Goal: Task Accomplishment & Management: Manage account settings

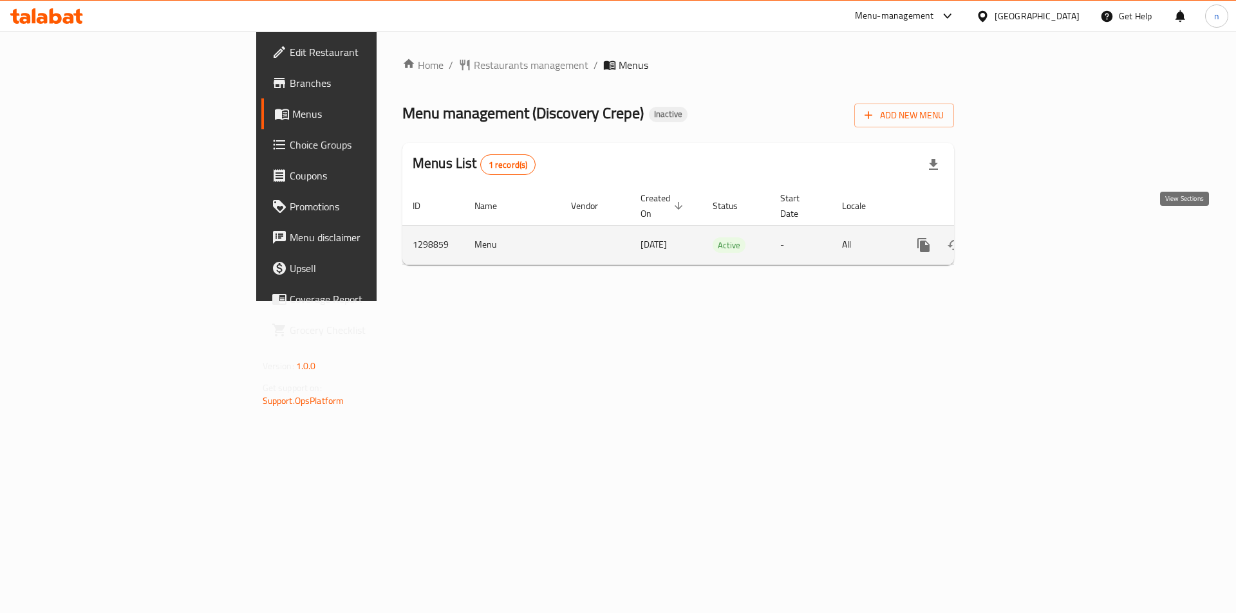
click at [1024, 237] on icon "enhanced table" at bounding box center [1015, 244] width 15 height 15
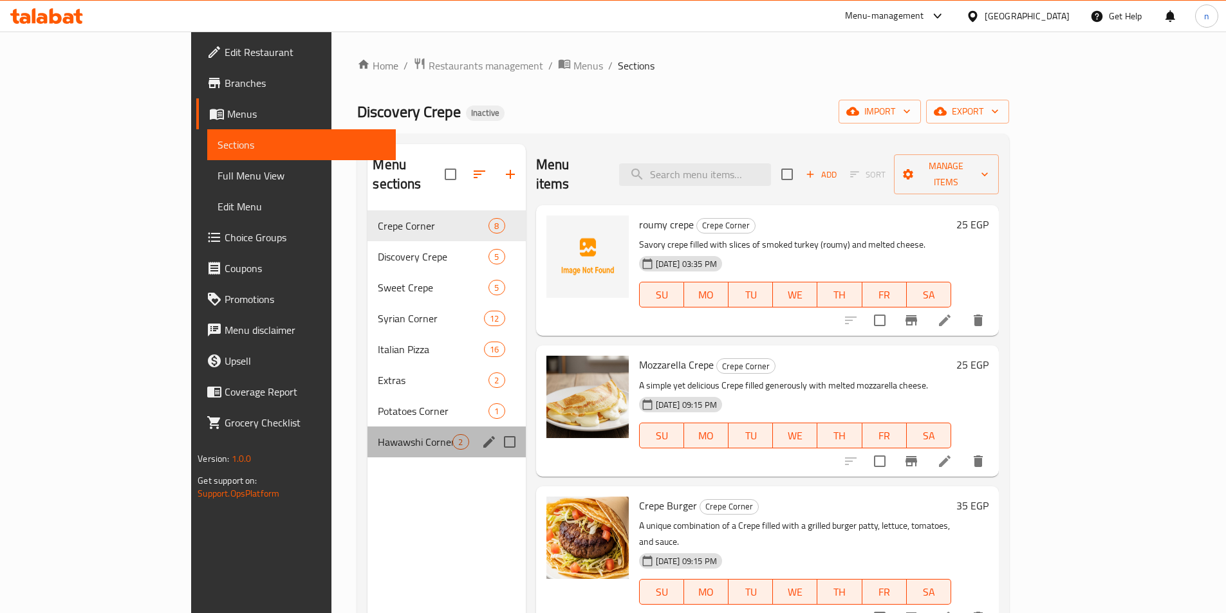
click at [392, 427] on div "Hawawshi Corner 2" at bounding box center [446, 442] width 158 height 31
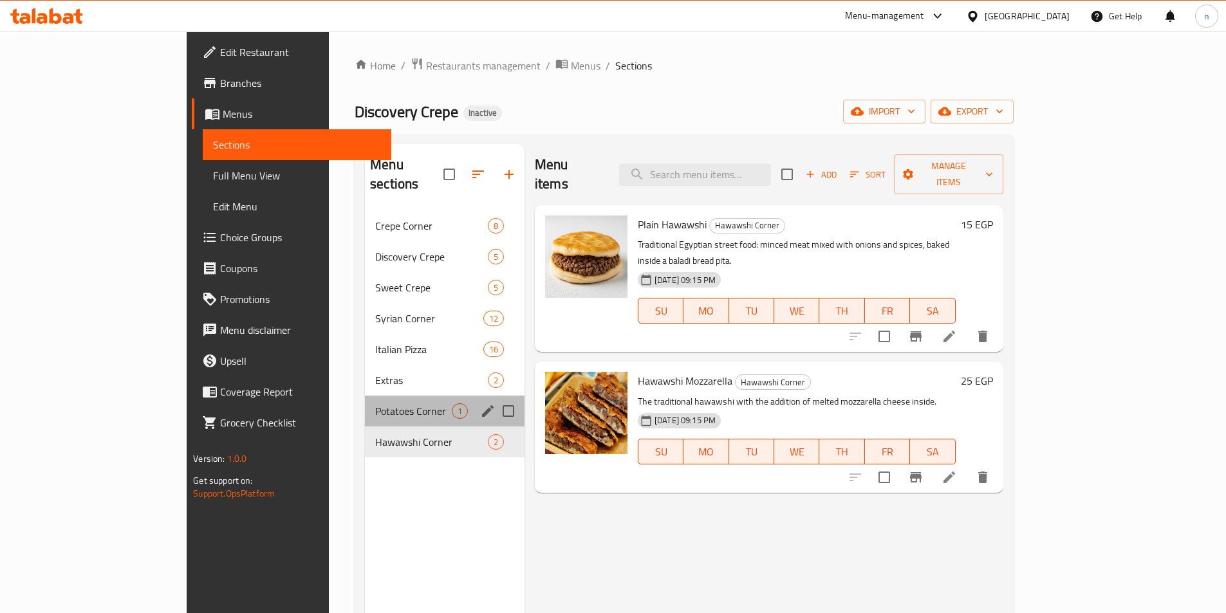
click at [387, 403] on span "Potatoes Corner" at bounding box center [413, 410] width 77 height 15
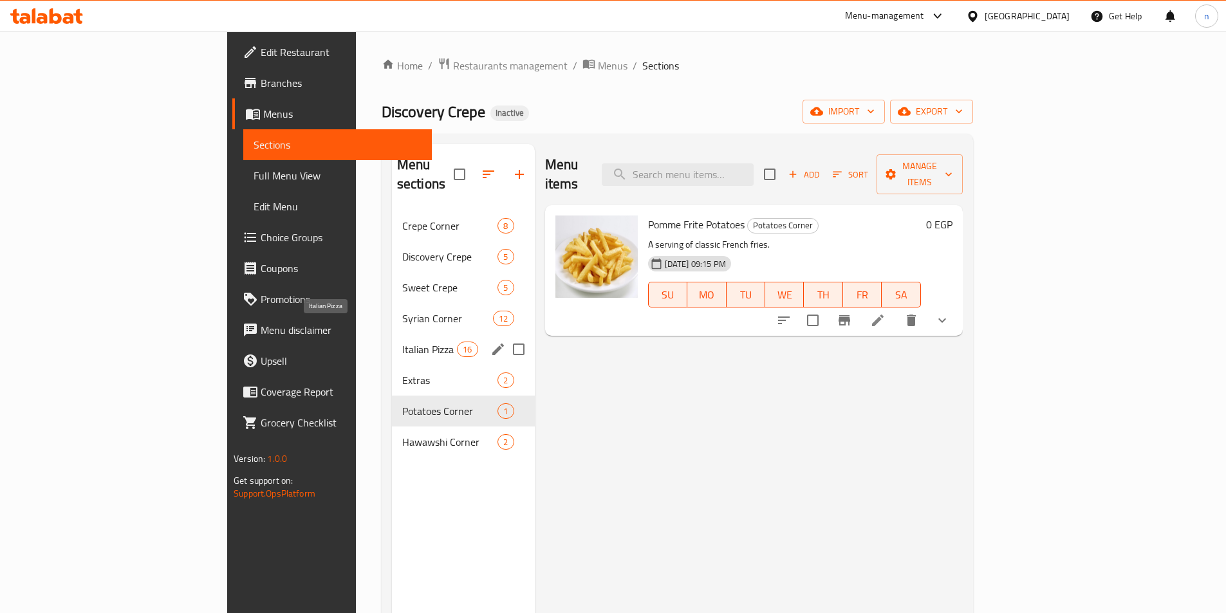
click at [402, 342] on span "Italian Pizza" at bounding box center [429, 349] width 55 height 15
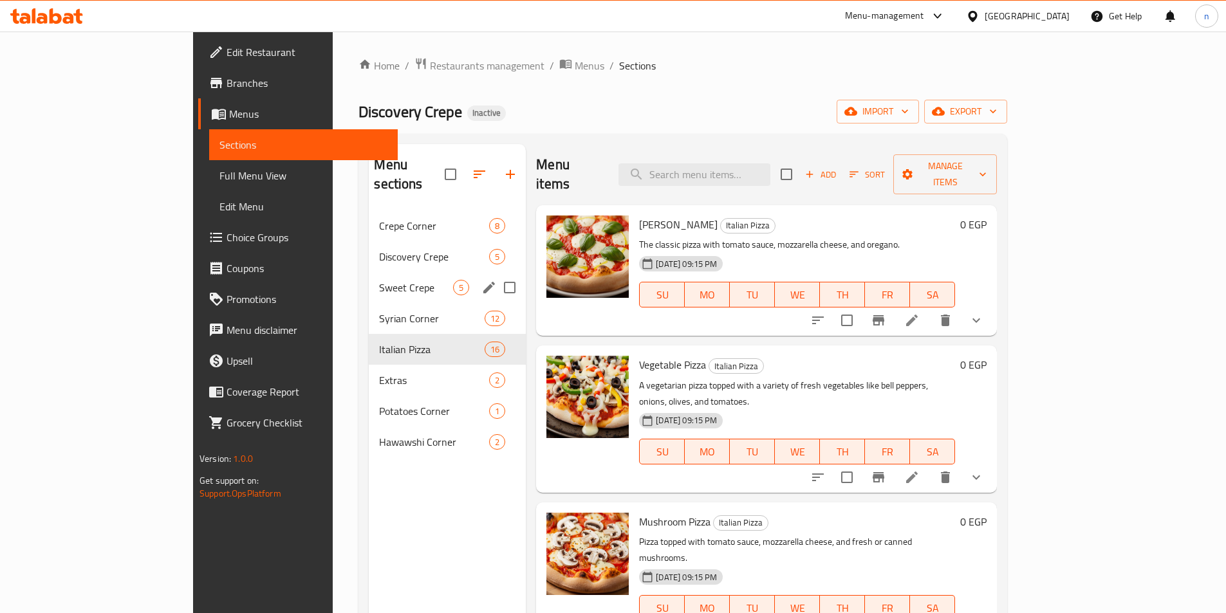
click at [369, 272] on div "Sweet Crepe 5" at bounding box center [447, 287] width 157 height 31
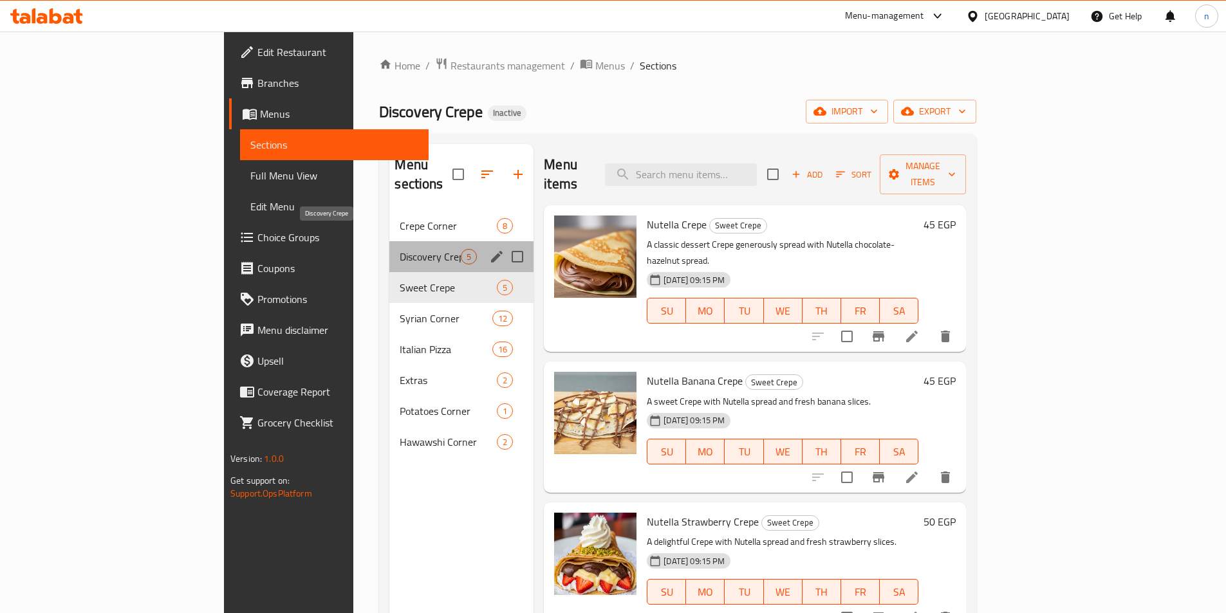
click at [400, 249] on span "Discovery Crepe" at bounding box center [430, 256] width 61 height 15
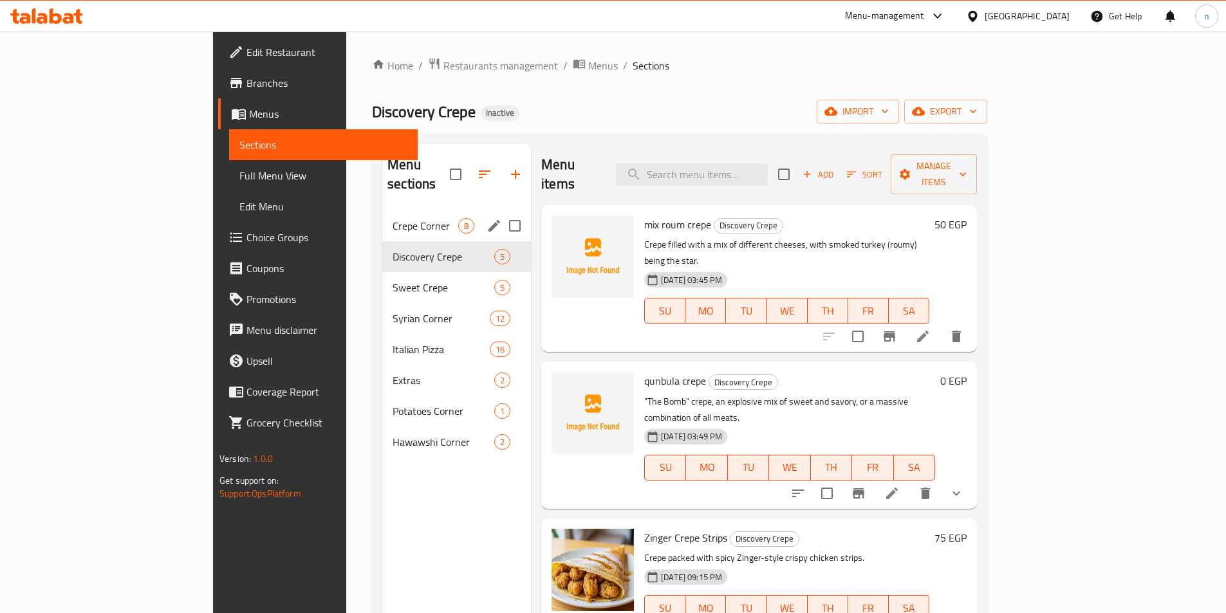
click at [382, 218] on div "Crepe Corner 8" at bounding box center [456, 225] width 149 height 31
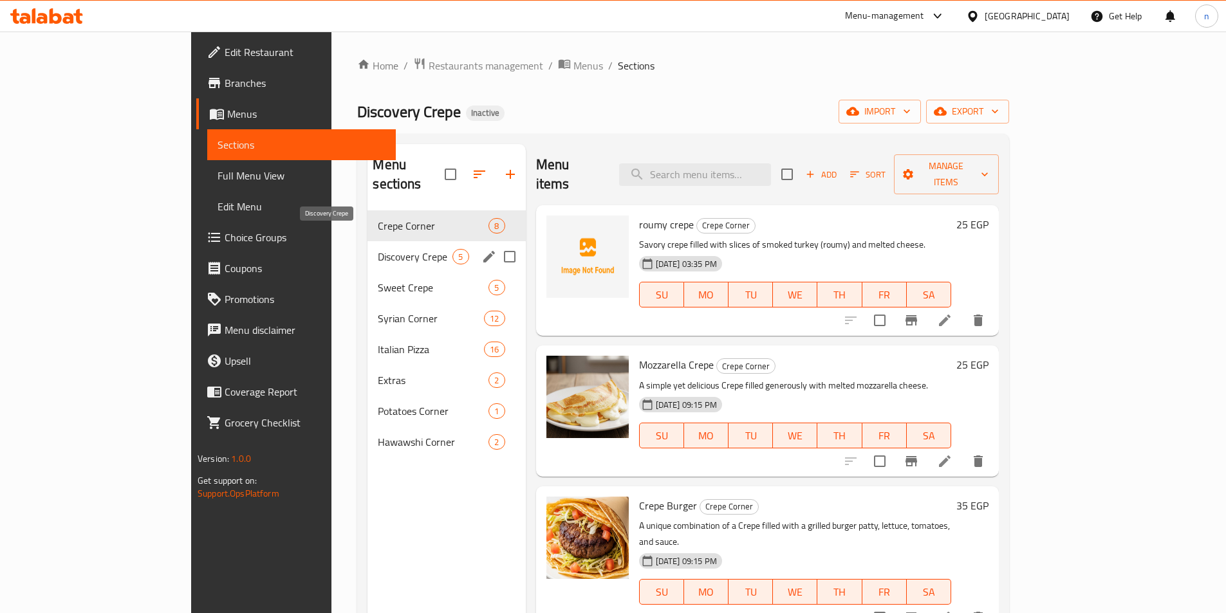
click at [378, 249] on span "Discovery Crepe" at bounding box center [415, 256] width 75 height 15
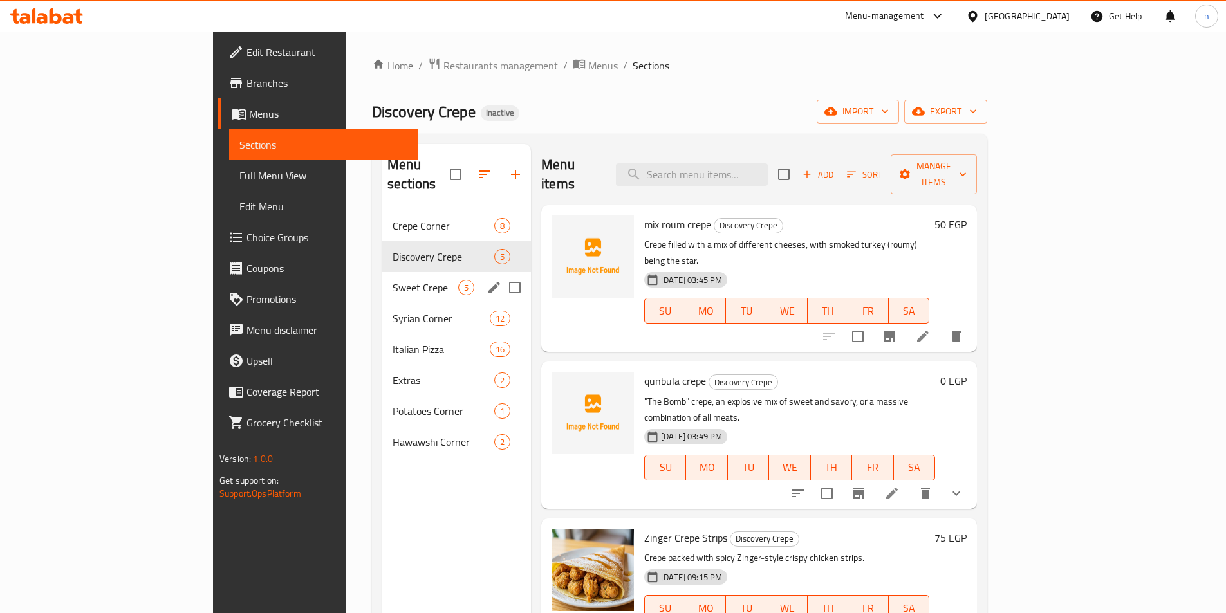
click at [382, 276] on div "Sweet Crepe 5" at bounding box center [456, 287] width 149 height 31
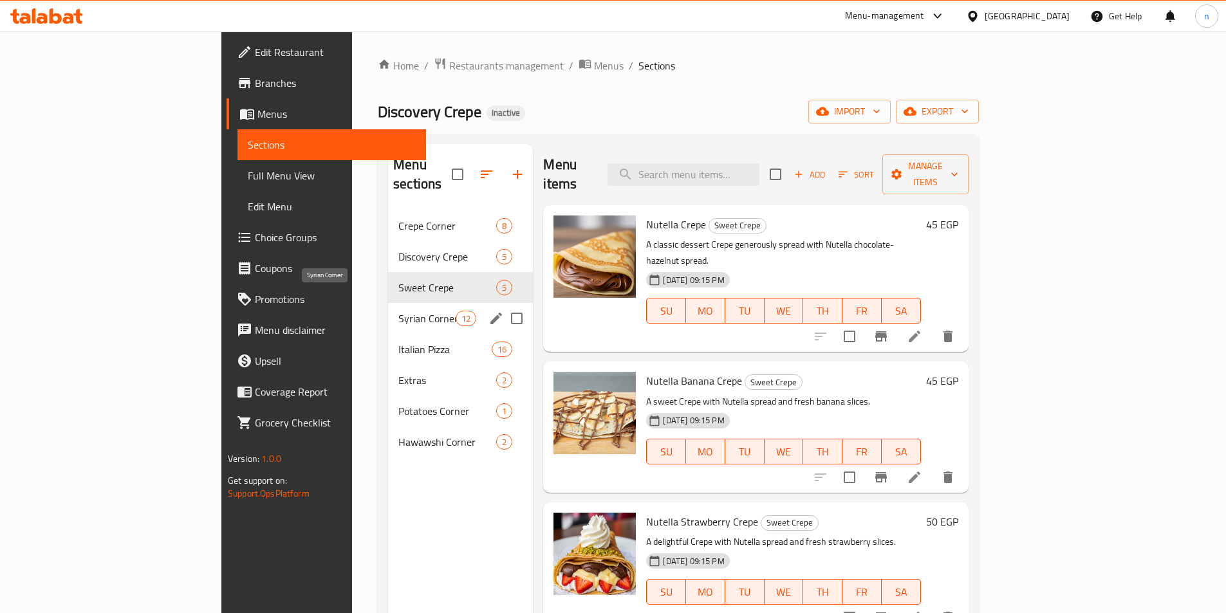
click at [398, 311] on span "Syrian Corner" at bounding box center [426, 318] width 57 height 15
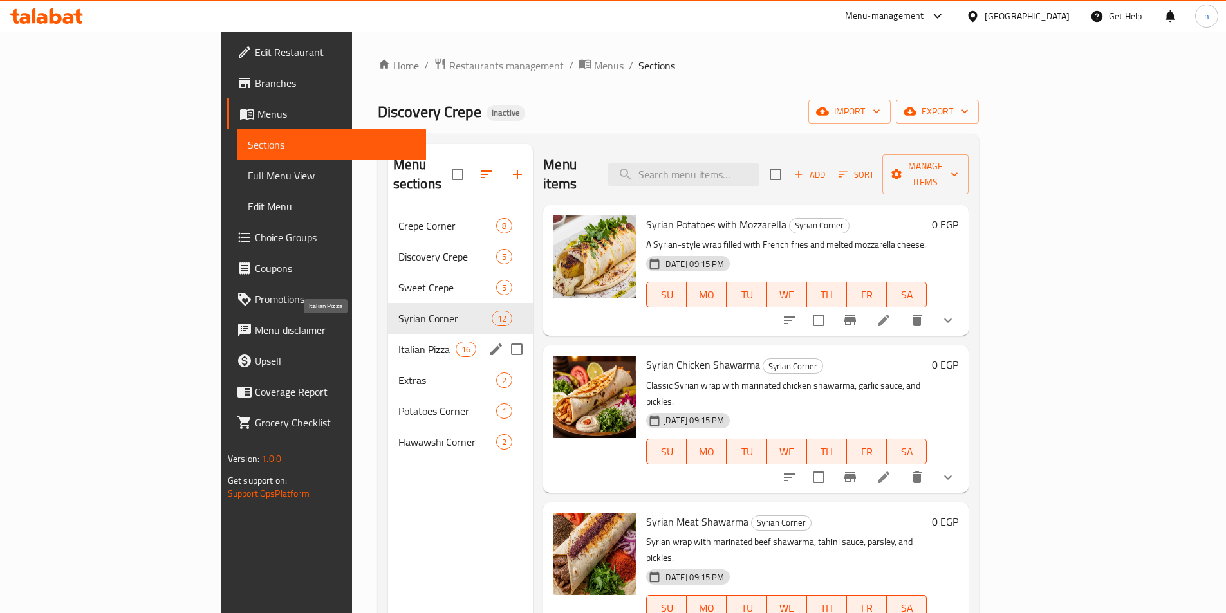
click at [398, 342] on span "Italian Pizza" at bounding box center [426, 349] width 57 height 15
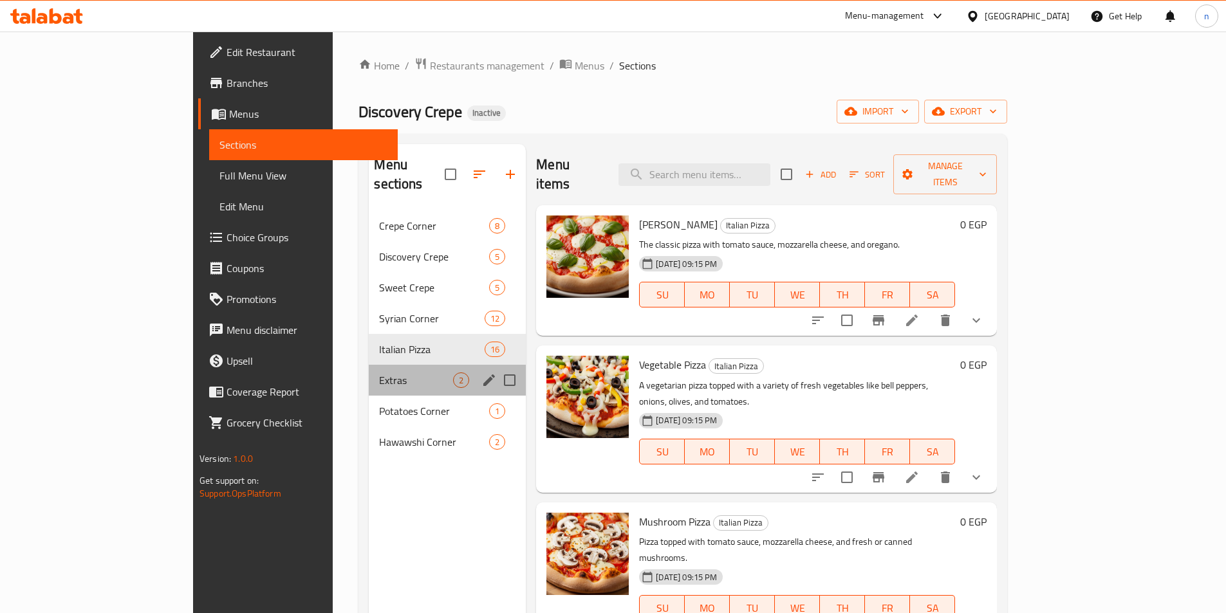
click at [369, 375] on div "Extras 2" at bounding box center [447, 380] width 157 height 31
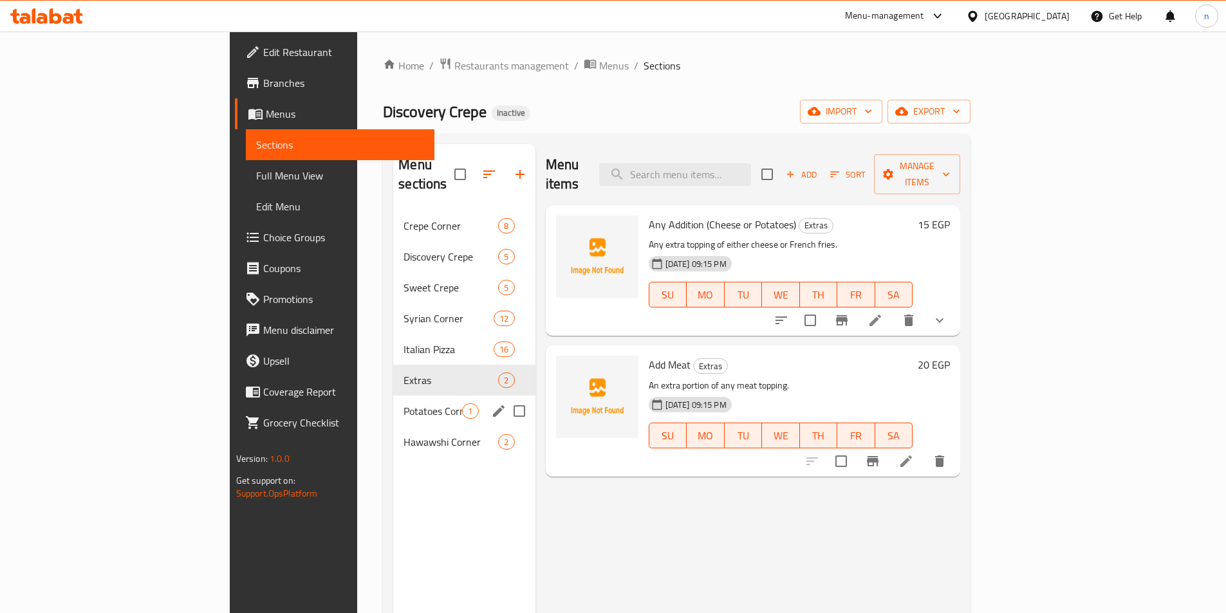
click at [393, 405] on div "Potatoes Corner 1" at bounding box center [464, 411] width 142 height 31
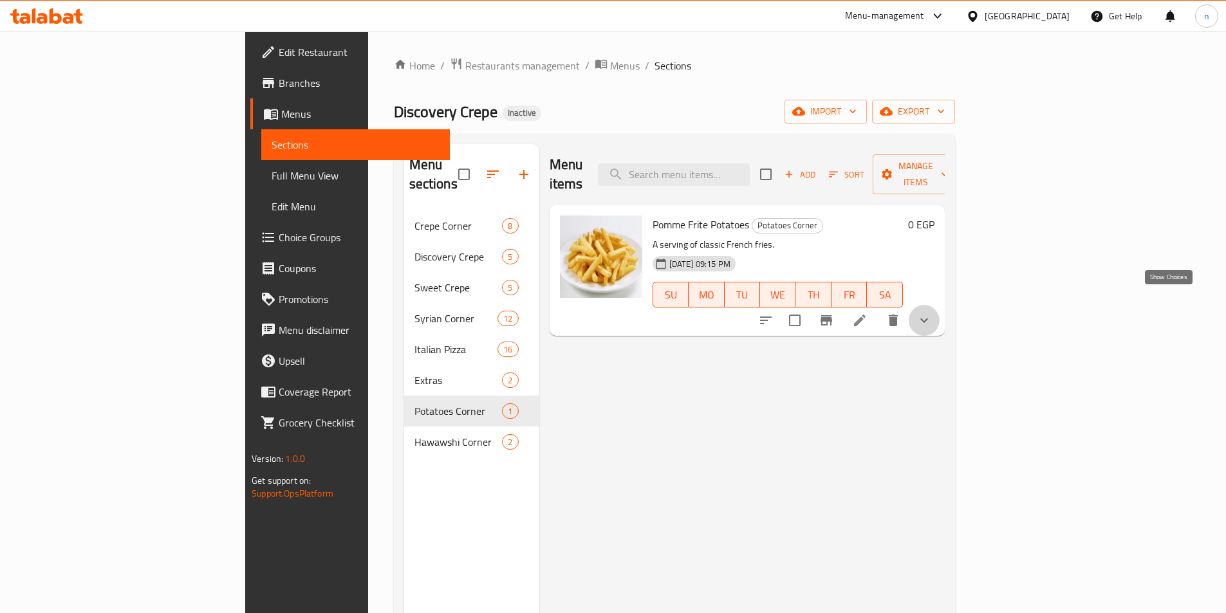
click at [932, 313] on icon "show more" at bounding box center [923, 320] width 15 height 15
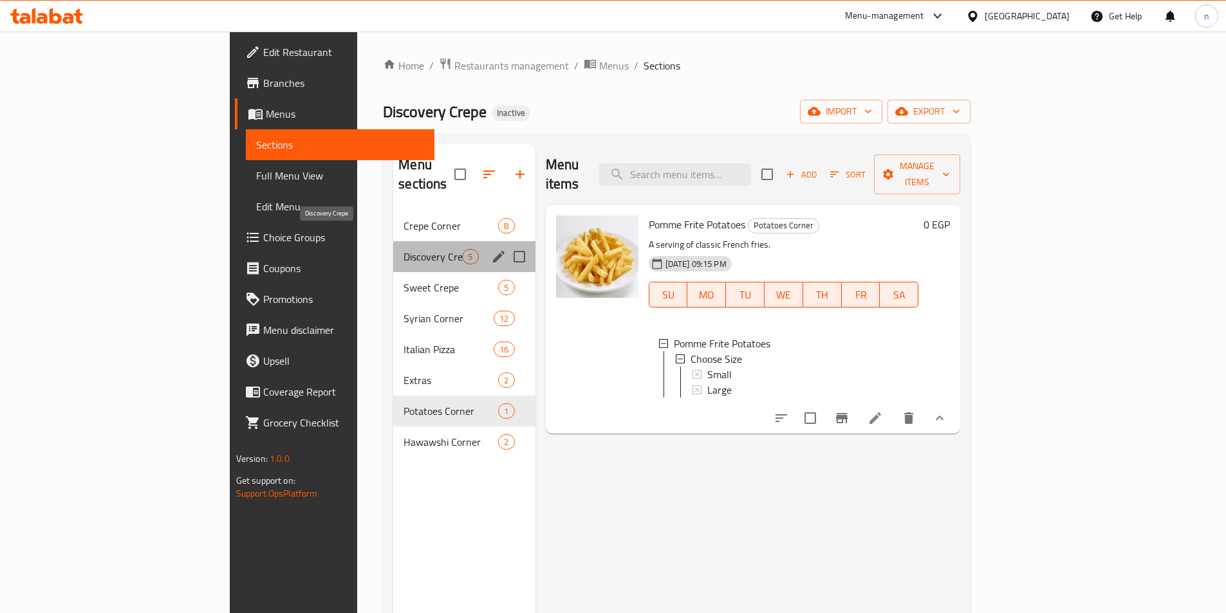
click at [403, 249] on span "Discovery Crepe" at bounding box center [432, 256] width 59 height 15
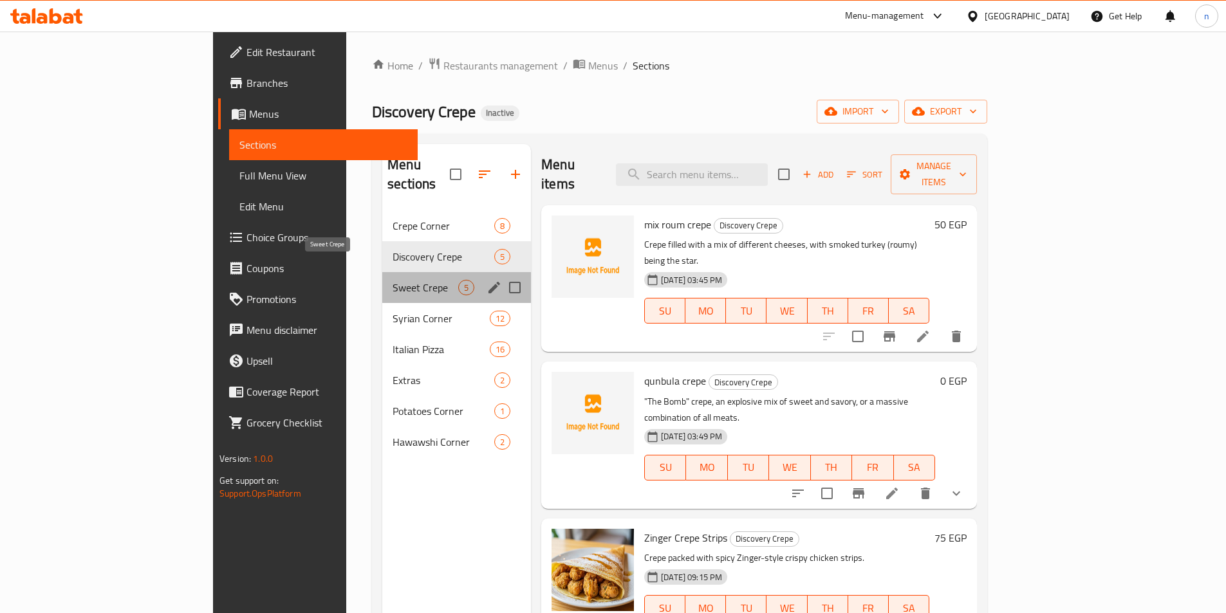
click at [393, 280] on span "Sweet Crepe" at bounding box center [426, 287] width 66 height 15
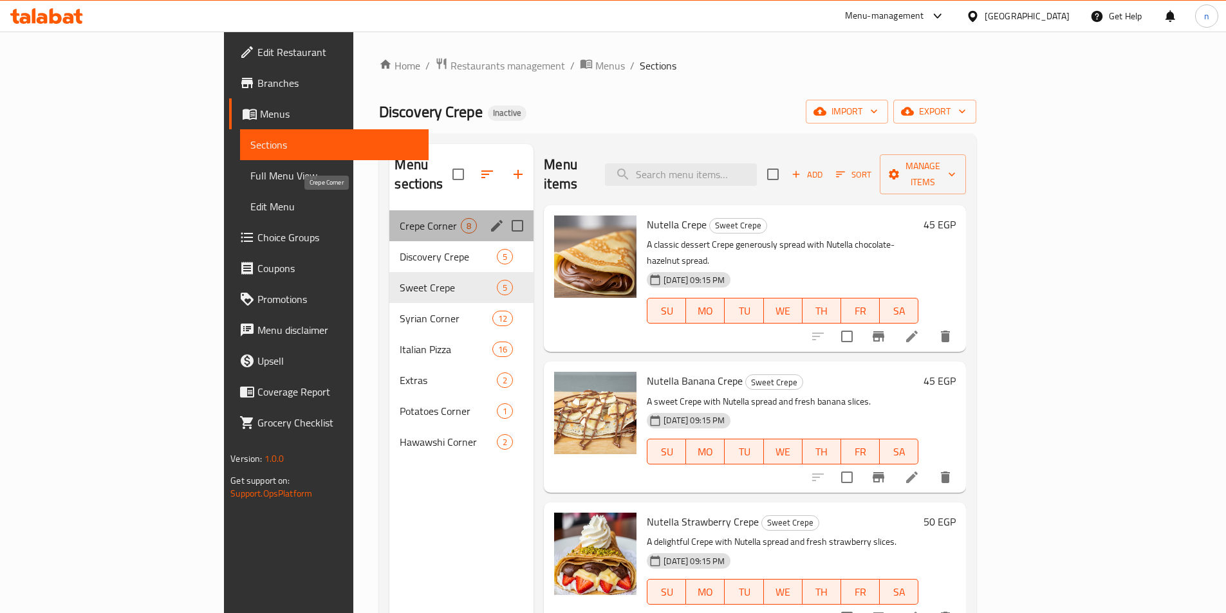
click at [400, 218] on span "Crepe Corner" at bounding box center [430, 225] width 61 height 15
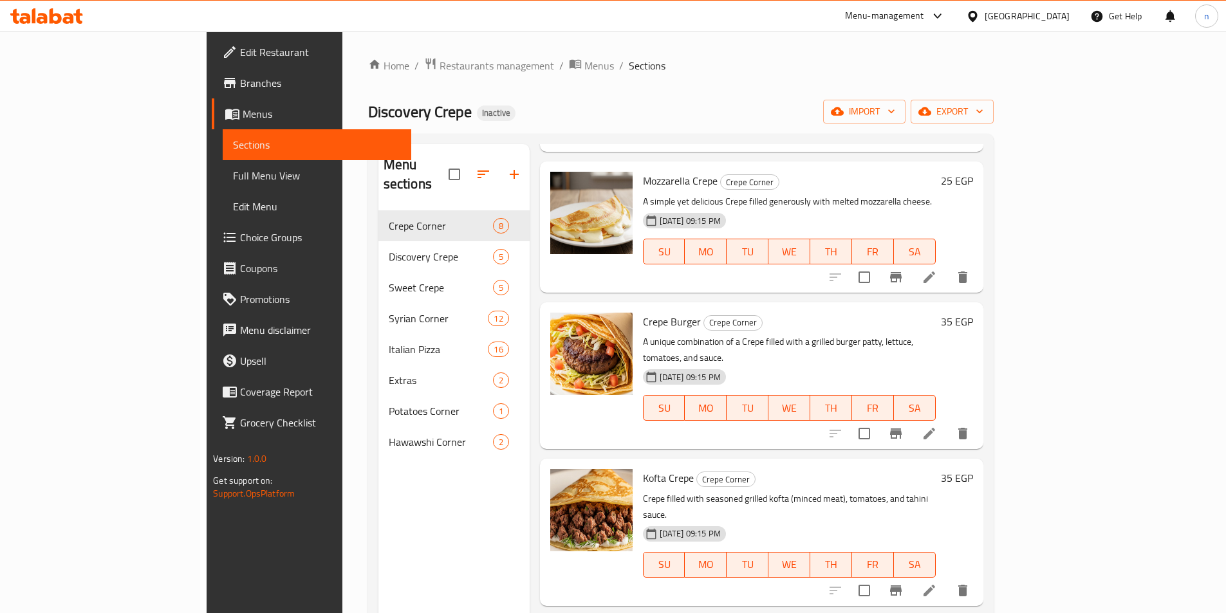
scroll to position [322, 0]
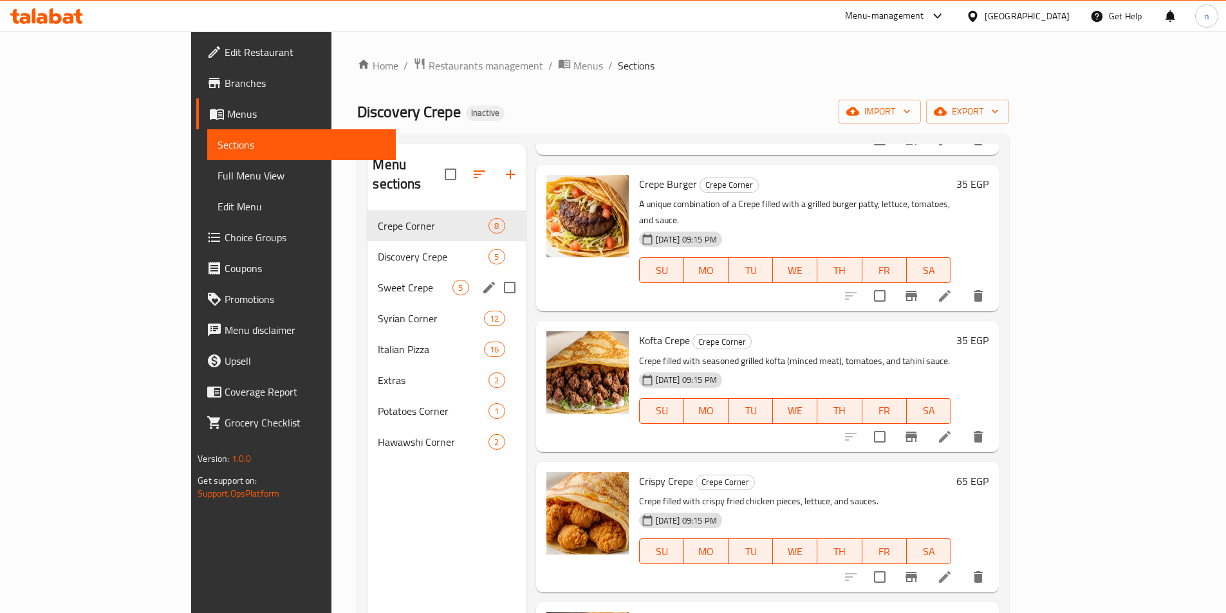
click at [378, 249] on span "Discovery Crepe" at bounding box center [433, 256] width 111 height 15
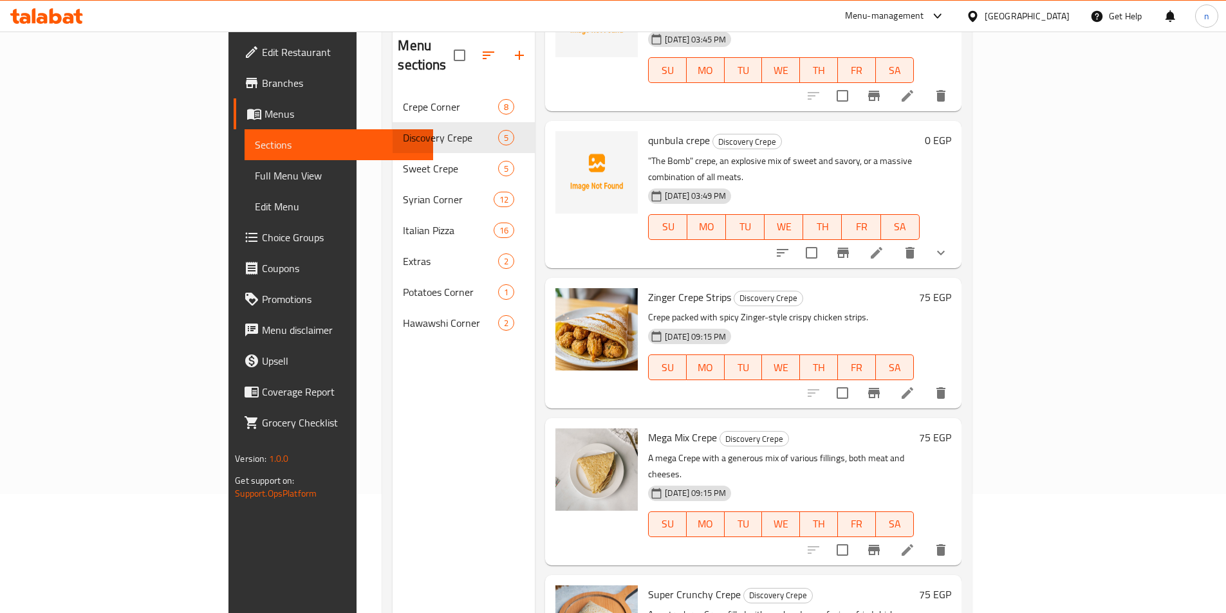
scroll to position [180, 0]
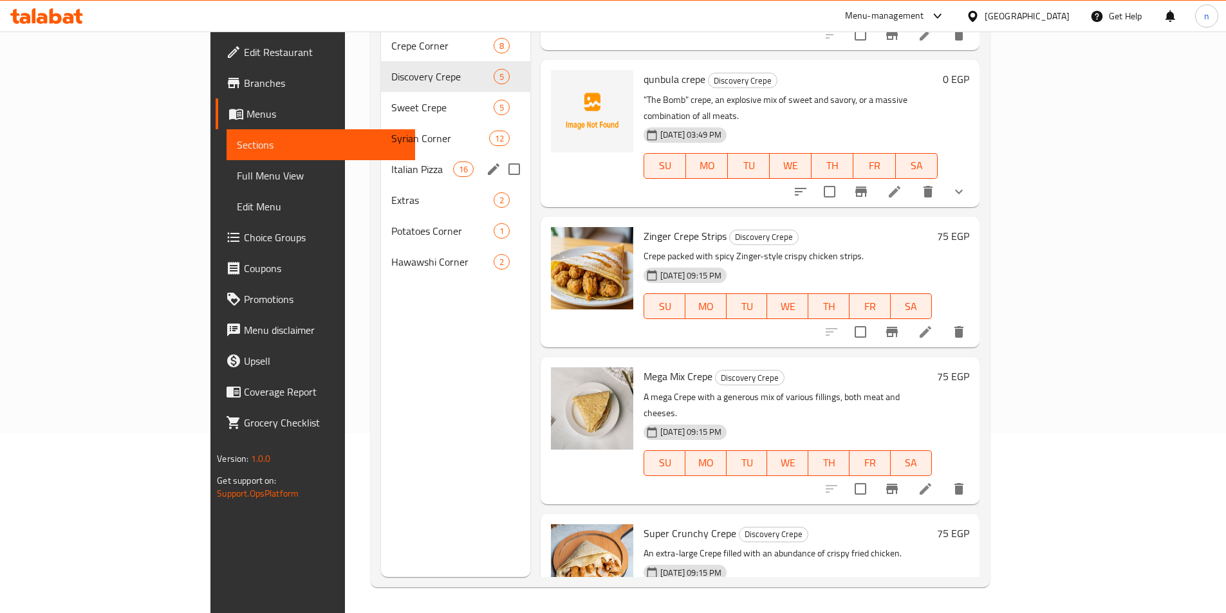
click at [391, 131] on span "Syrian Corner" at bounding box center [440, 138] width 98 height 15
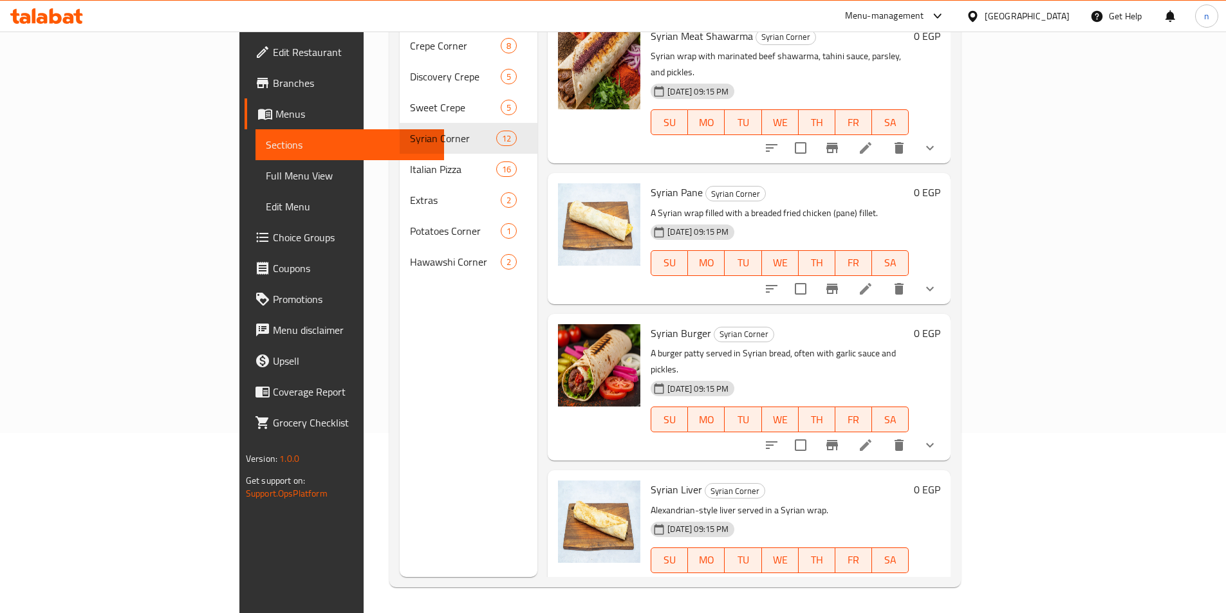
scroll to position [644, 0]
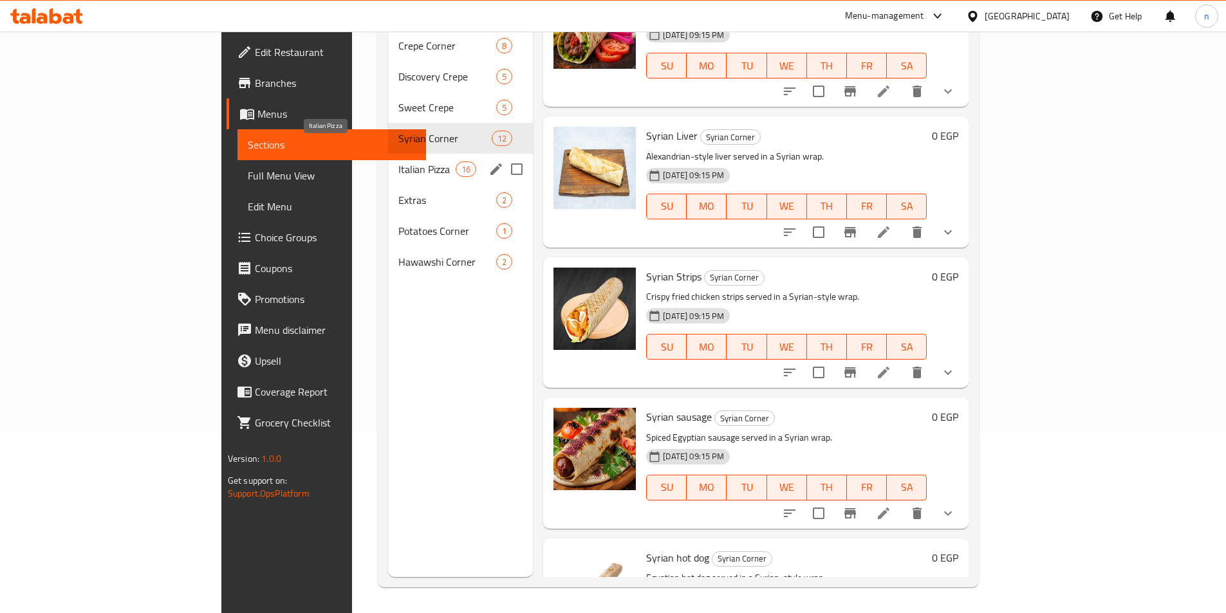
click at [398, 162] on span "Italian Pizza" at bounding box center [426, 169] width 57 height 15
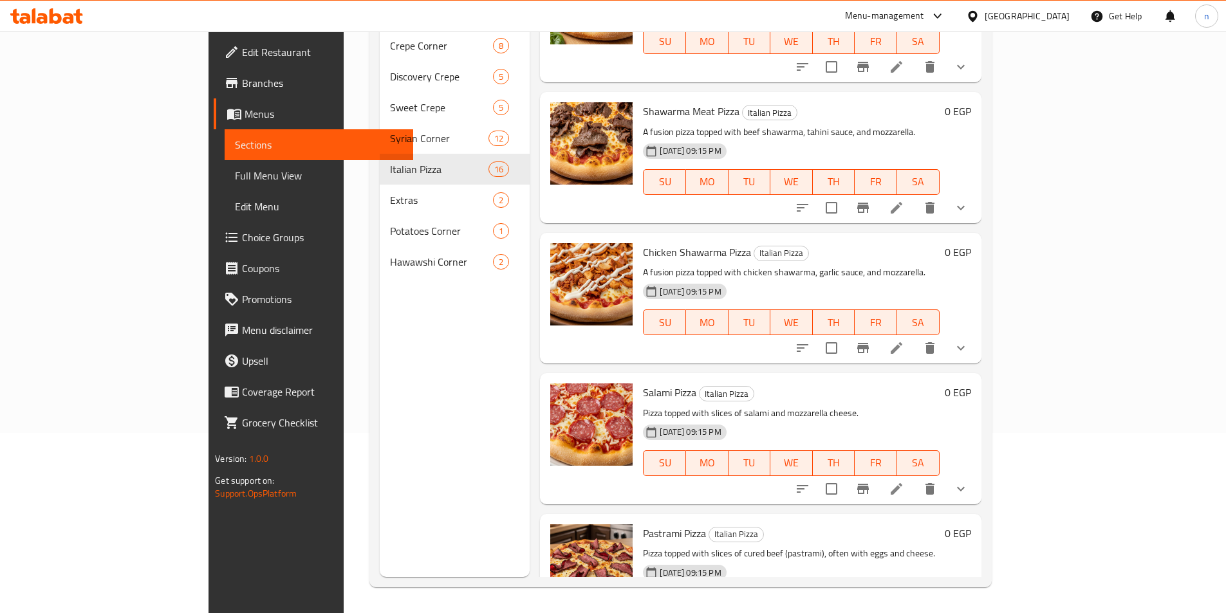
scroll to position [644, 0]
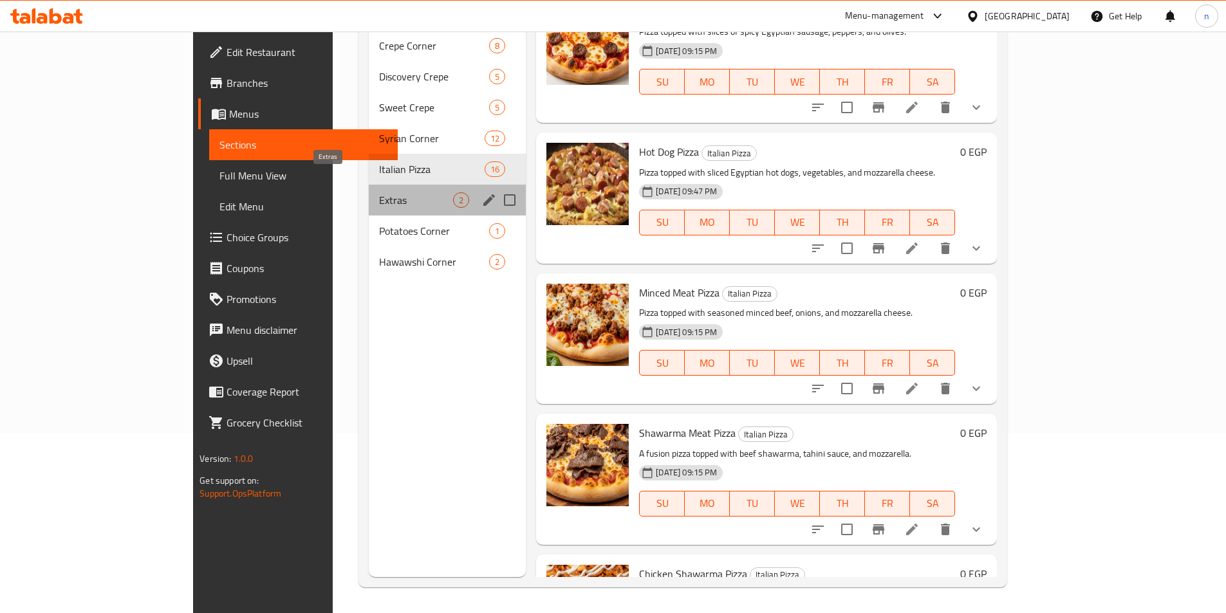
click at [379, 192] on span "Extras" at bounding box center [416, 199] width 74 height 15
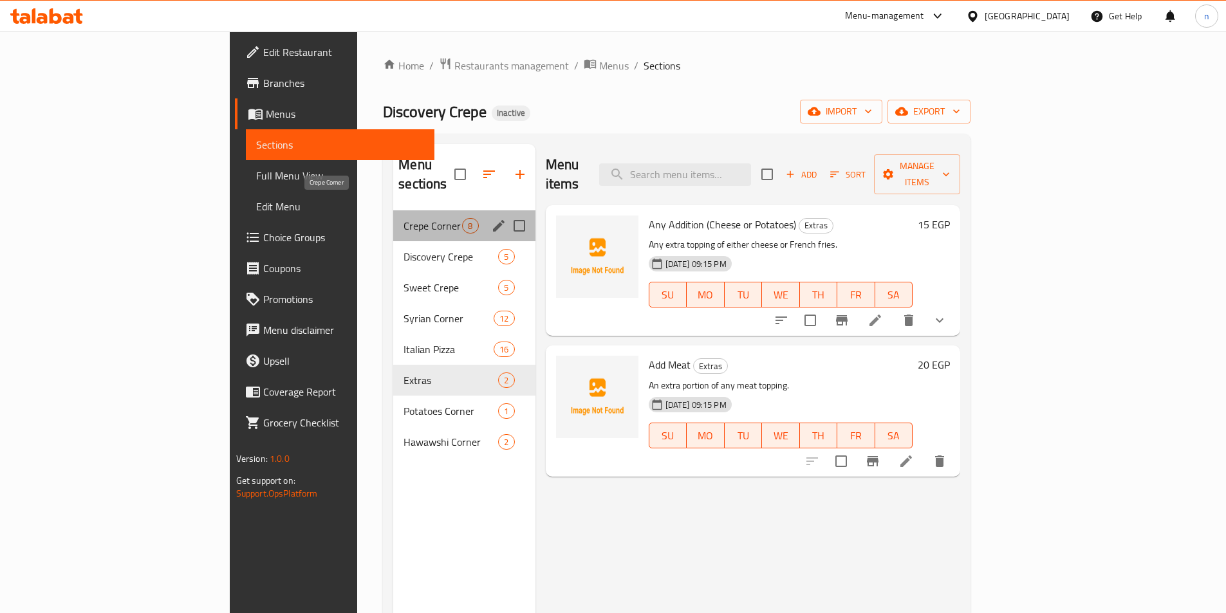
click at [403, 218] on span "Crepe Corner" at bounding box center [432, 225] width 59 height 15
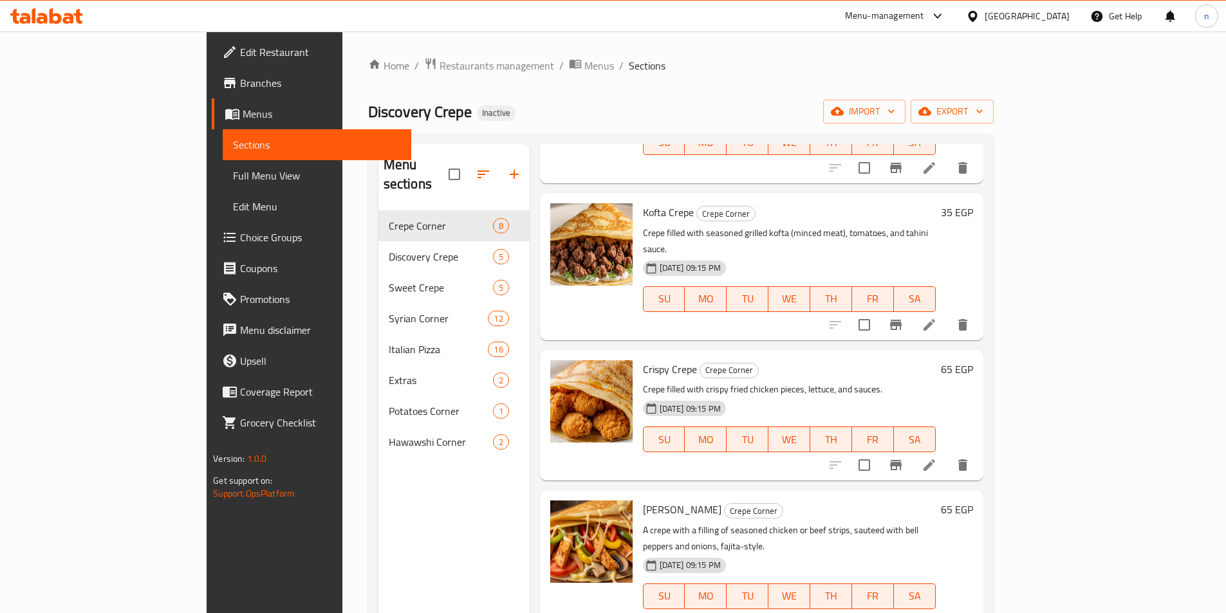
scroll to position [450, 0]
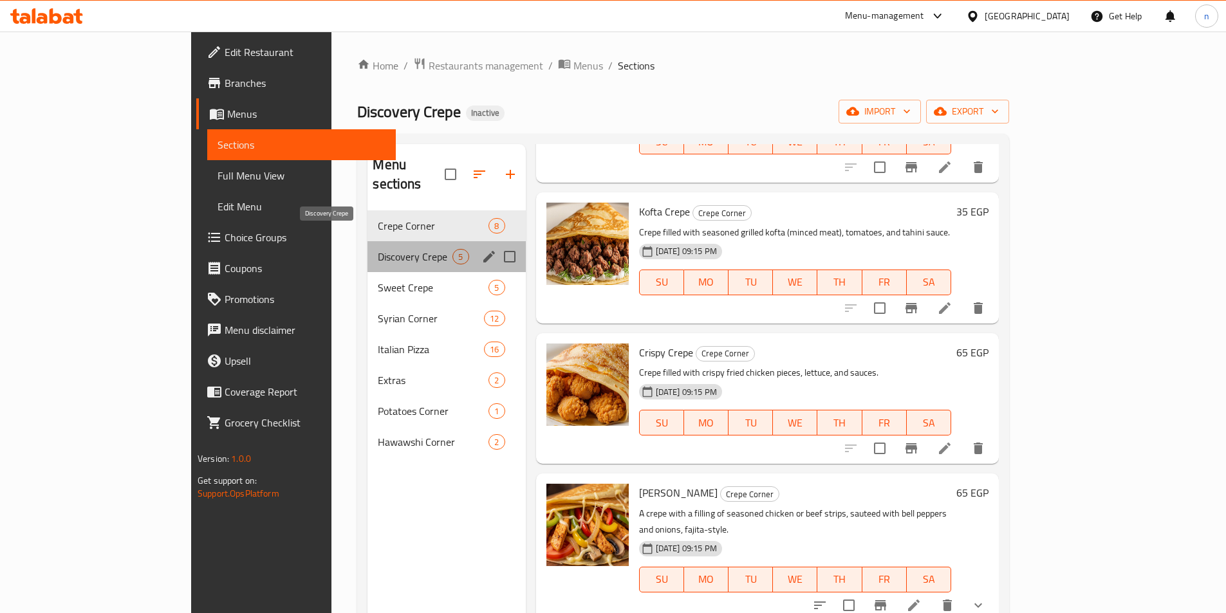
click at [388, 249] on span "Discovery Crepe" at bounding box center [415, 256] width 75 height 15
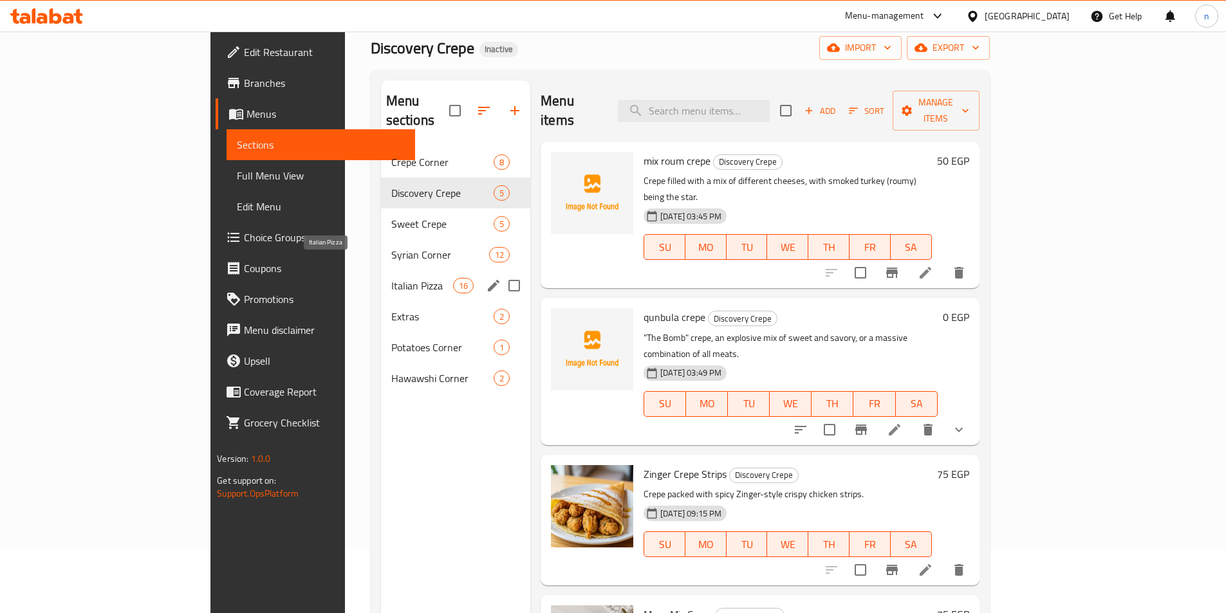
scroll to position [64, 0]
click at [391, 246] on span "Syrian Corner" at bounding box center [422, 253] width 62 height 15
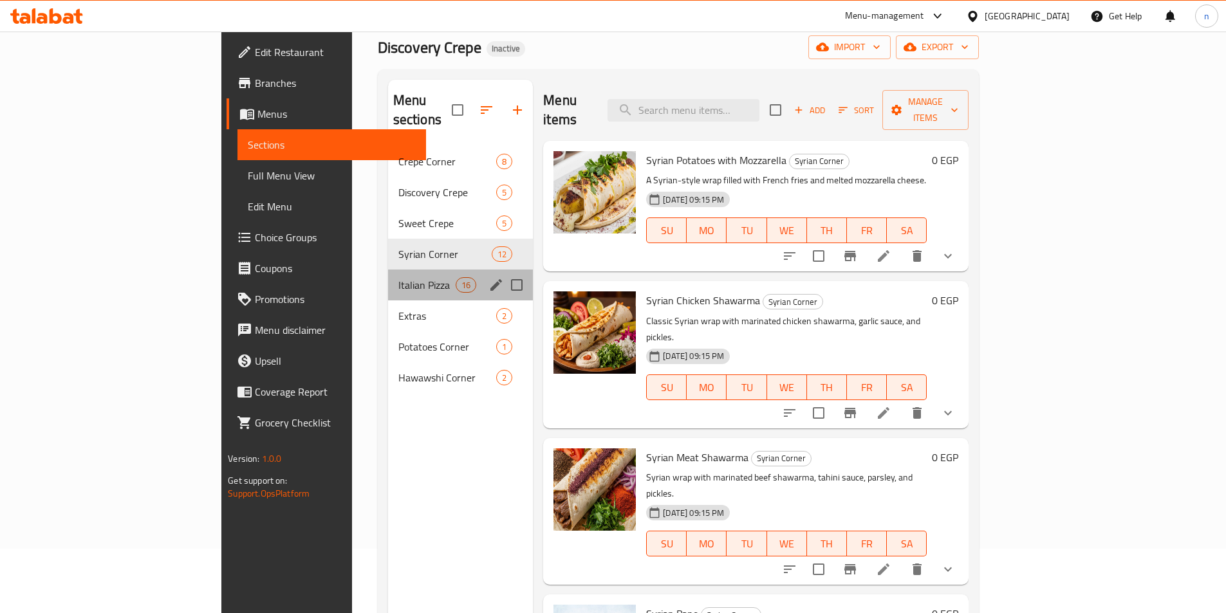
click at [388, 275] on div "Italian Pizza 16" at bounding box center [460, 285] width 145 height 31
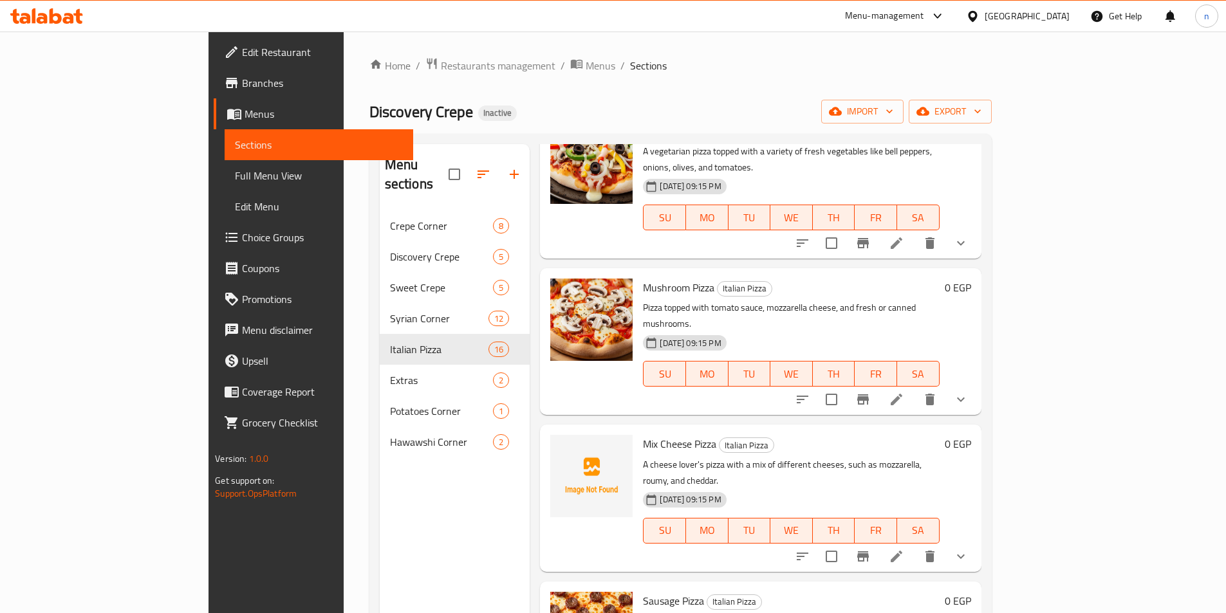
scroll to position [257, 0]
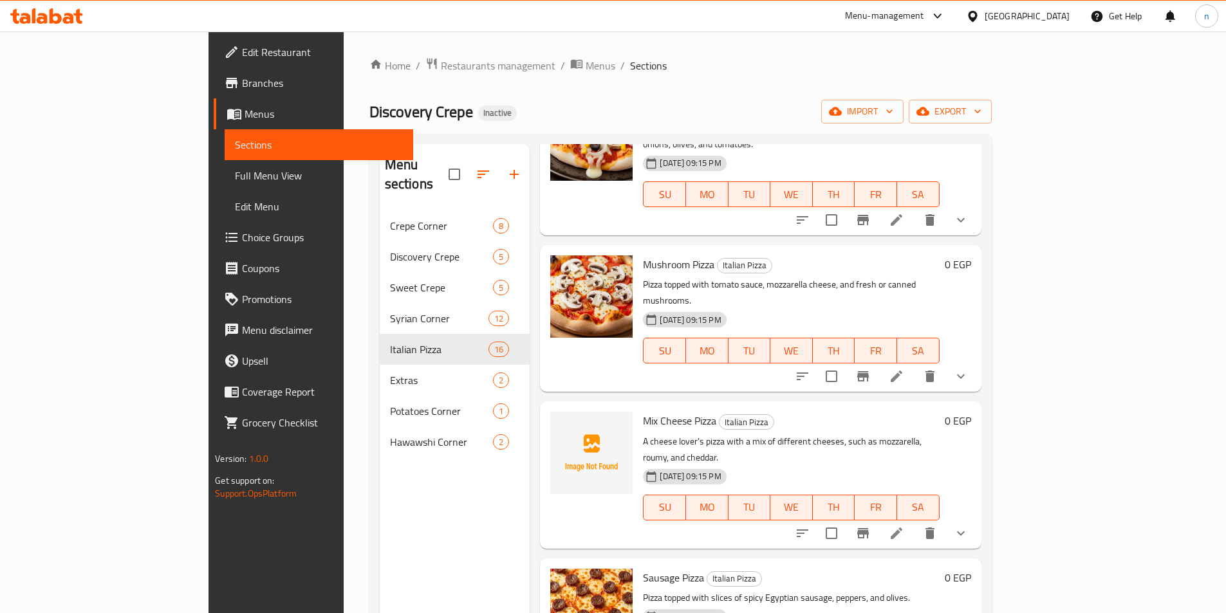
click at [214, 105] on link "Menus" at bounding box center [313, 113] width 199 height 31
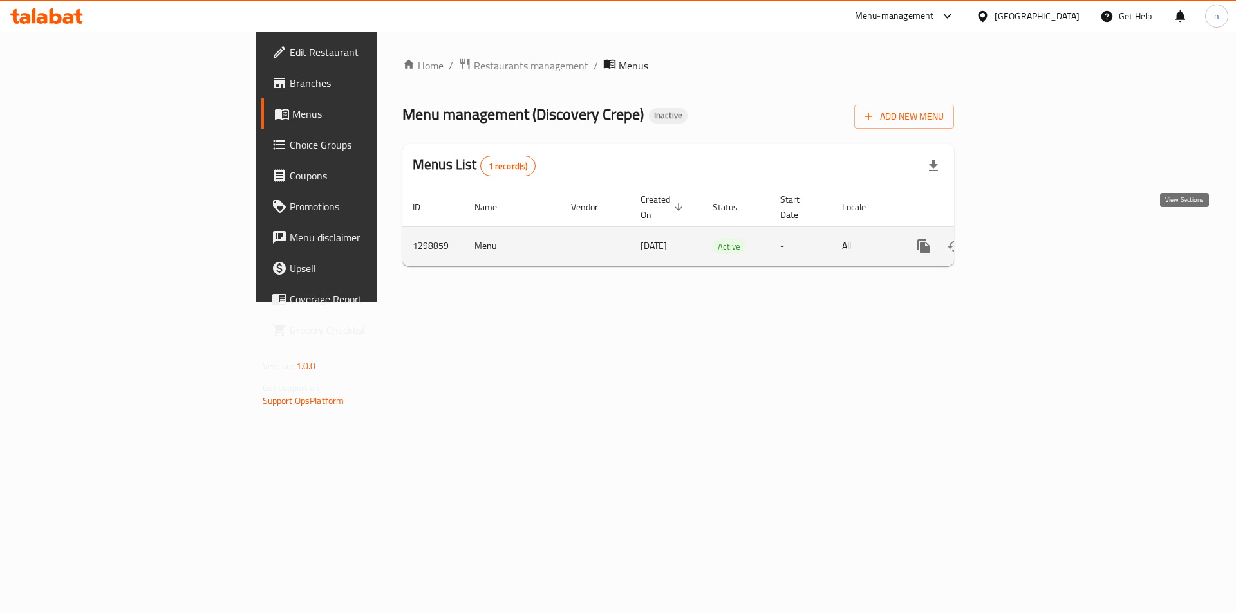
click at [1024, 239] on icon "enhanced table" at bounding box center [1015, 246] width 15 height 15
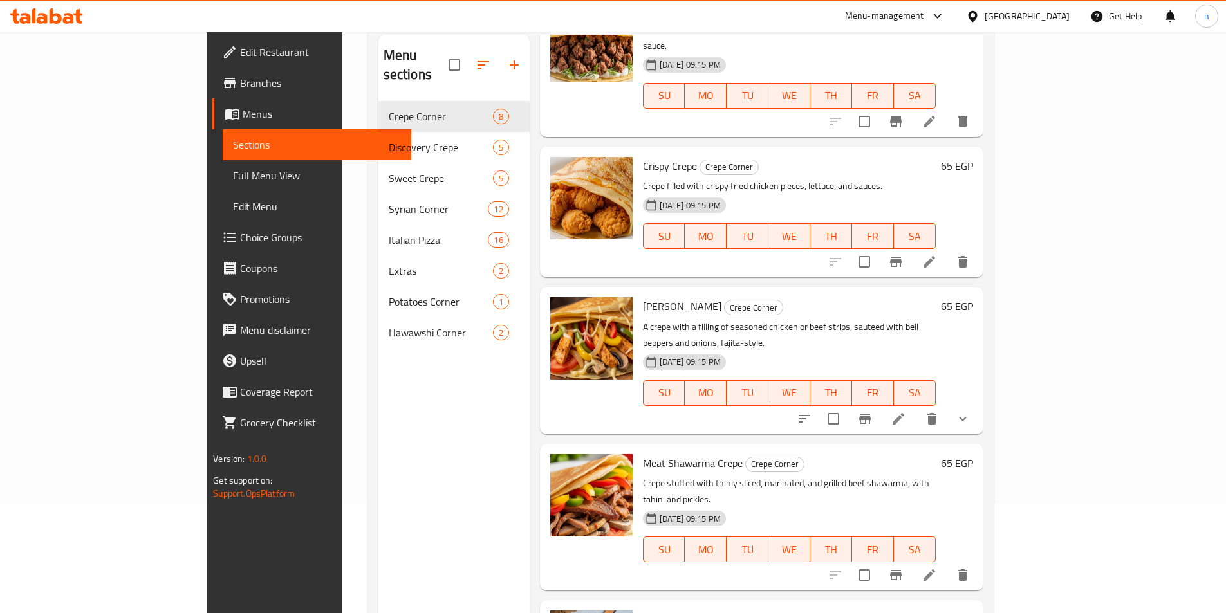
scroll to position [51, 0]
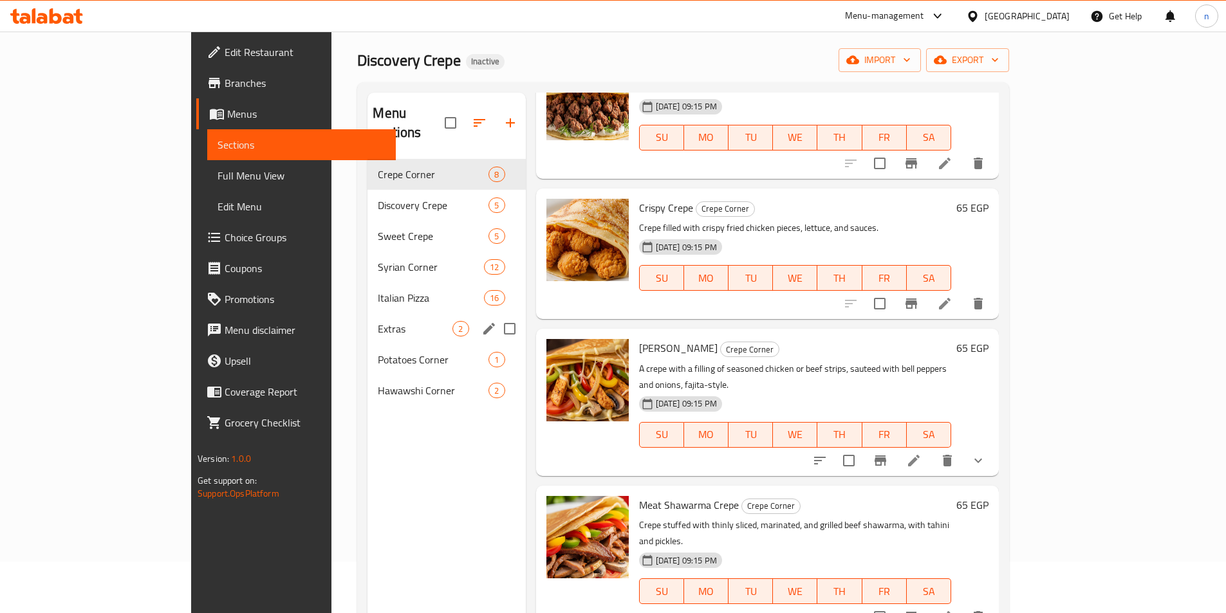
click at [367, 320] on div "Extras 2" at bounding box center [446, 328] width 158 height 31
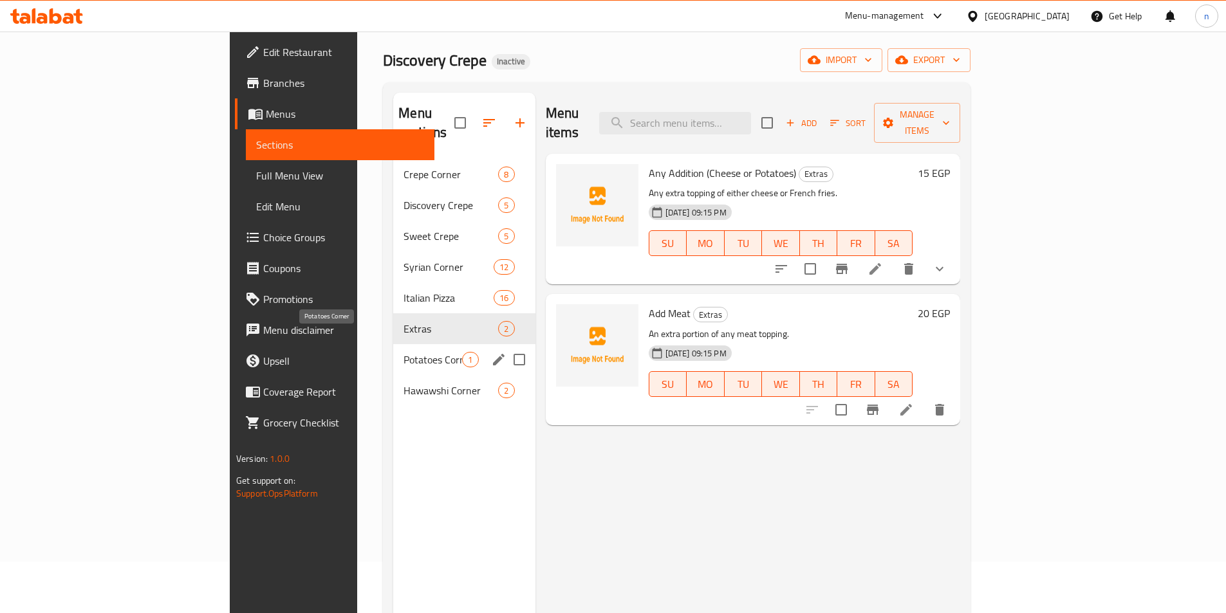
click at [403, 352] on span "Potatoes Corner" at bounding box center [432, 359] width 59 height 15
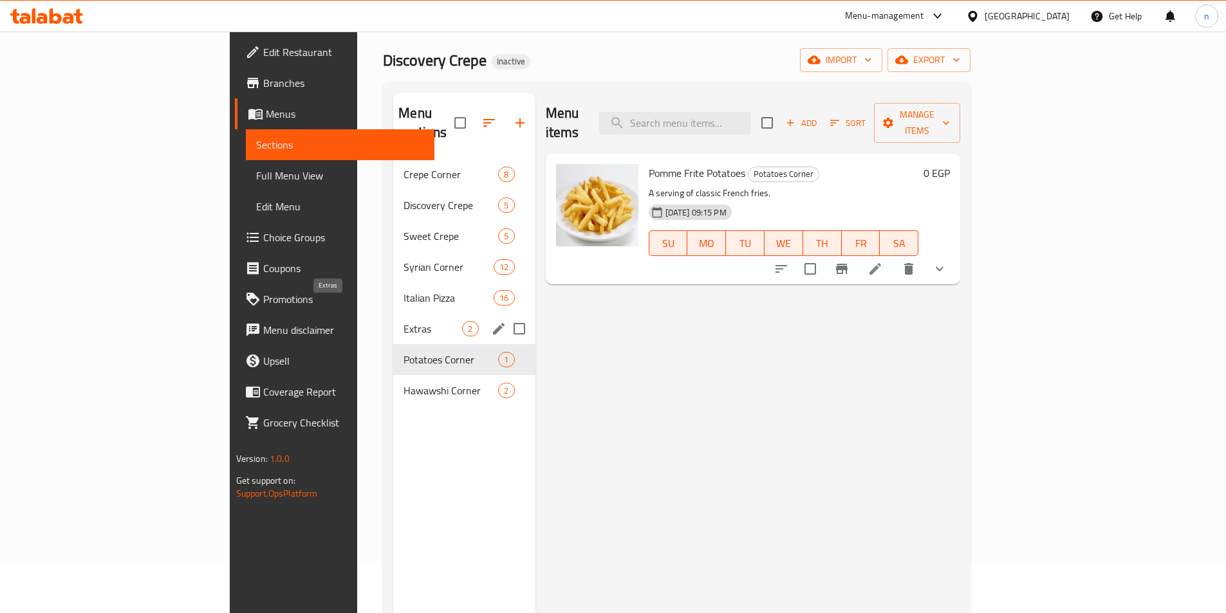
click at [403, 321] on span "Extras" at bounding box center [432, 328] width 59 height 15
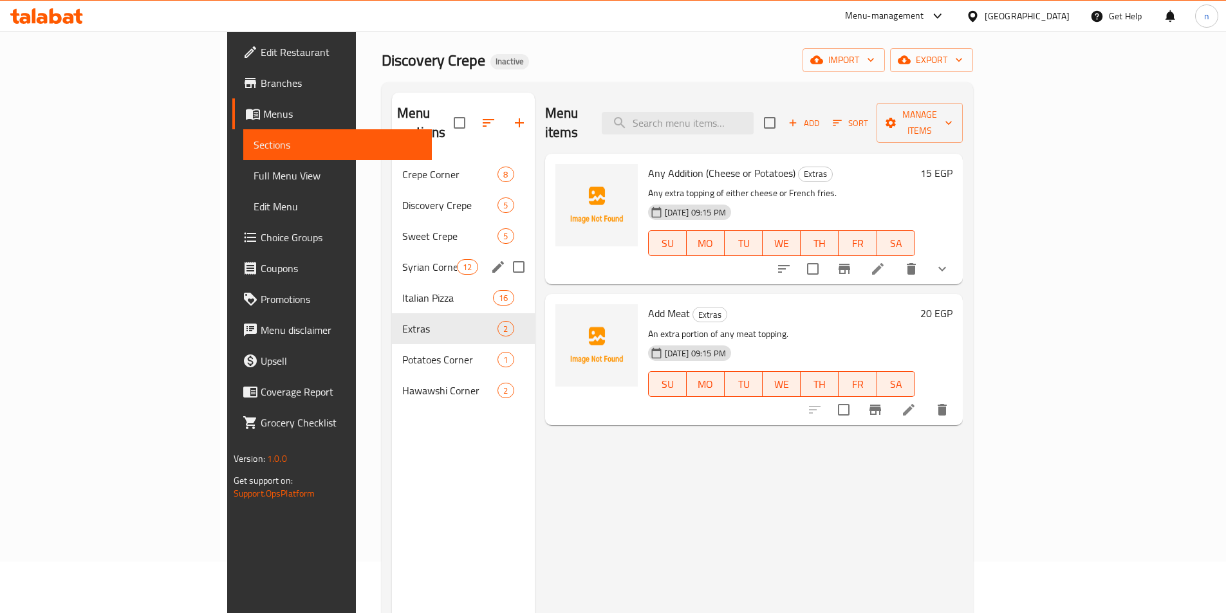
click at [402, 228] on span "Sweet Crepe" at bounding box center [450, 235] width 96 height 15
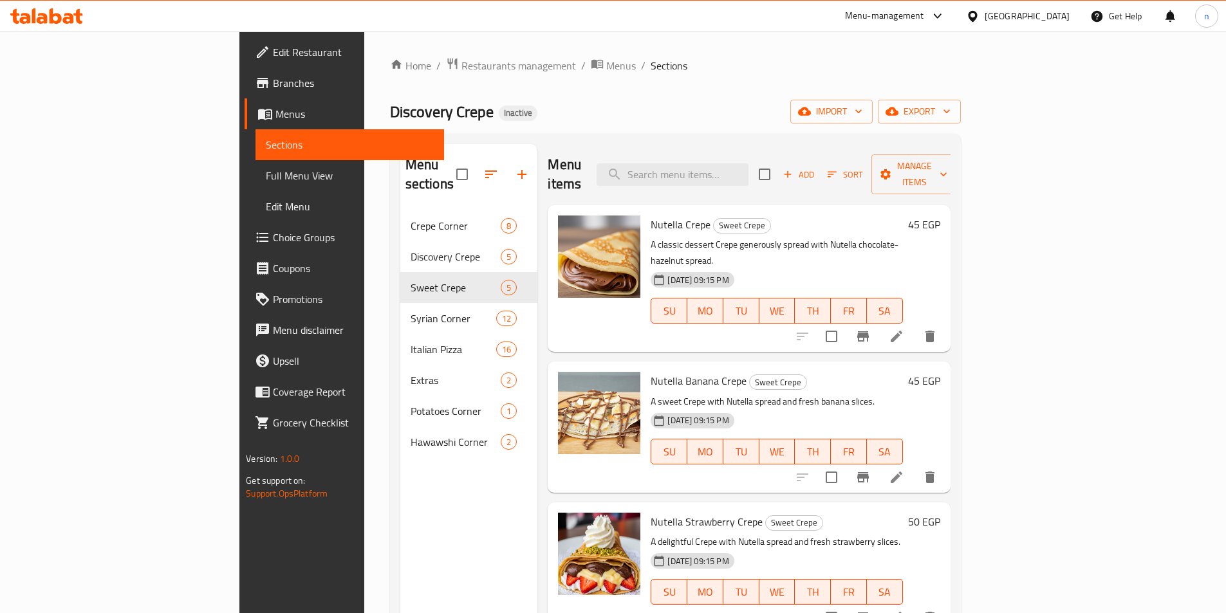
click at [266, 178] on span "Full Menu View" at bounding box center [350, 175] width 168 height 15
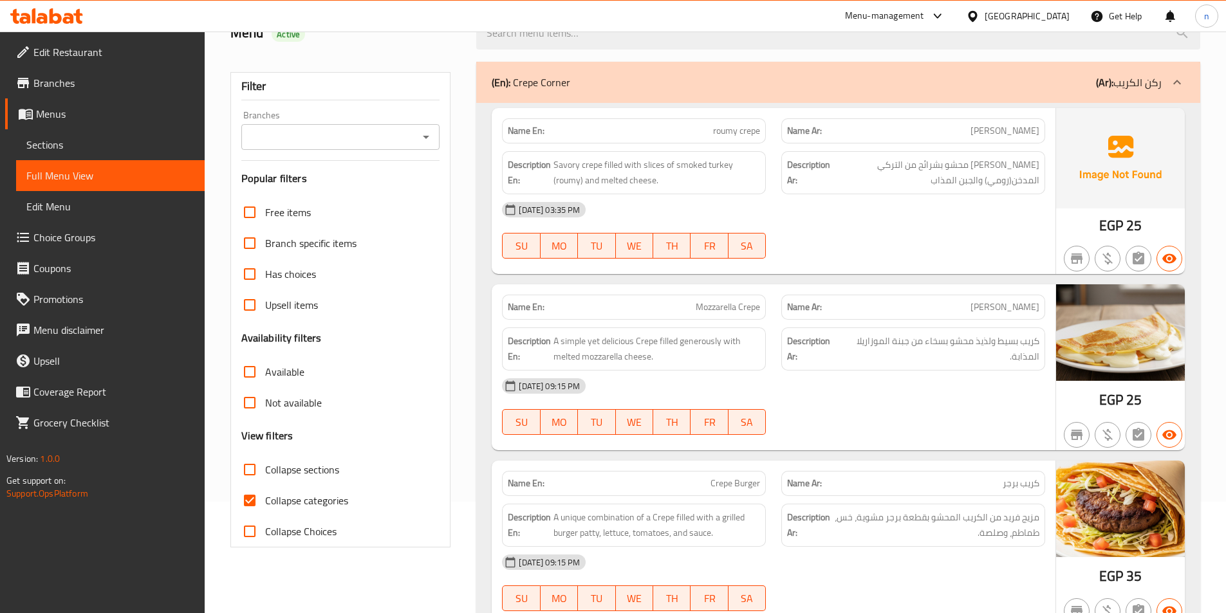
scroll to position [386, 0]
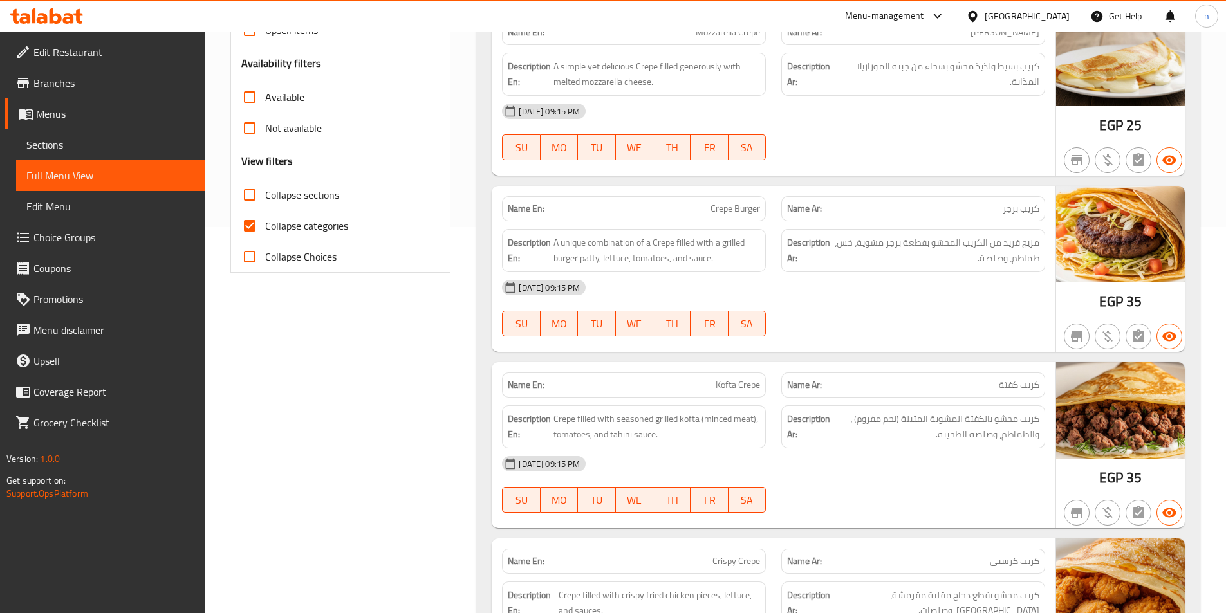
click at [259, 196] on input "Collapse sections" at bounding box center [249, 195] width 31 height 31
checkbox input "true"
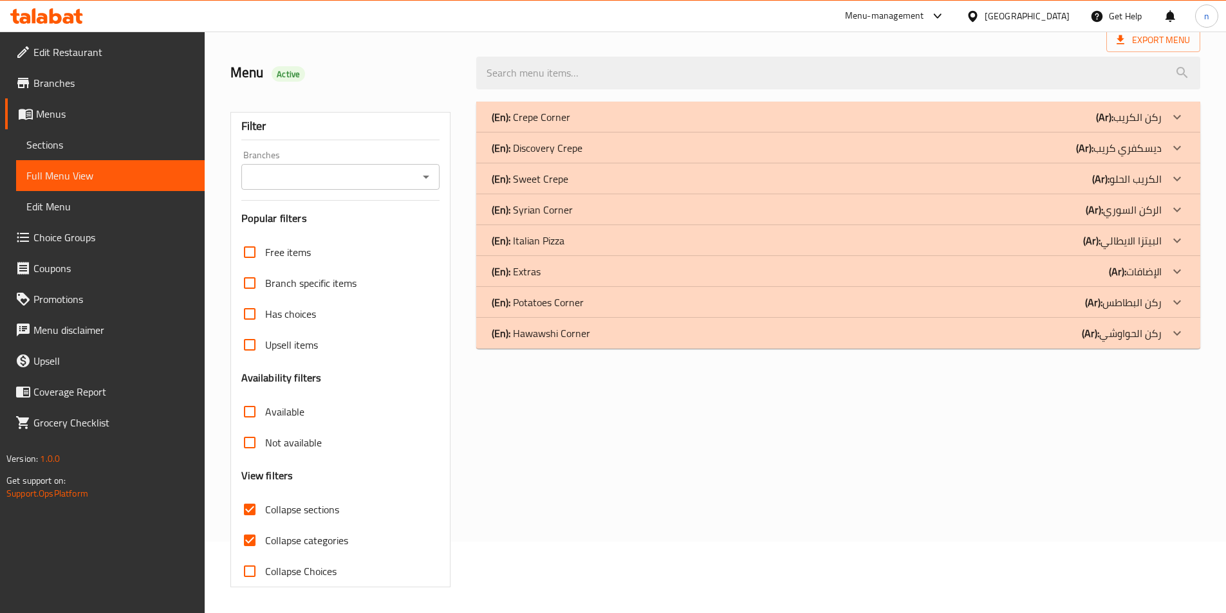
click at [253, 525] on input "Collapse categories" at bounding box center [249, 540] width 31 height 31
checkbox input "false"
click at [682, 160] on div "(En): Discovery Crepe (Ar): ديسكفري كريب" at bounding box center [838, 148] width 724 height 31
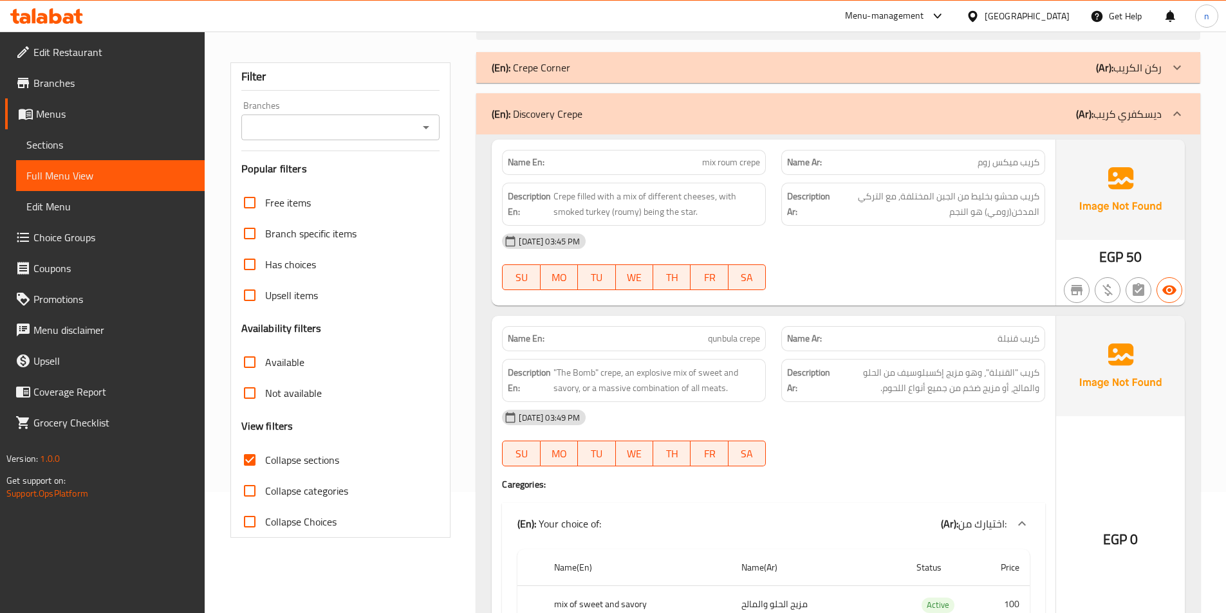
scroll to position [136, 0]
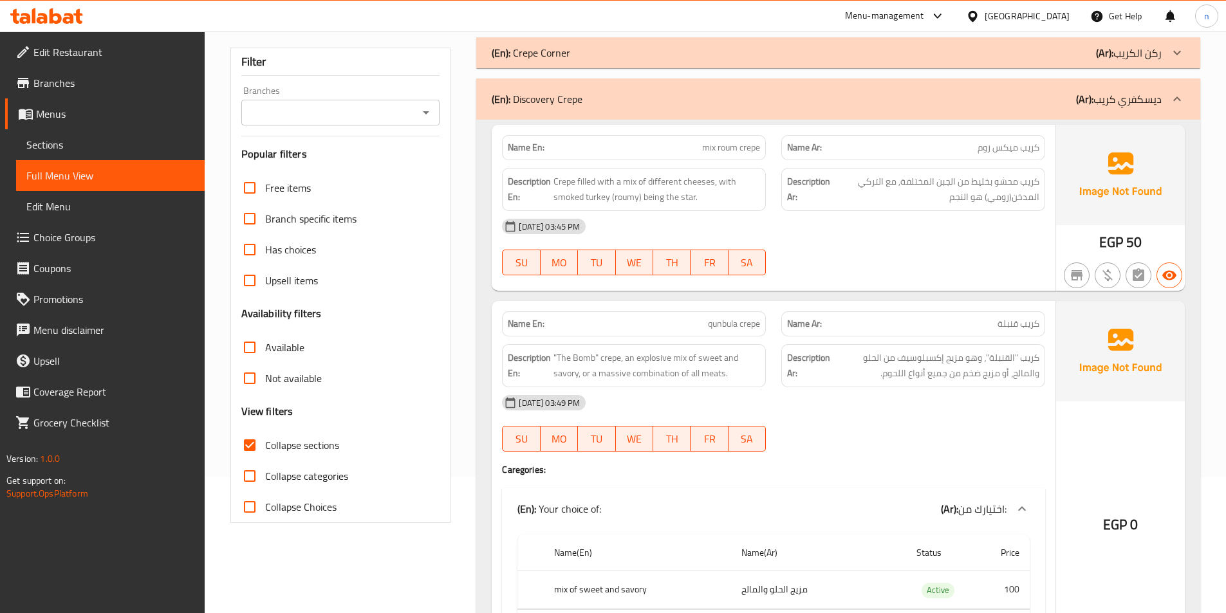
click at [660, 97] on div "(En): Discovery Crepe (Ar): ديسكفري كريب" at bounding box center [827, 98] width 670 height 15
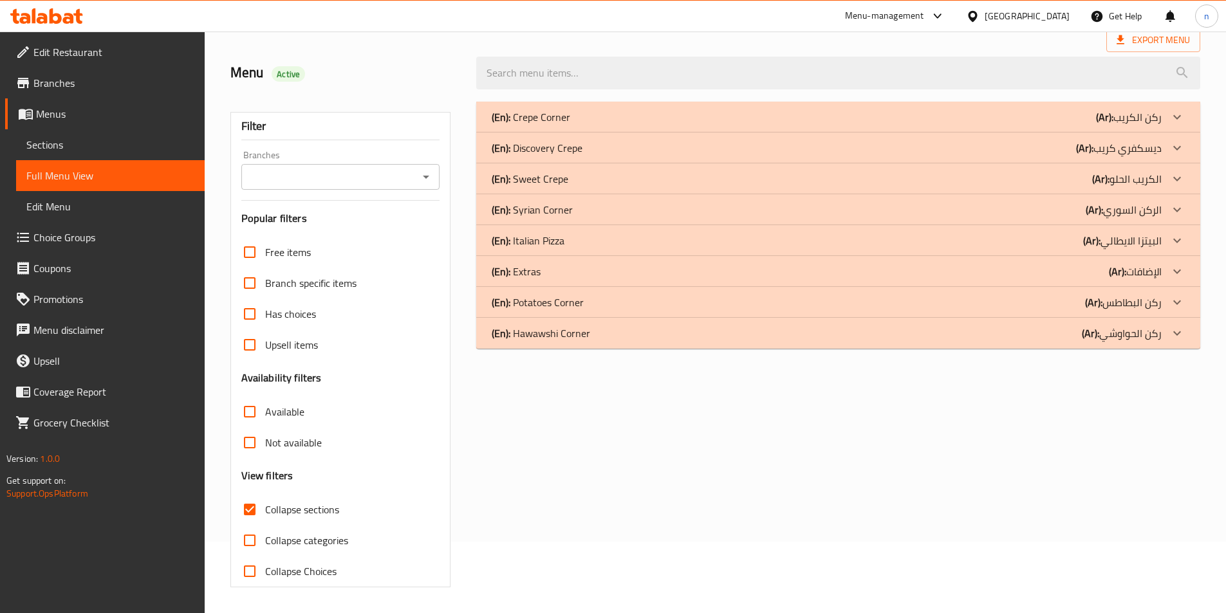
scroll to position [71, 0]
click at [754, 176] on div "(En): Sweet Crepe (Ar): الكريب الحلو" at bounding box center [827, 178] width 670 height 15
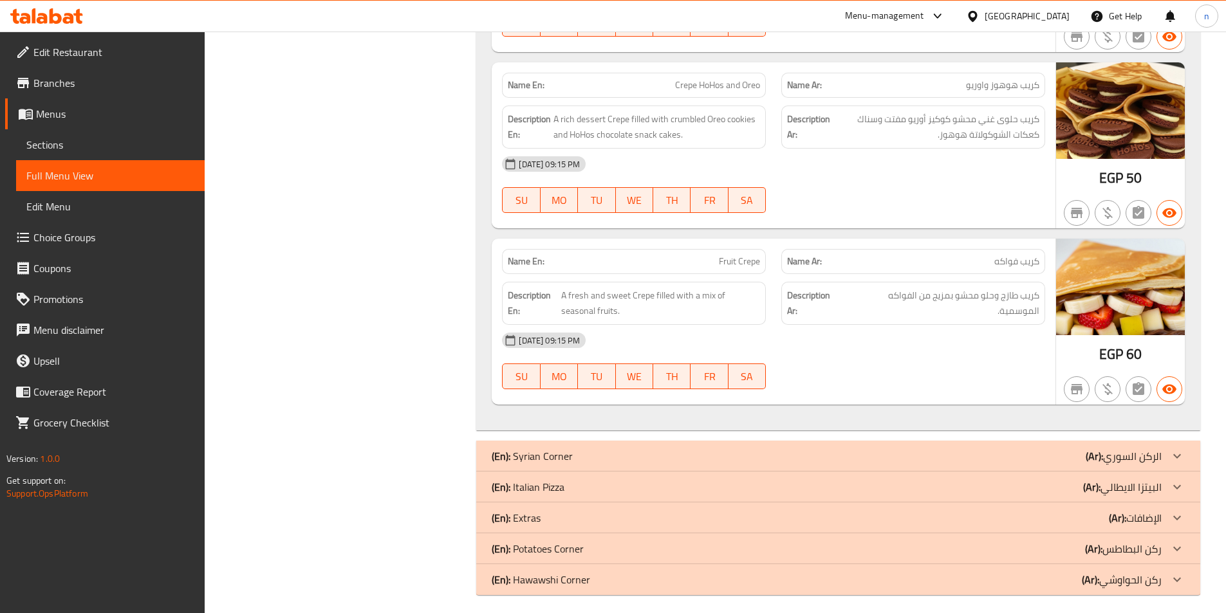
scroll to position [766, 0]
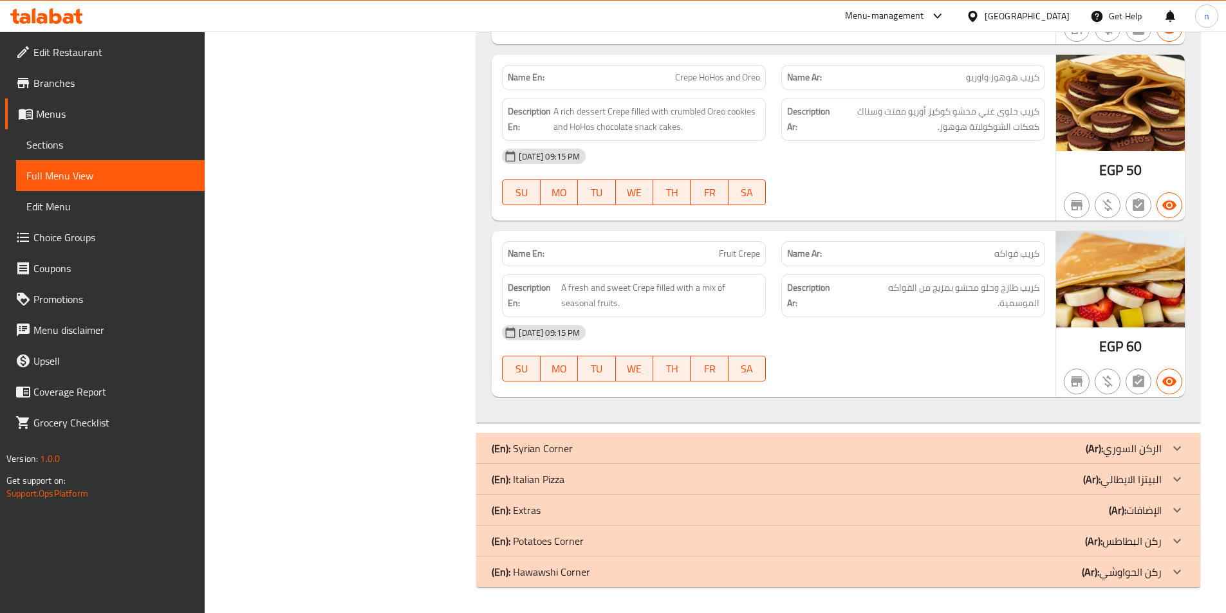
click at [928, 559] on div "(En): Hawawshi Corner (Ar): ركن الحواوشي" at bounding box center [838, 572] width 724 height 31
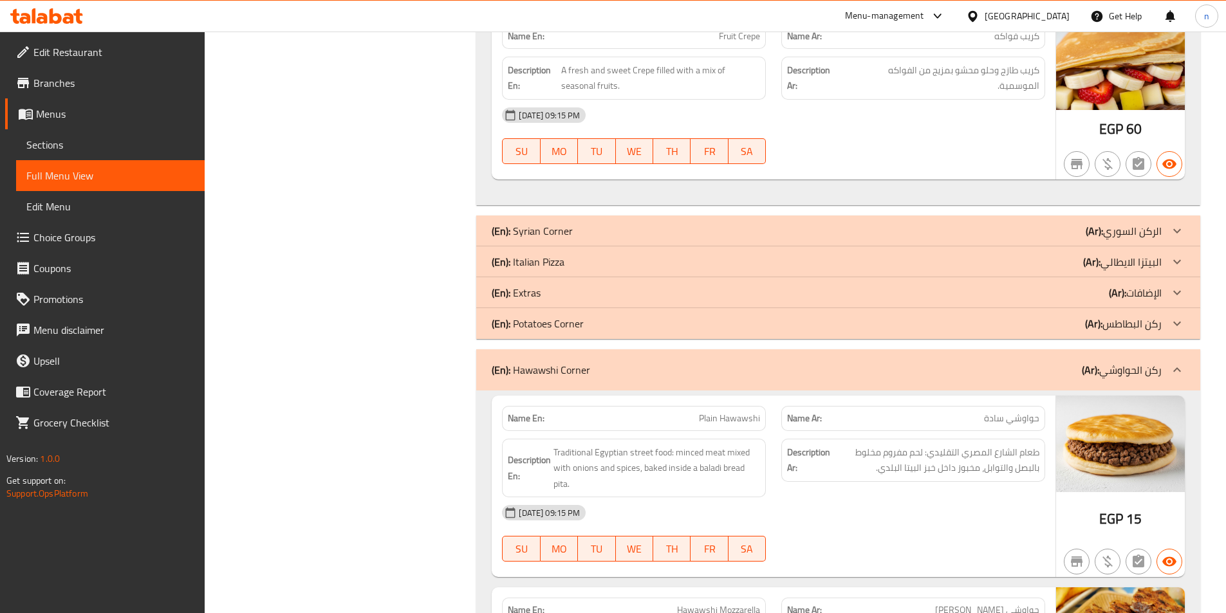
scroll to position [982, 0]
click at [973, 352] on div "(En): Hawawshi Corner (Ar): ركن الحواوشي" at bounding box center [838, 371] width 724 height 41
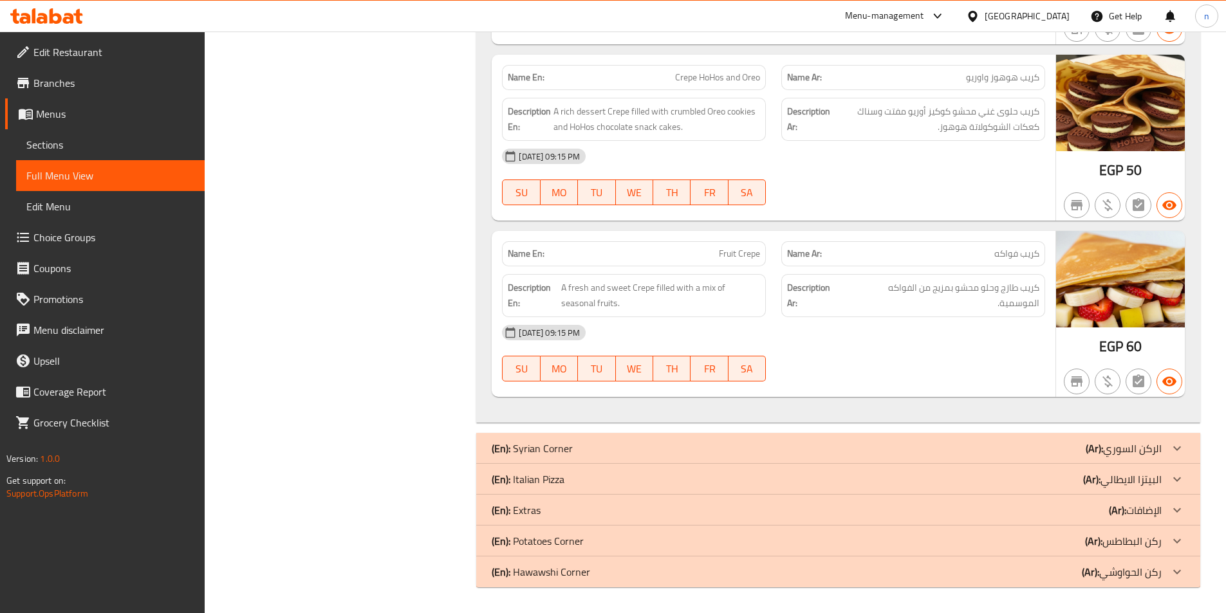
scroll to position [766, 0]
click at [844, 583] on div "(En): Hawawshi Corner (Ar): ركن الحواوشي" at bounding box center [838, 572] width 724 height 31
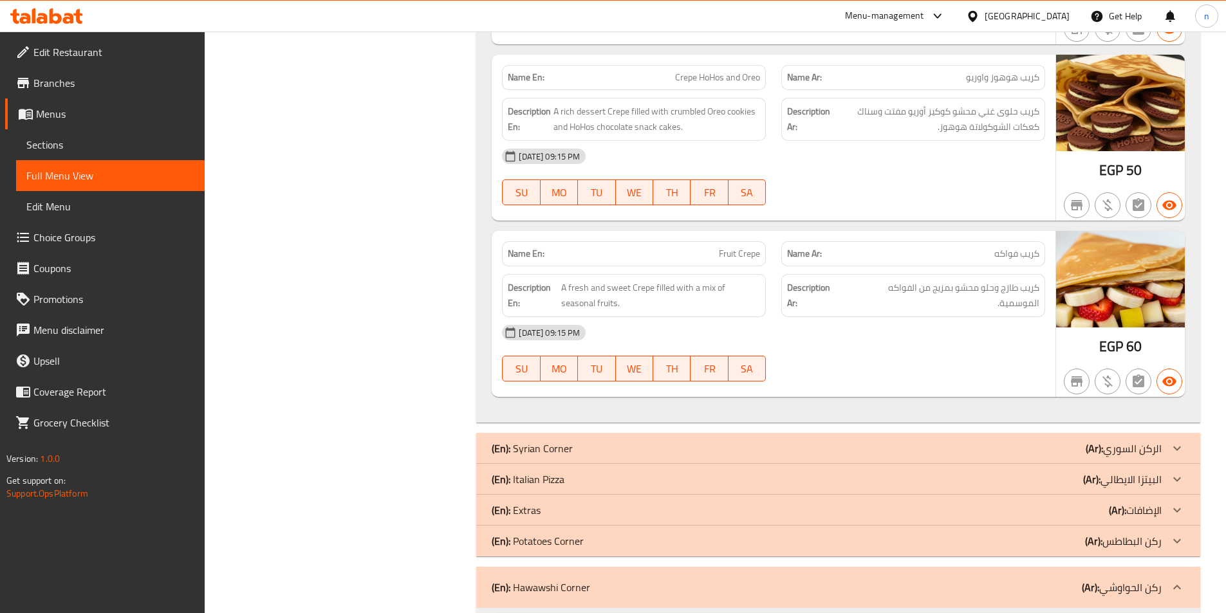
scroll to position [982, 0]
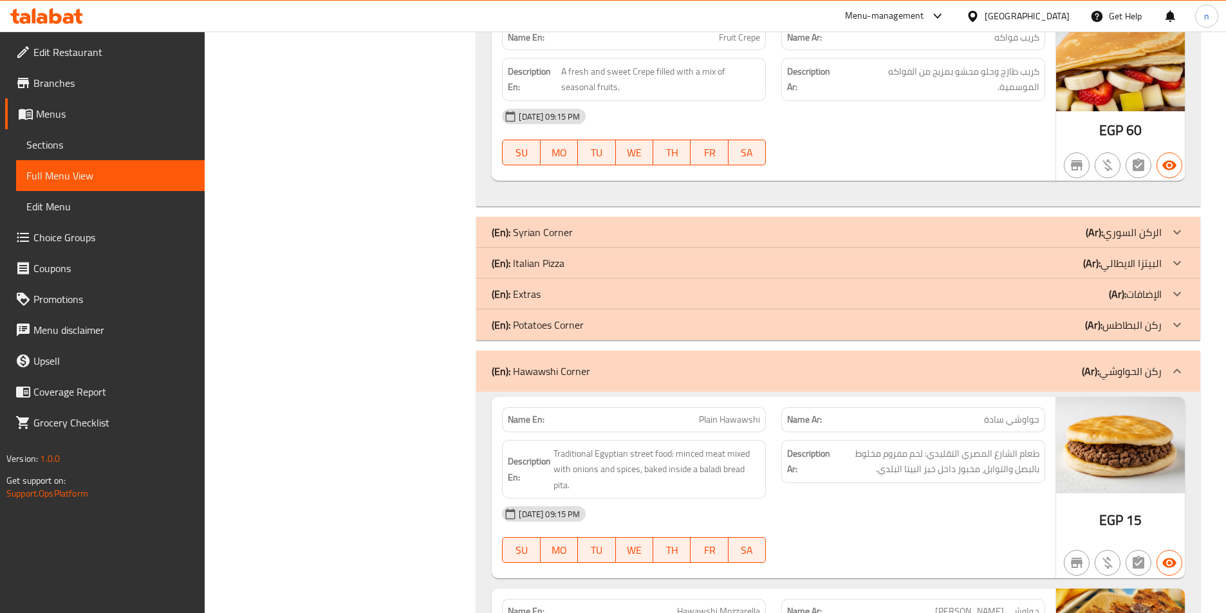
click at [923, 323] on div "(En): Potatoes Corner (Ar): ركن البطاطس" at bounding box center [827, 324] width 670 height 15
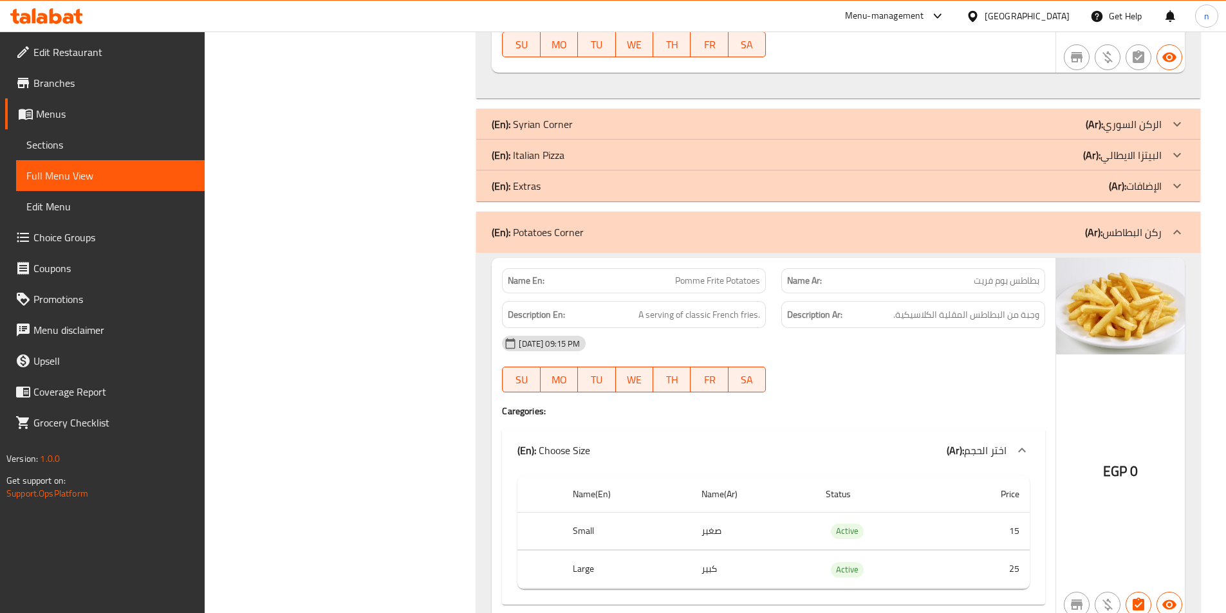
scroll to position [1074, 0]
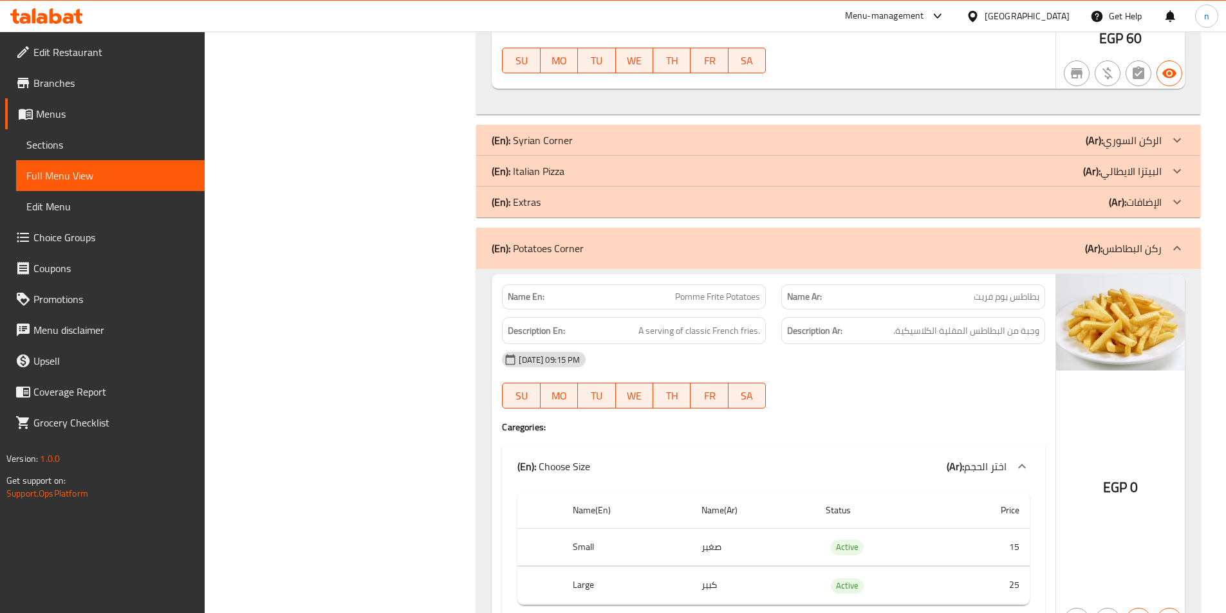
click at [61, 140] on span "Sections" at bounding box center [110, 144] width 168 height 15
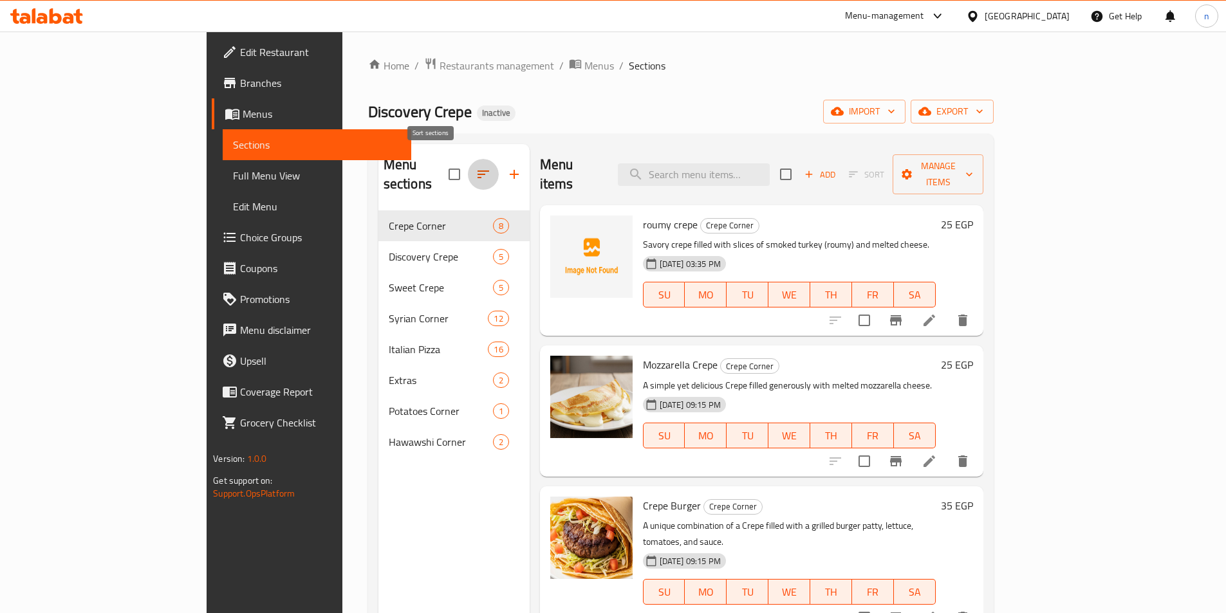
click at [476, 167] on icon "button" at bounding box center [483, 174] width 15 height 15
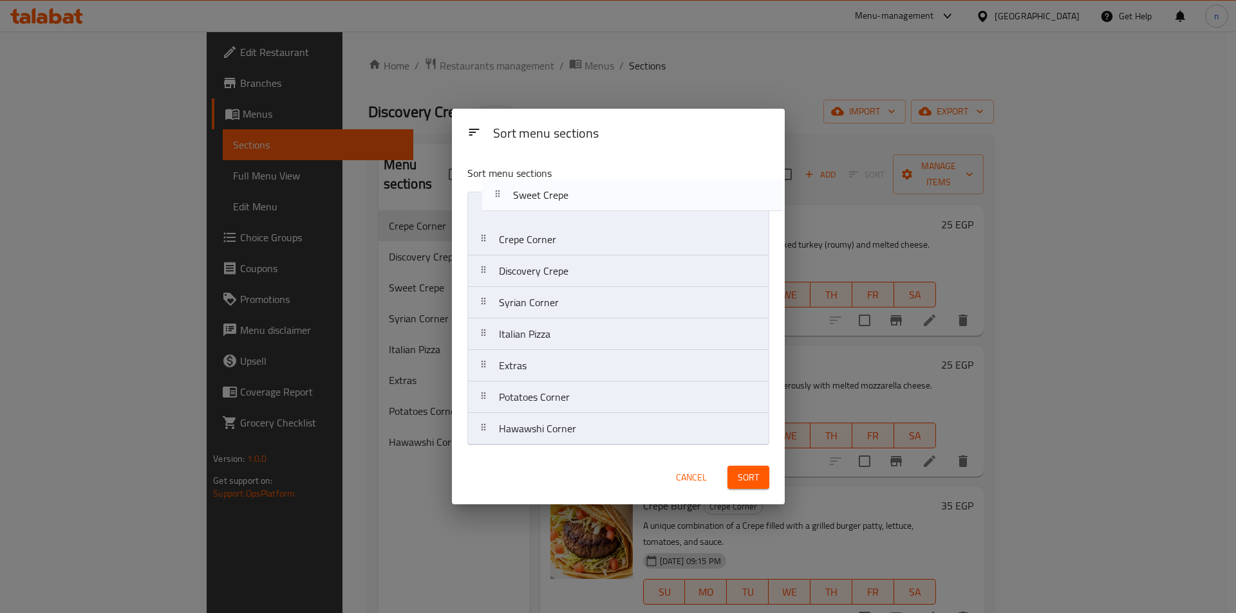
drag, startPoint x: 575, startPoint y: 274, endPoint x: 593, endPoint y: 194, distance: 81.2
click at [593, 194] on nav "Crepe Corner Discovery Crepe Sweet Crepe Syrian Corner Italian Pizza Extras Pot…" at bounding box center [618, 319] width 302 height 254
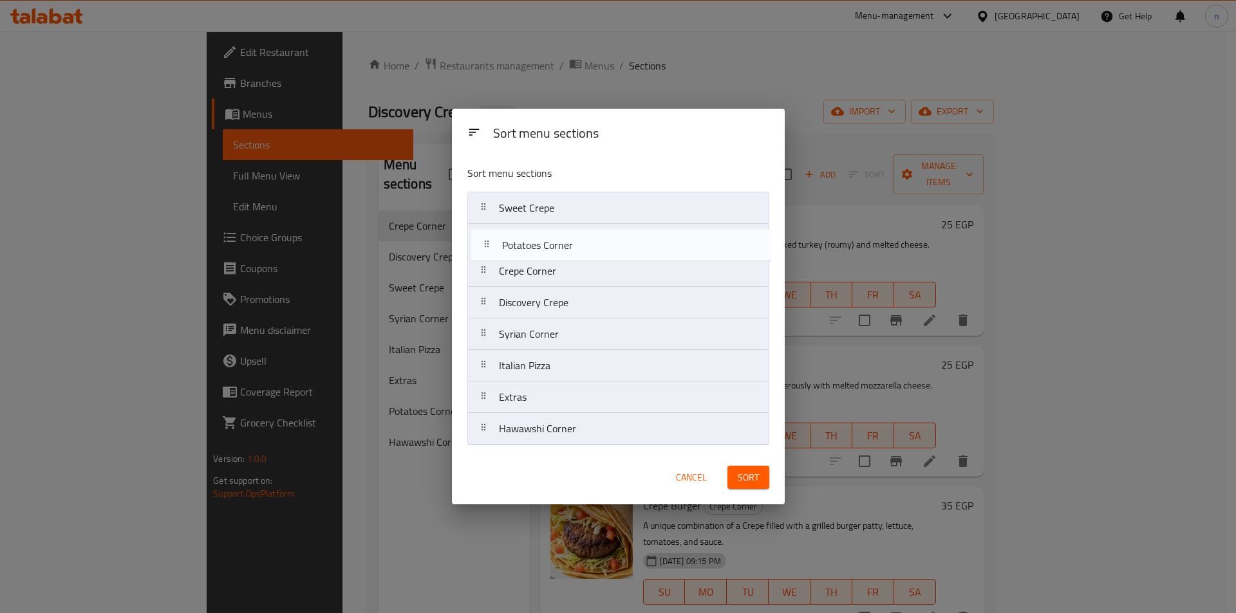
drag, startPoint x: 593, startPoint y: 404, endPoint x: 596, endPoint y: 248, distance: 155.8
click at [596, 248] on nav "Sweet Crepe Crepe Corner Discovery Crepe Syrian Corner Italian Pizza Extras Pot…" at bounding box center [618, 319] width 302 height 254
drag, startPoint x: 580, startPoint y: 434, endPoint x: 588, endPoint y: 264, distance: 170.1
click at [588, 264] on nav "Sweet Crepe Potatoes Corner Crepe Corner Discovery Crepe Syrian Corner Italian …" at bounding box center [618, 319] width 302 height 254
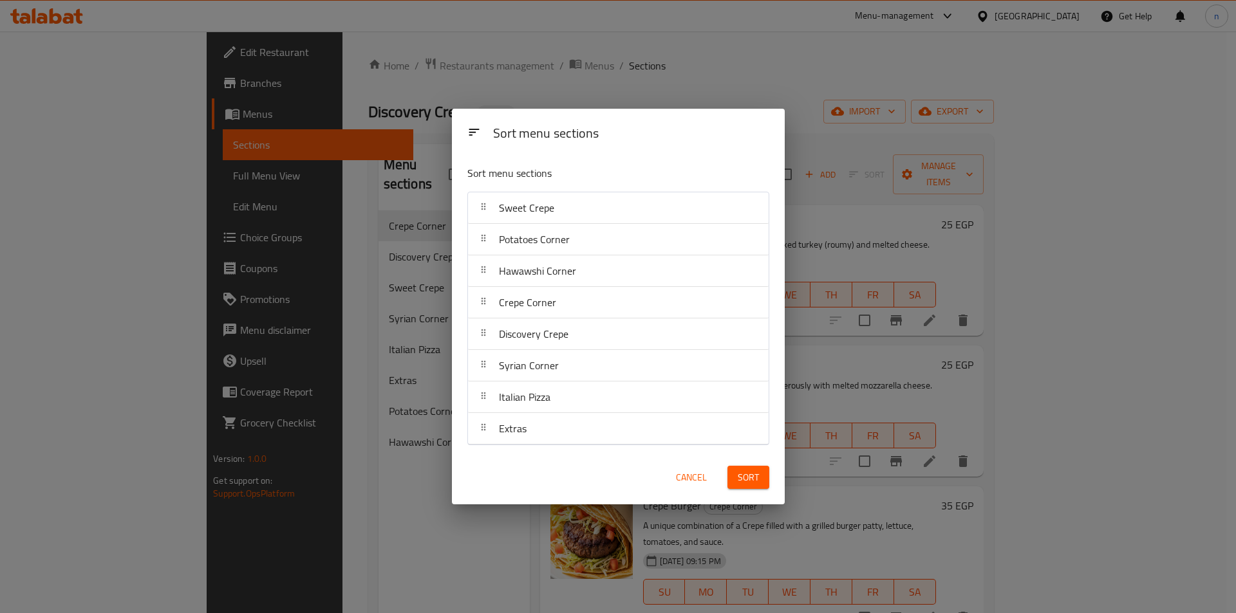
click at [750, 485] on span "Sort" at bounding box center [747, 478] width 21 height 16
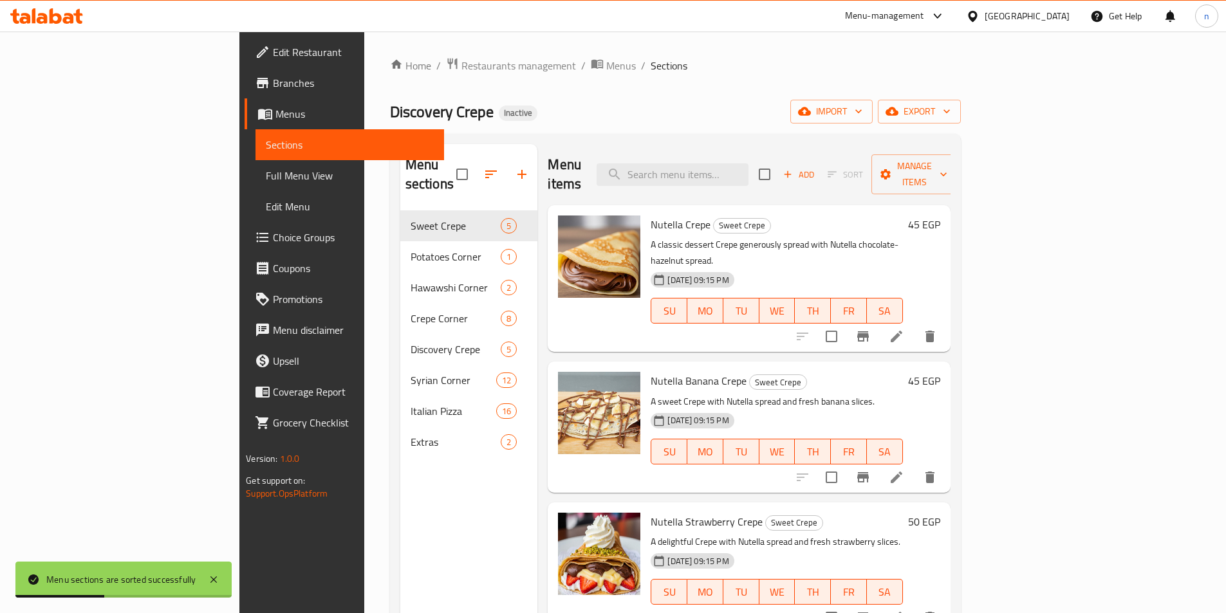
click at [266, 176] on span "Full Menu View" at bounding box center [350, 175] width 168 height 15
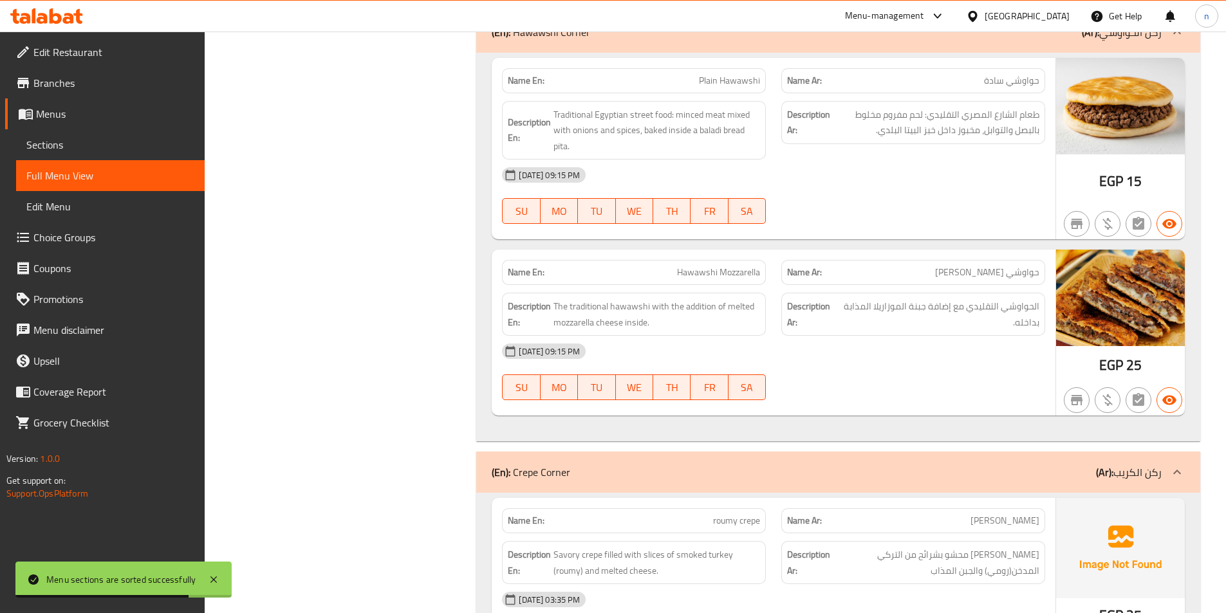
scroll to position [1480, 0]
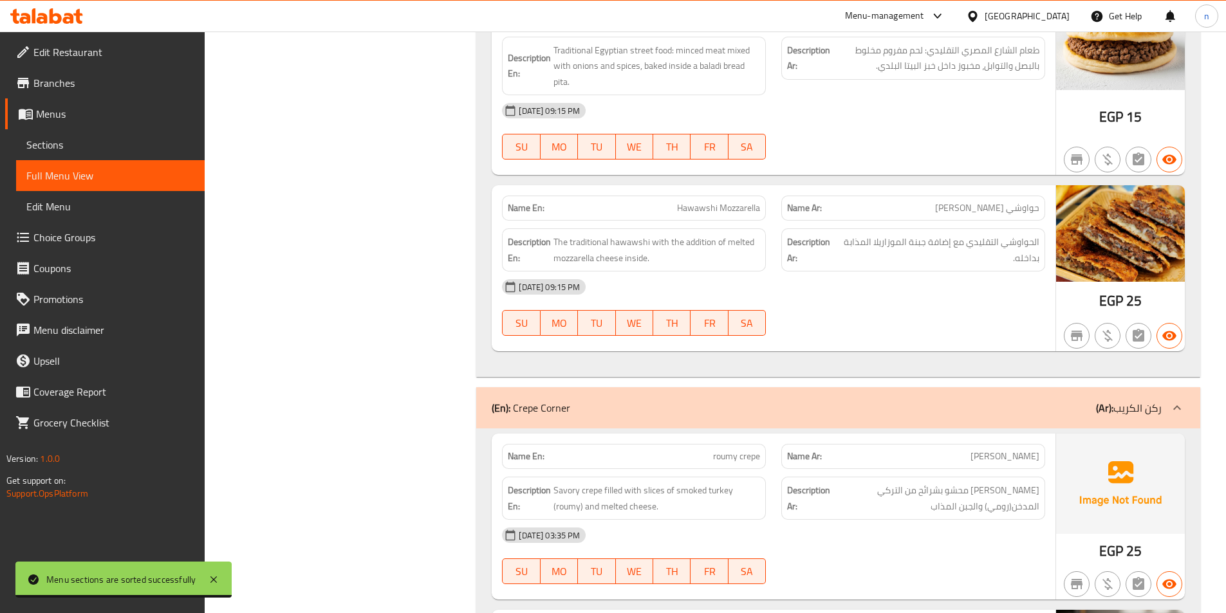
click at [919, 403] on div "(En): Crepe Corner (Ar): ركن الكريب" at bounding box center [827, 407] width 670 height 15
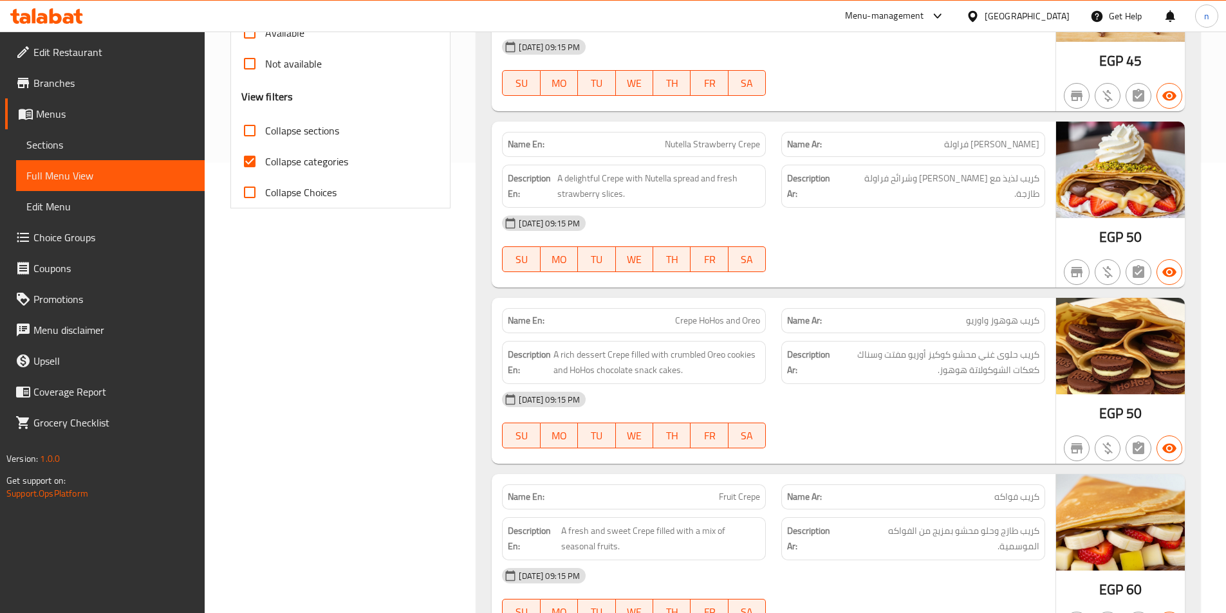
scroll to position [64, 0]
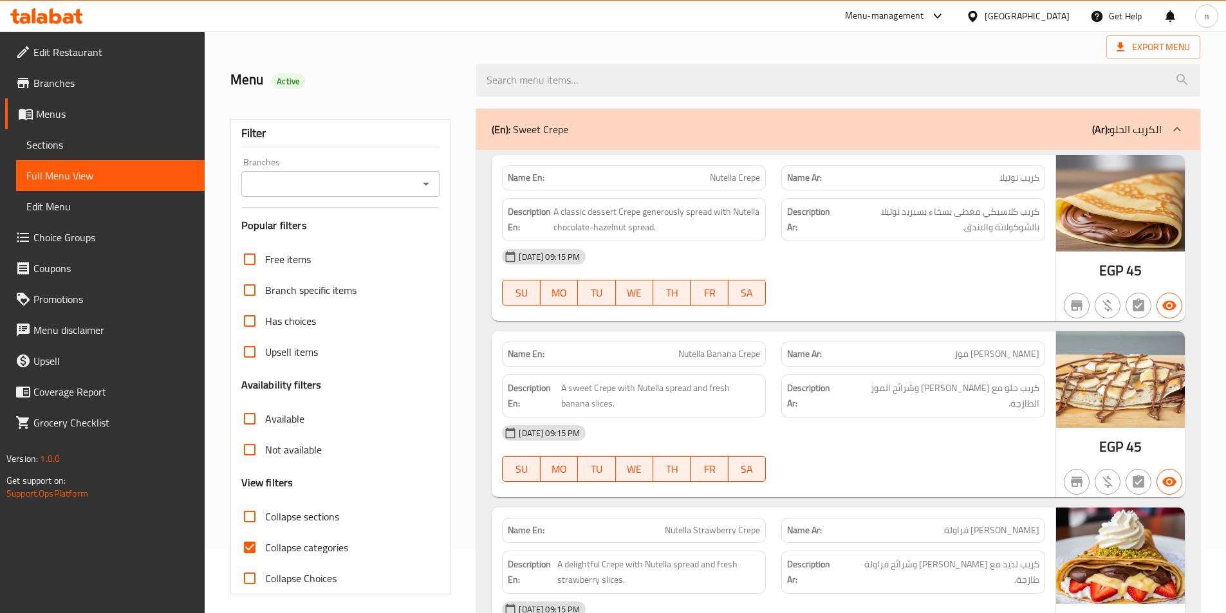
click at [250, 520] on input "Collapse sections" at bounding box center [249, 516] width 31 height 31
checkbox input "true"
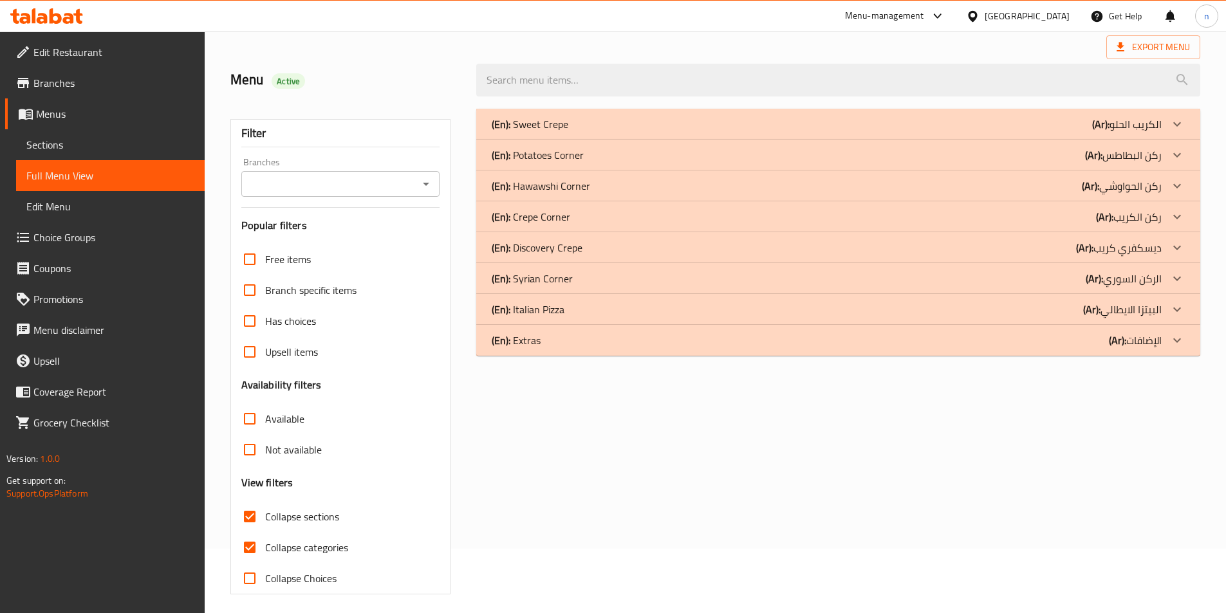
click at [252, 552] on input "Collapse categories" at bounding box center [249, 547] width 31 height 31
checkbox input "false"
click at [925, 124] on div "(En): Sweet Crepe (Ar): الكريب الحلو" at bounding box center [827, 123] width 670 height 15
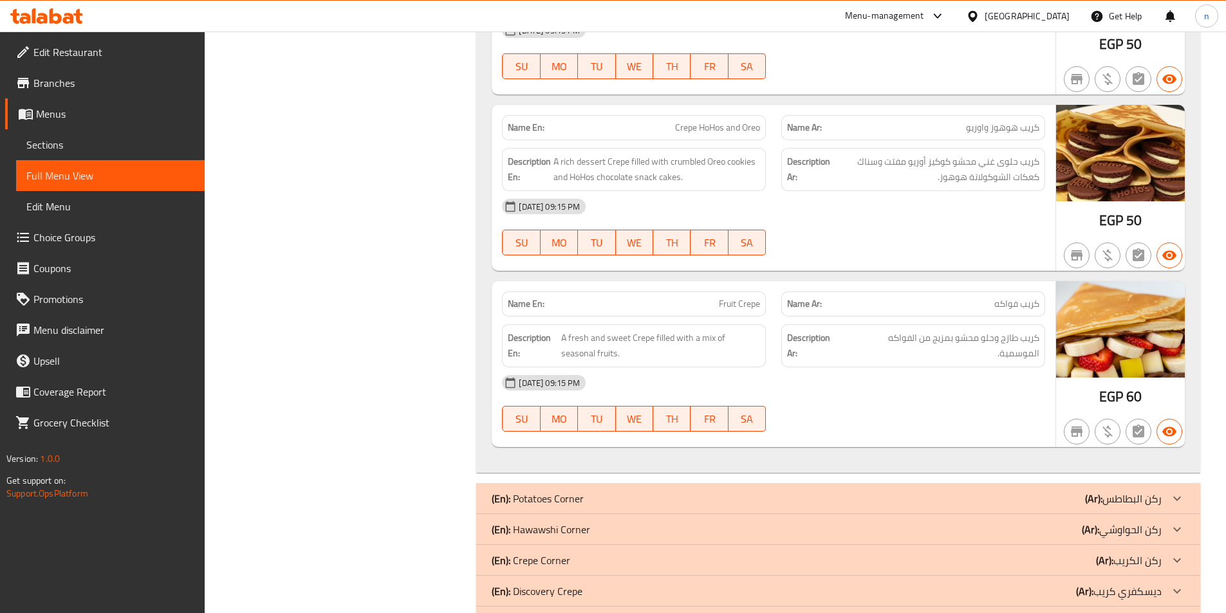
scroll to position [756, 0]
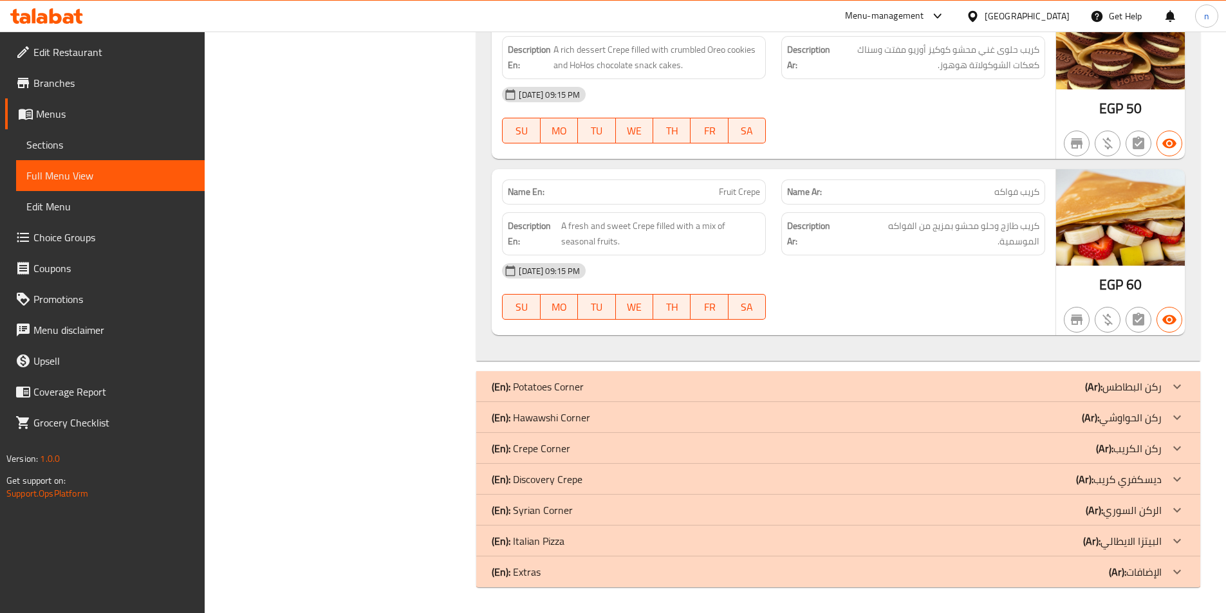
click at [886, 378] on div "(En): Potatoes Corner (Ar): ركن البطاطس" at bounding box center [838, 386] width 724 height 31
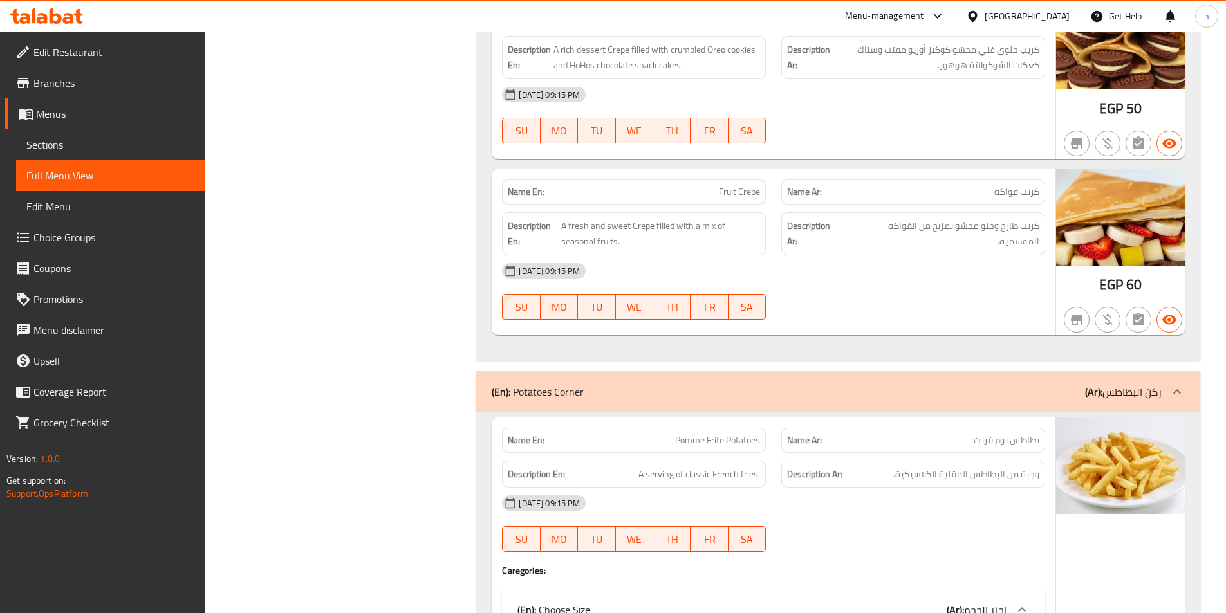
scroll to position [1169, 0]
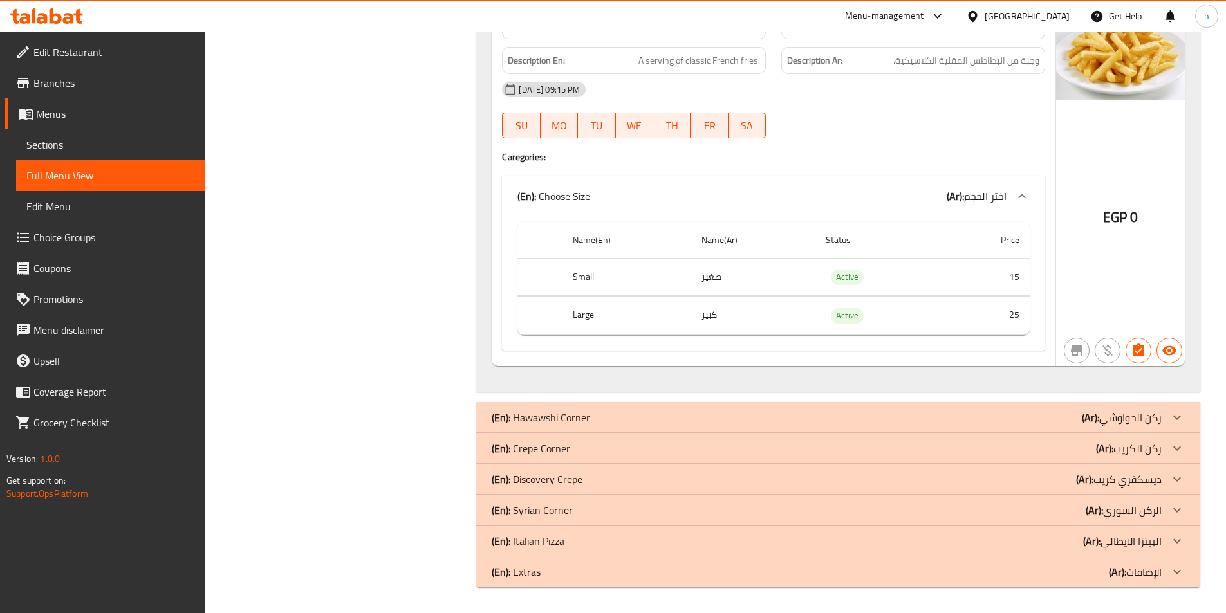
click at [837, 417] on div "(En): Hawawshi Corner (Ar): ركن الحواوشي" at bounding box center [827, 417] width 670 height 15
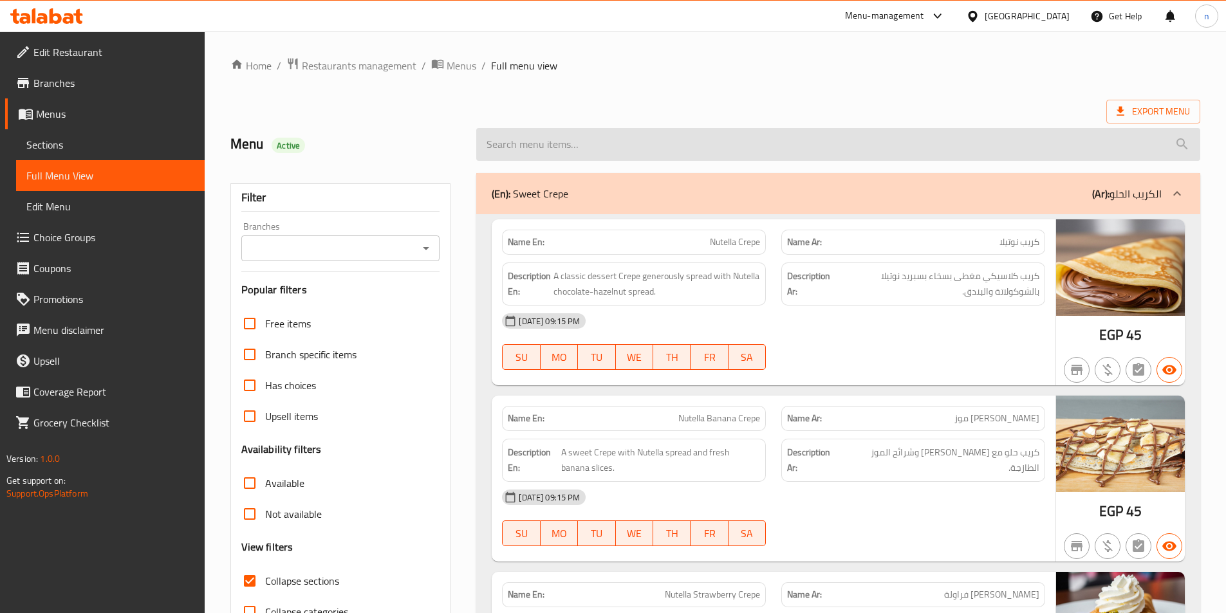
scroll to position [64, 0]
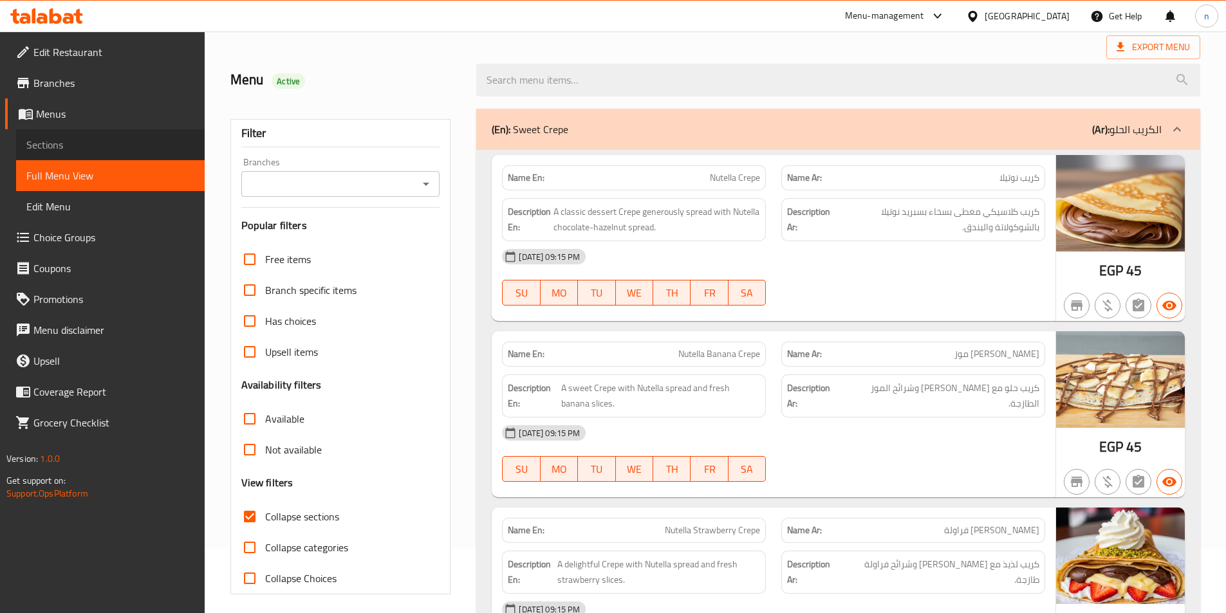
click at [79, 140] on span "Sections" at bounding box center [110, 144] width 168 height 15
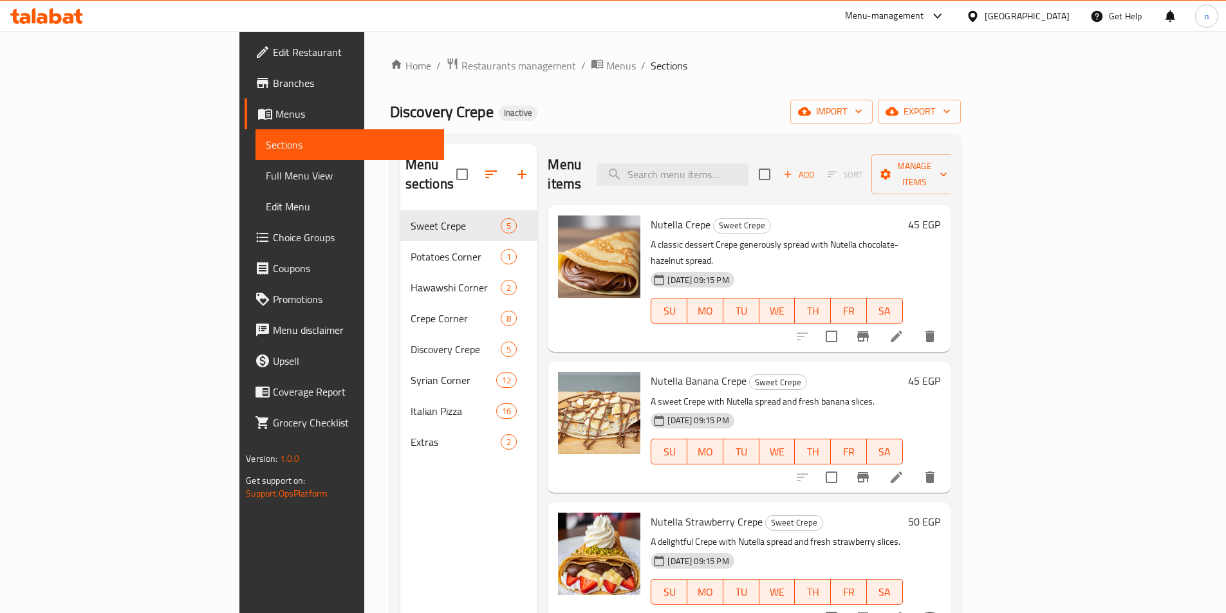
click at [914, 325] on li at bounding box center [896, 336] width 36 height 23
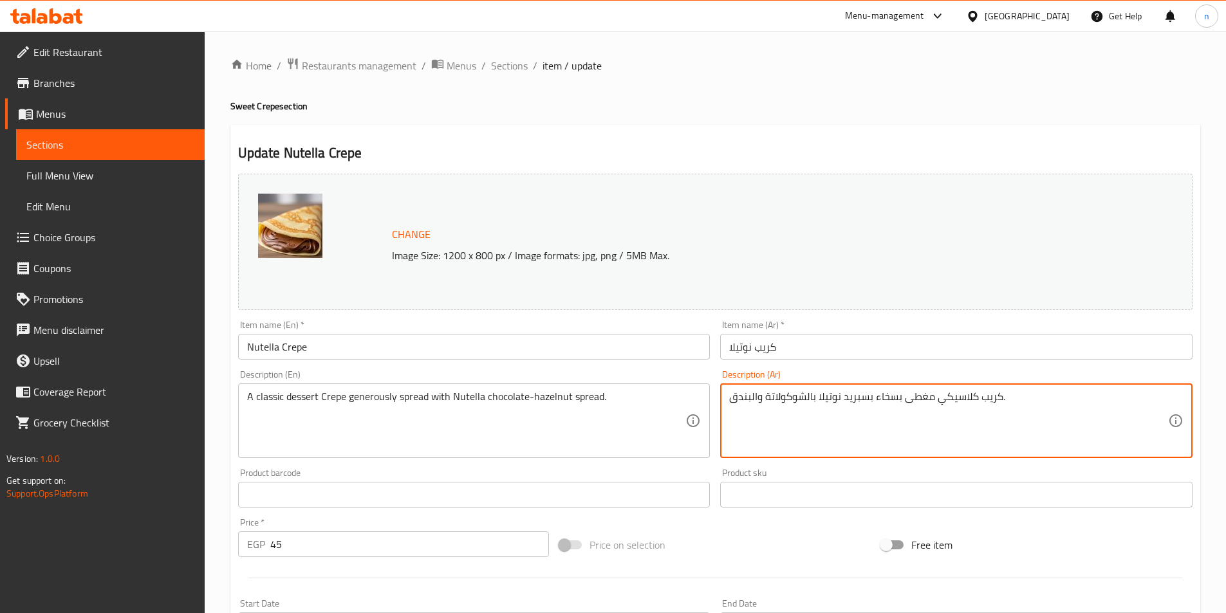
click at [757, 402] on textarea "كريب كلاسيكي مغطى بسخاء بسبريد نوتيلا بالشوكولاتة والبندق." at bounding box center [948, 421] width 439 height 61
paste textarea "حلوى كلاسيكي سبرد جنرسلي بشوكولاتة نوتيلا وسبرد"
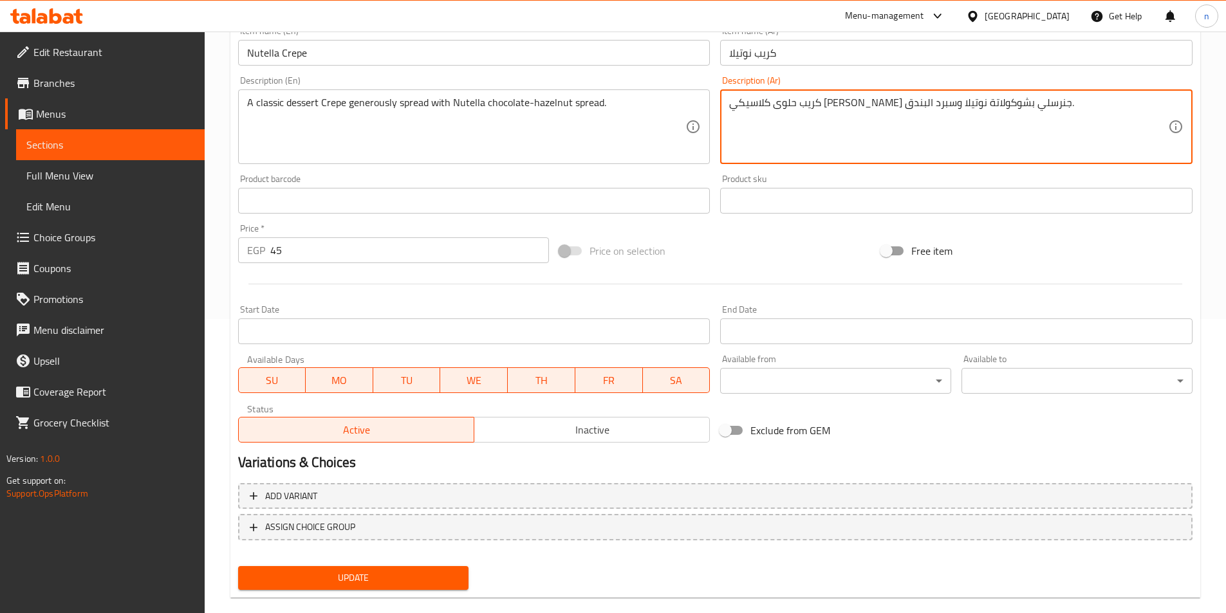
scroll to position [315, 0]
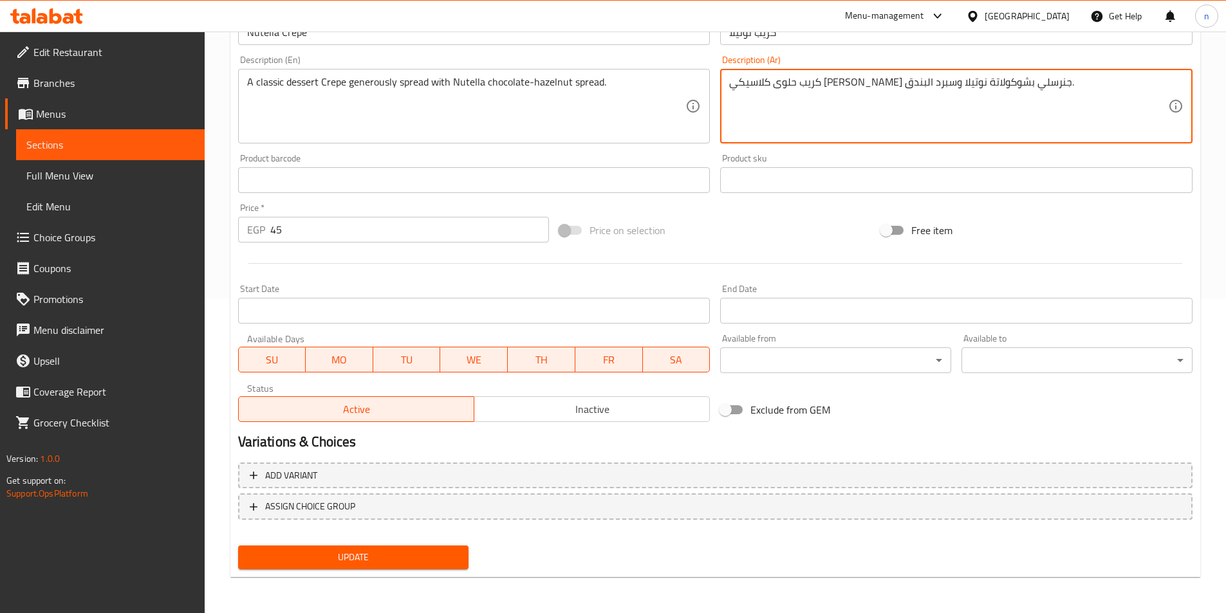
type textarea "كريب حلوى كلاسيكي سبرد جنرسلي بشوكولاتة نوتيلا وسبرد البندق."
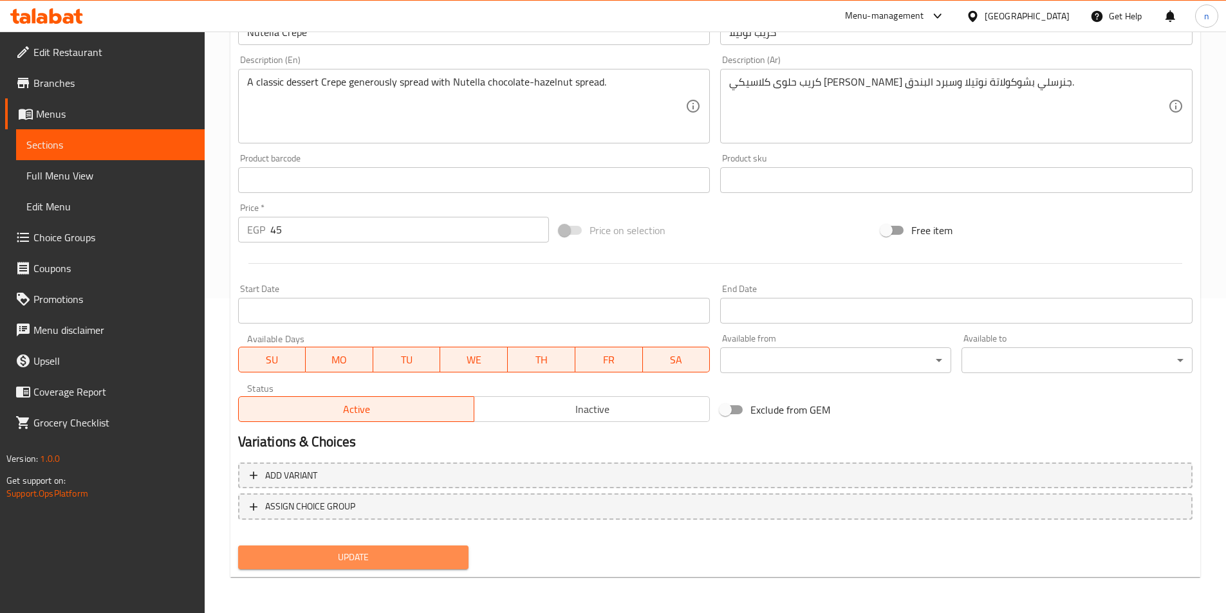
click at [398, 559] on span "Update" at bounding box center [353, 558] width 210 height 16
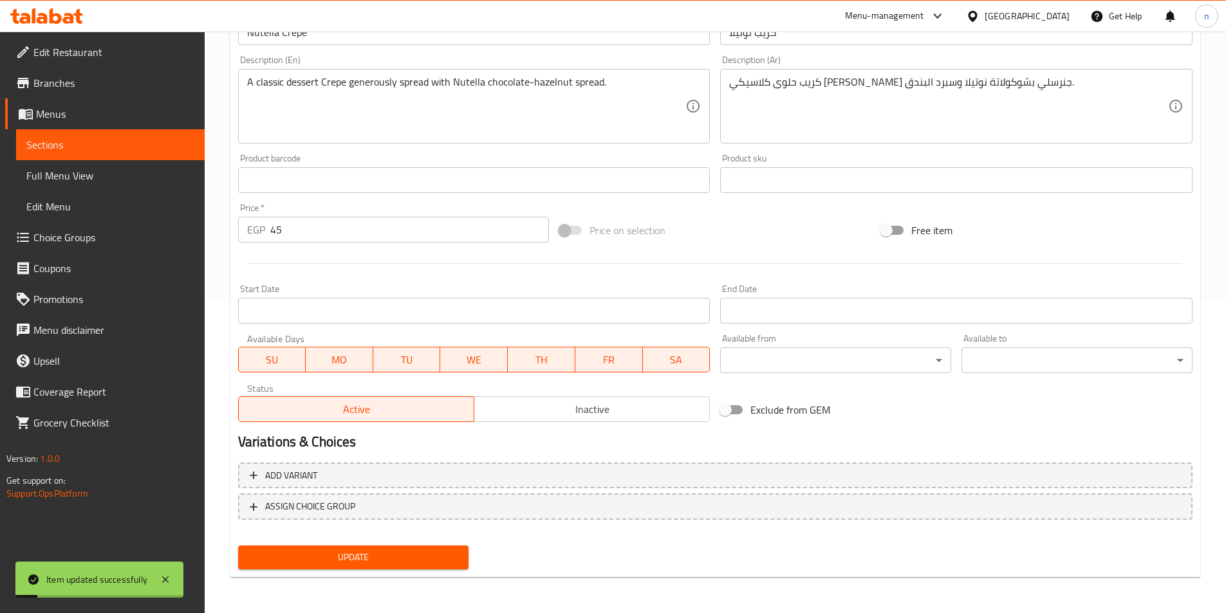
scroll to position [0, 0]
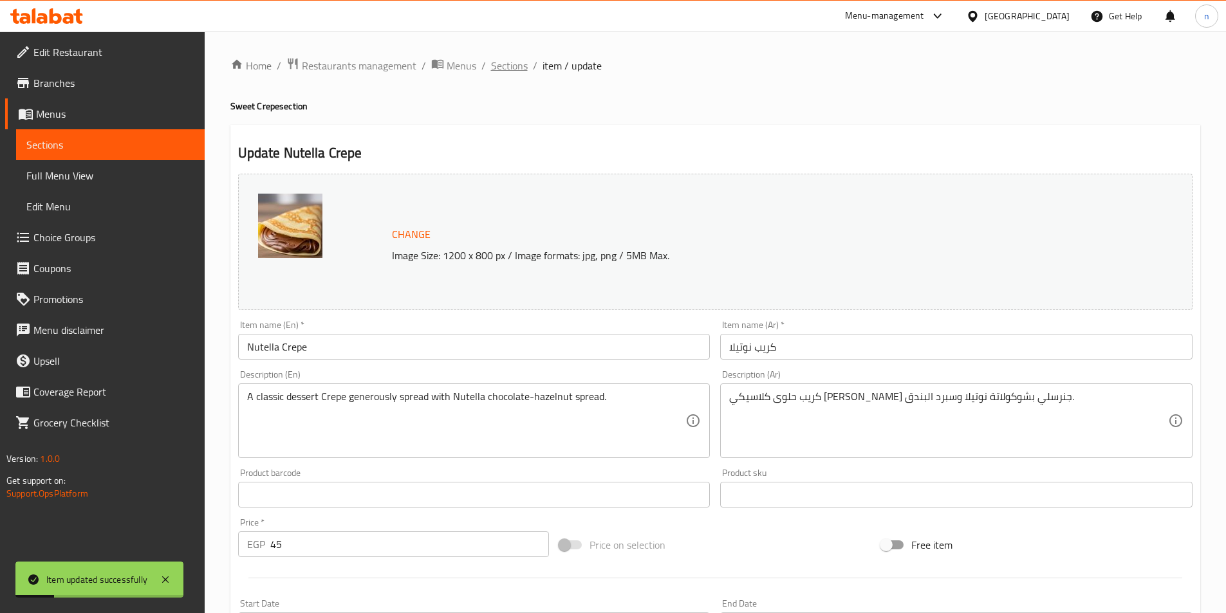
click at [512, 60] on span "Sections" at bounding box center [509, 65] width 37 height 15
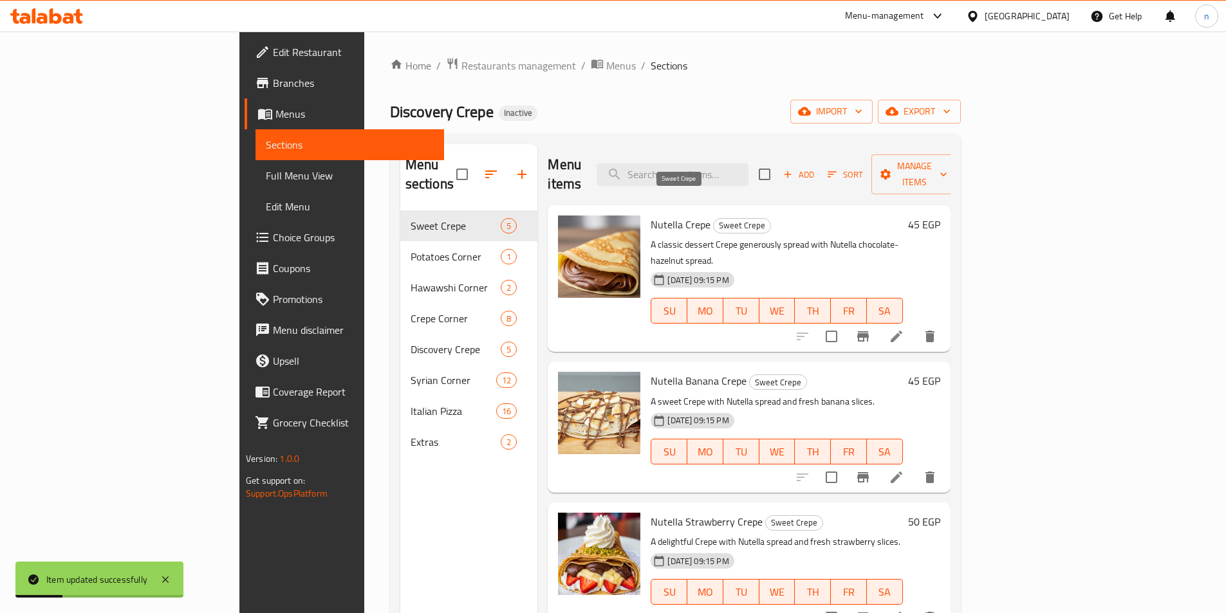
scroll to position [122, 0]
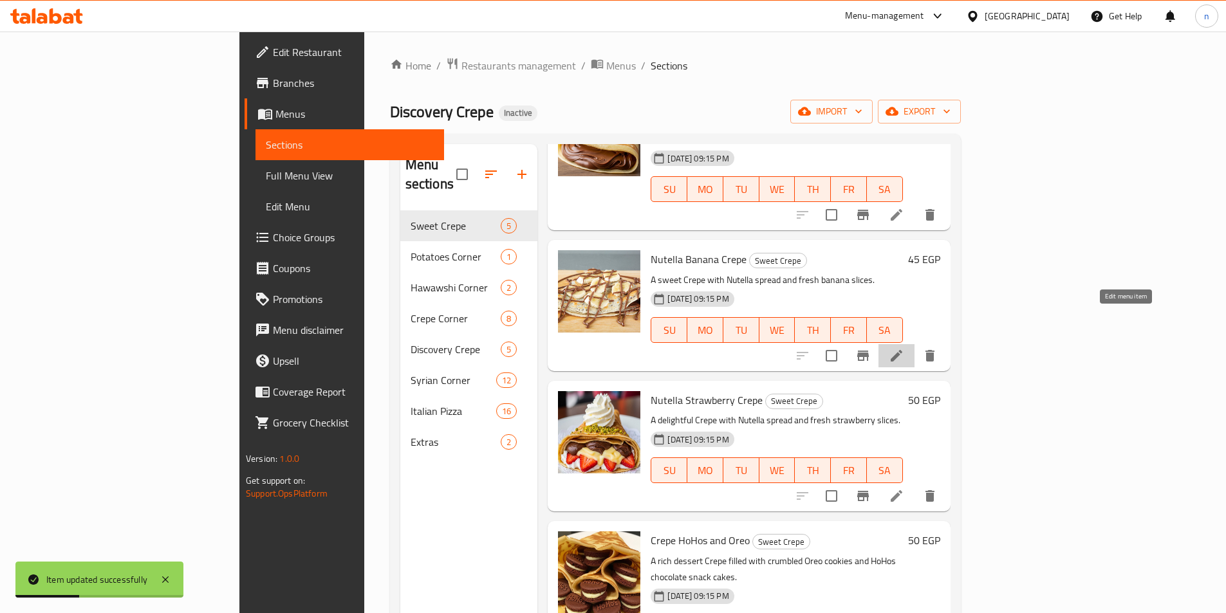
click at [902, 350] on icon at bounding box center [897, 356] width 12 height 12
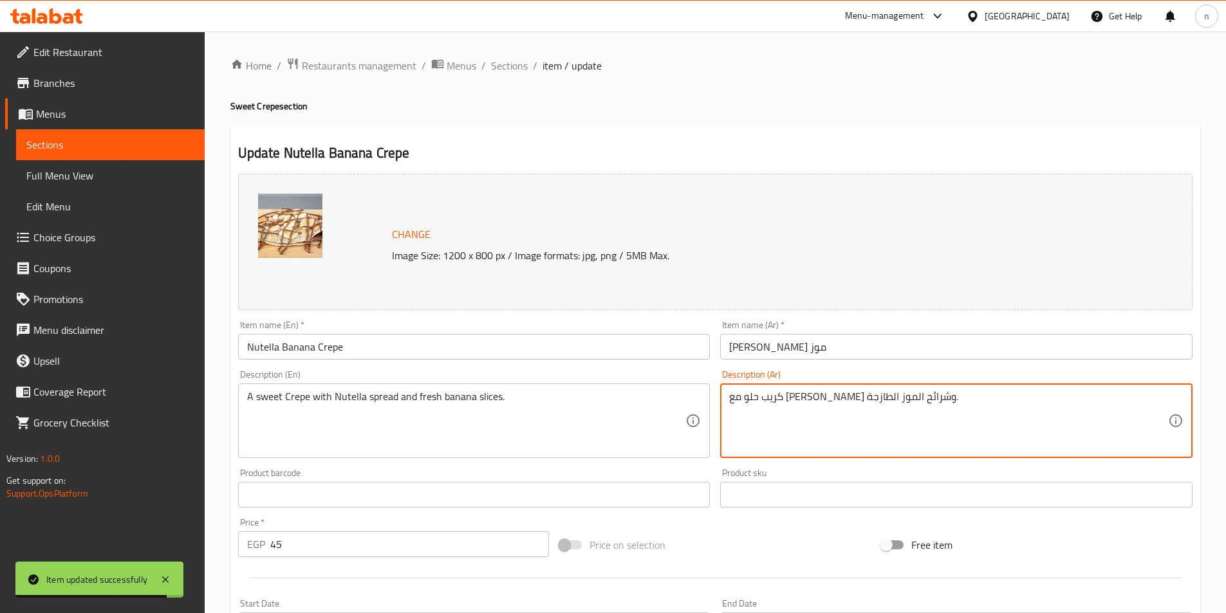
click at [797, 398] on textarea "كريب حلو مع [PERSON_NAME] وشرائح الموز الطازجة." at bounding box center [948, 421] width 439 height 61
paste textarea
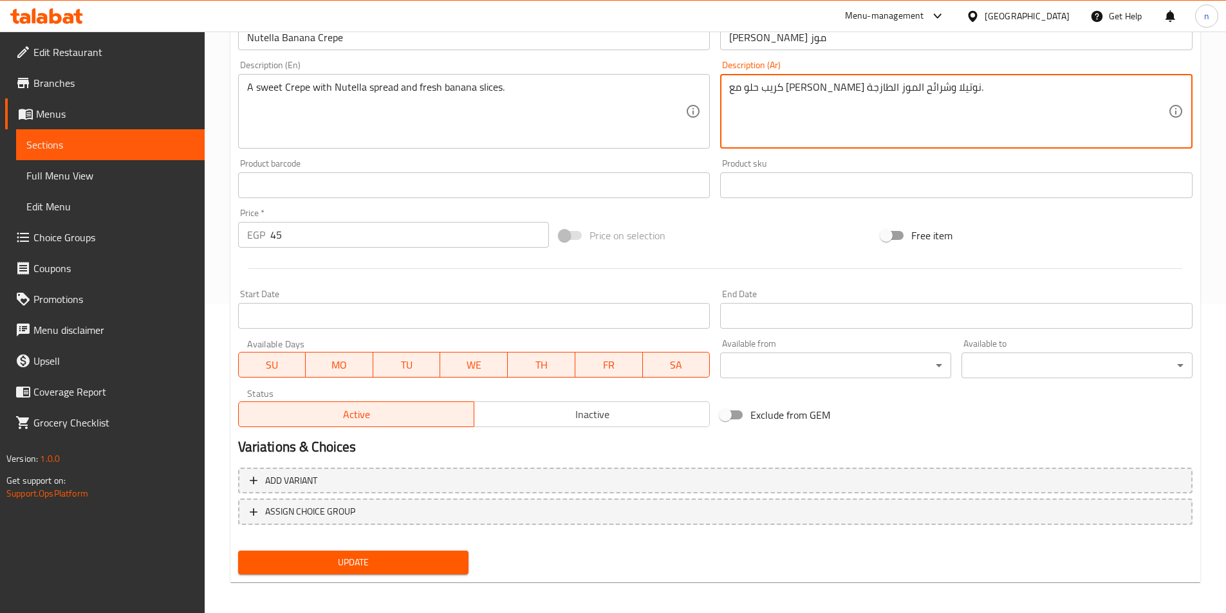
scroll to position [315, 0]
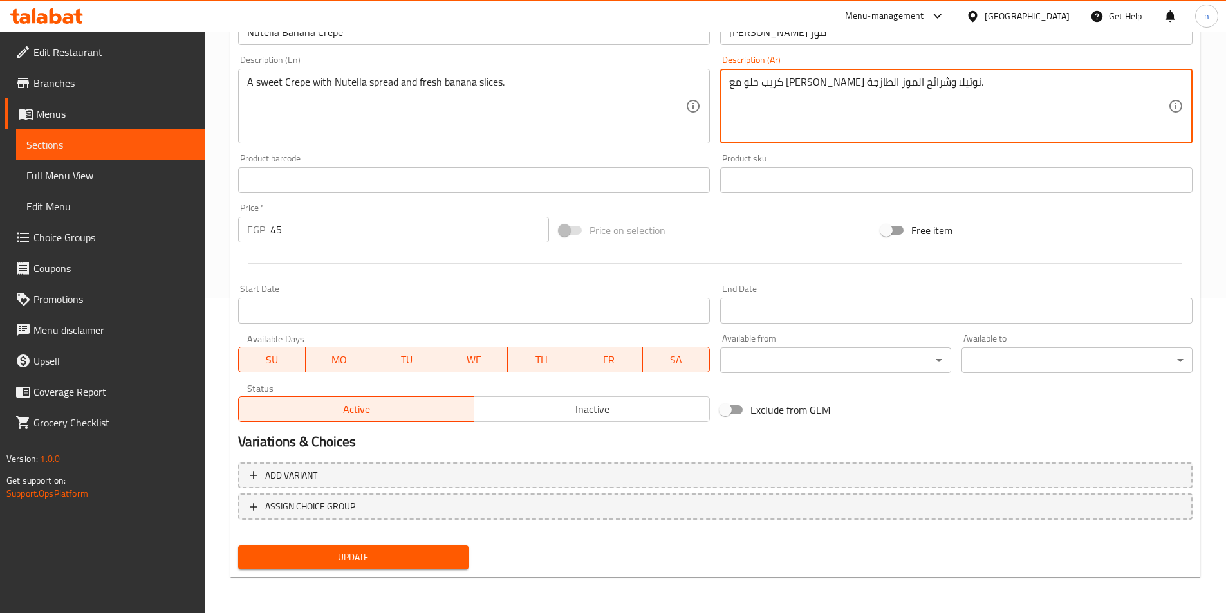
type textarea "كريب حلو مع سبرد نوتيلا وشرائح الموز الطازجة."
click at [362, 552] on span "Update" at bounding box center [353, 558] width 210 height 16
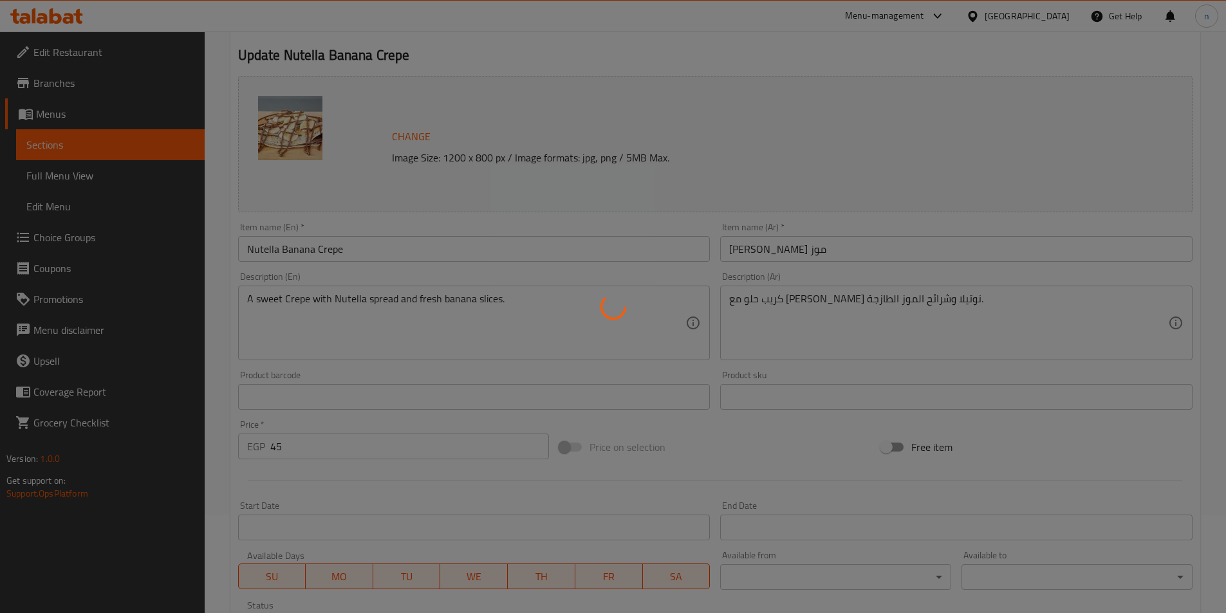
scroll to position [0, 0]
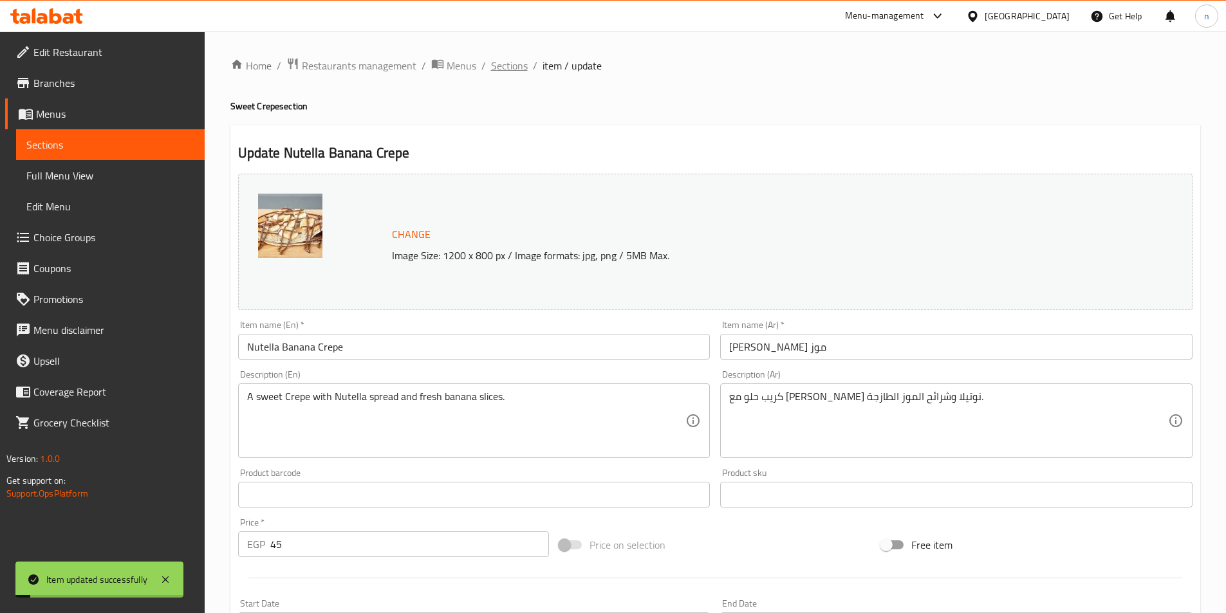
click at [492, 66] on span "Sections" at bounding box center [509, 65] width 37 height 15
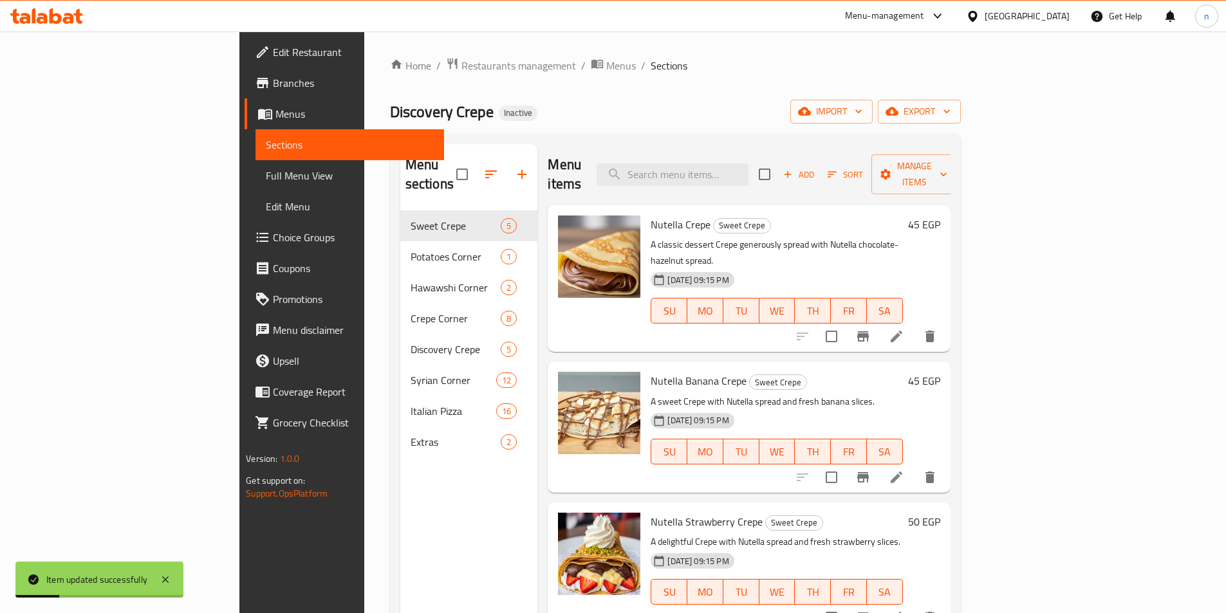
scroll to position [122, 0]
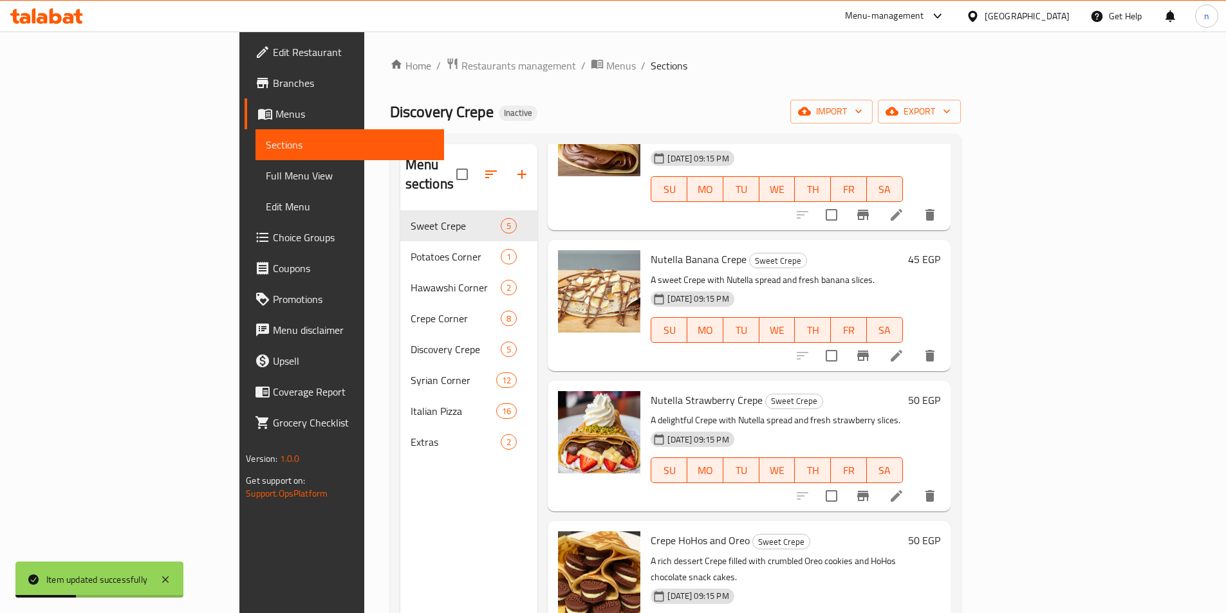
click at [904, 488] on icon at bounding box center [896, 495] width 15 height 15
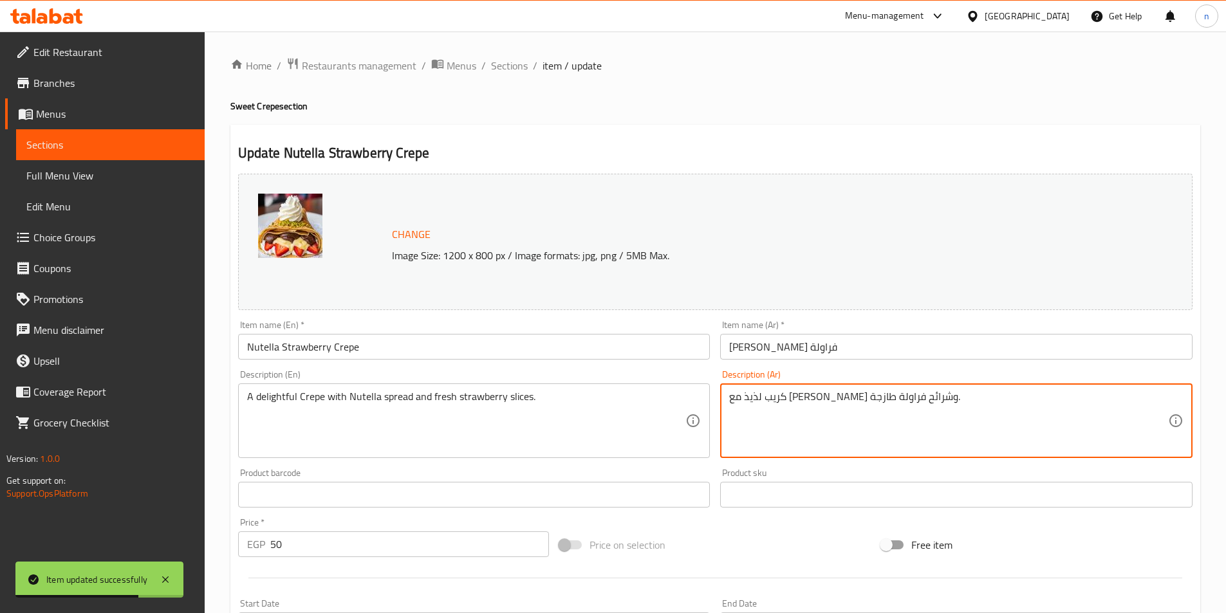
click at [793, 402] on textarea "كريب لذيذ مع [PERSON_NAME] وشرائح فراولة طازجة." at bounding box center [948, 421] width 439 height 61
paste textarea "د نوتيلا وشرائح الفراولة ال"
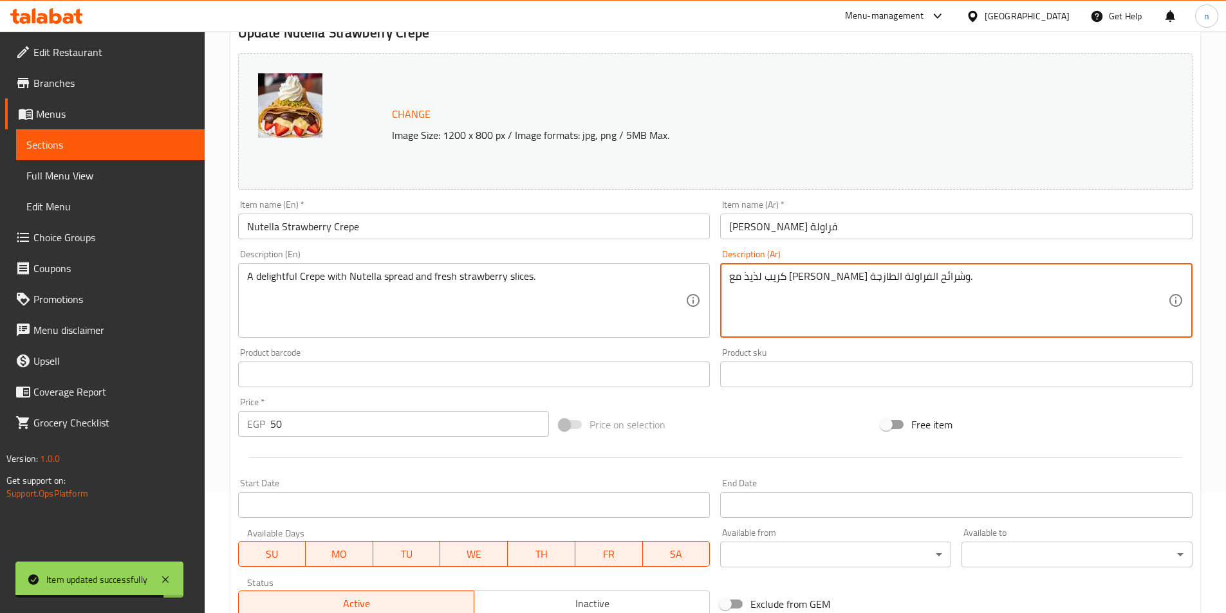
scroll to position [315, 0]
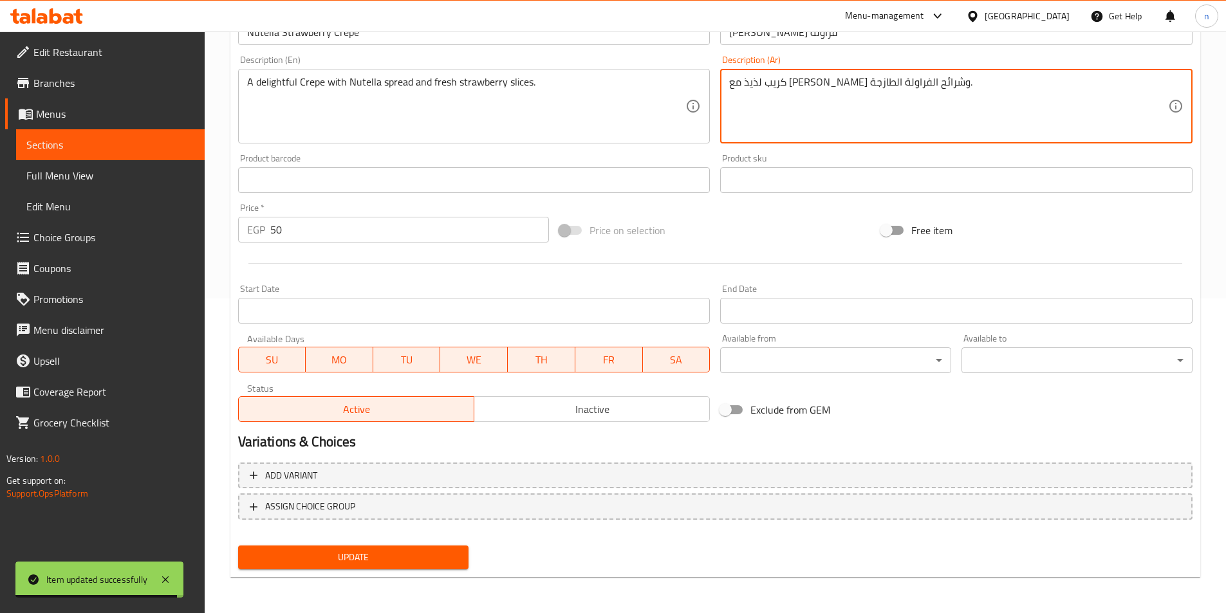
type textarea "كريب لذيذ مع سبرد نوتيلا وشرائح الفراولة الطازجة."
click at [422, 562] on span "Update" at bounding box center [353, 558] width 210 height 16
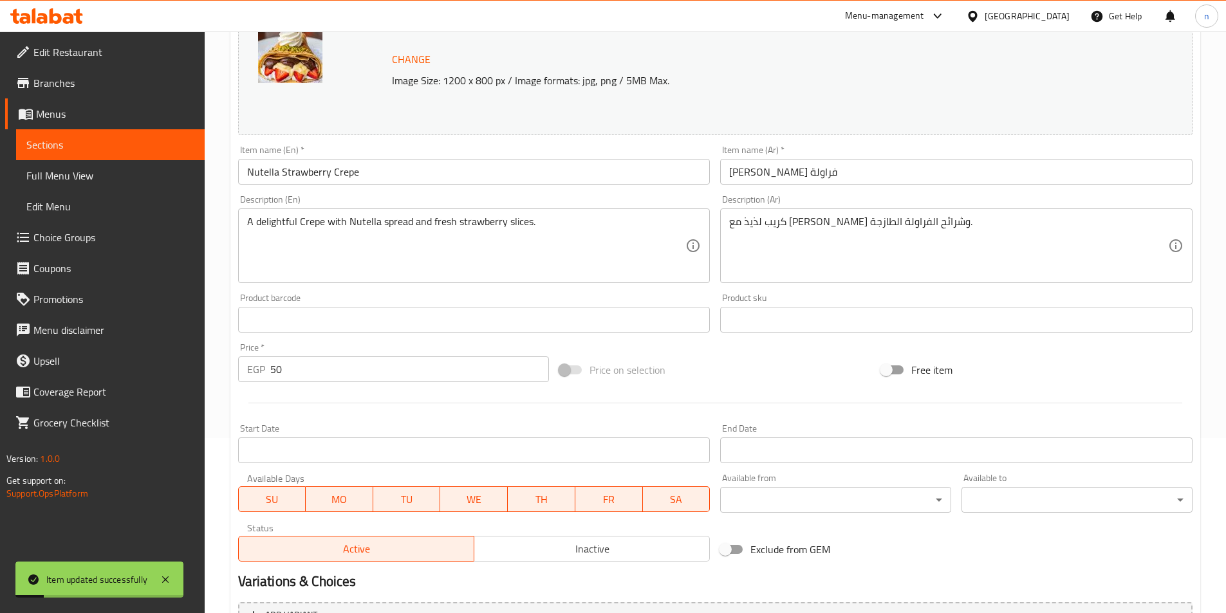
scroll to position [0, 0]
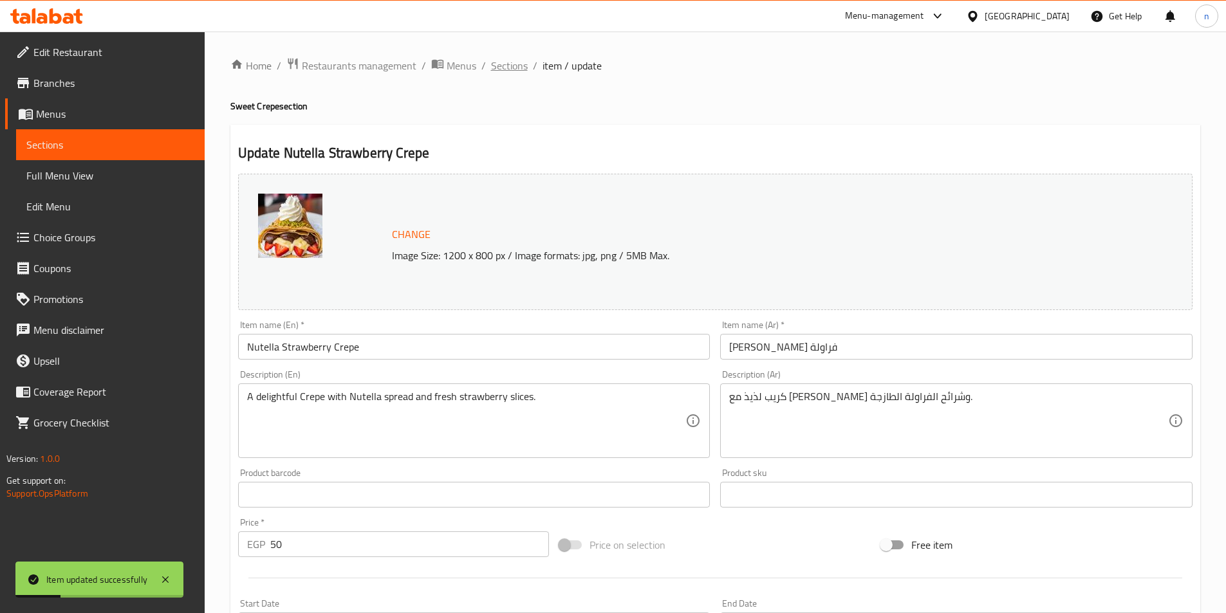
click at [518, 60] on span "Sections" at bounding box center [509, 65] width 37 height 15
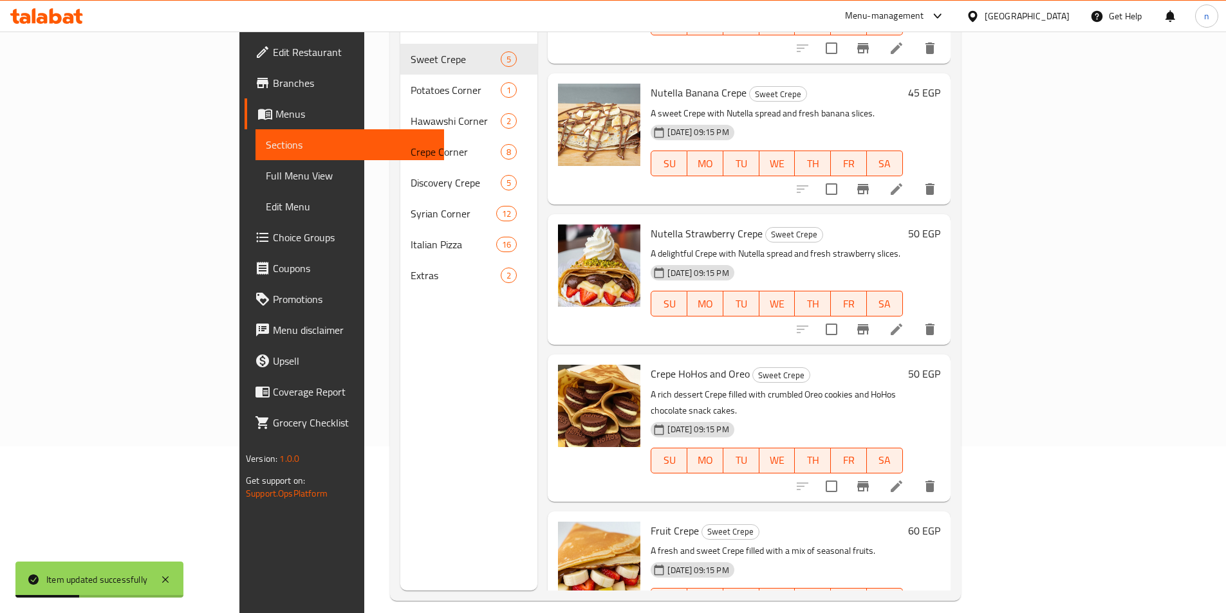
scroll to position [180, 0]
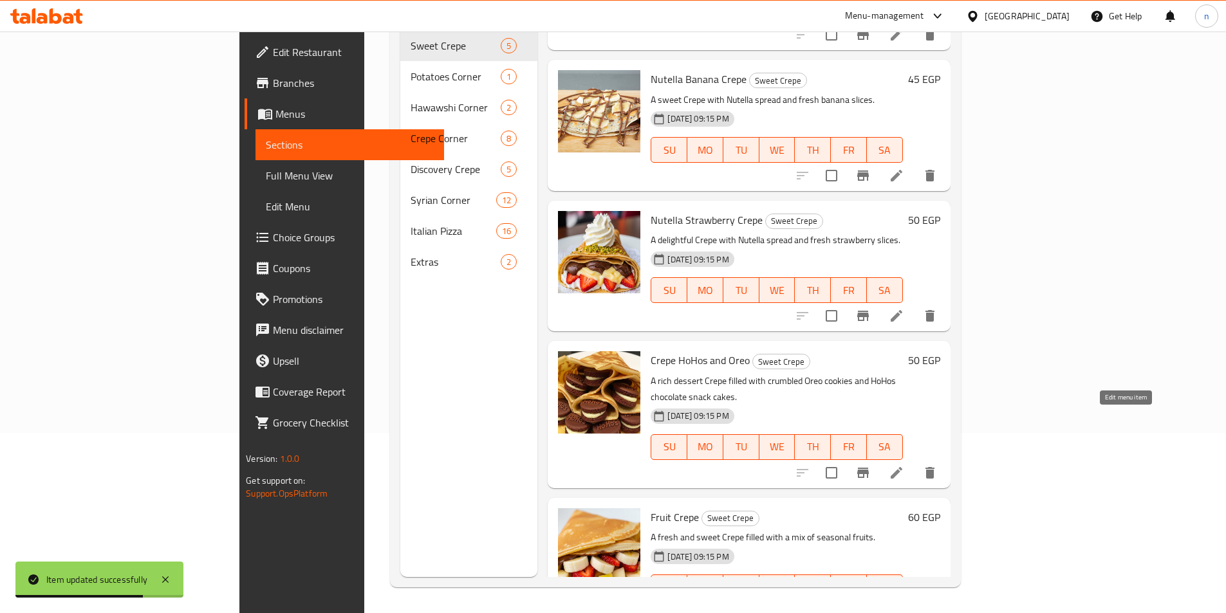
click at [904, 465] on icon at bounding box center [896, 472] width 15 height 15
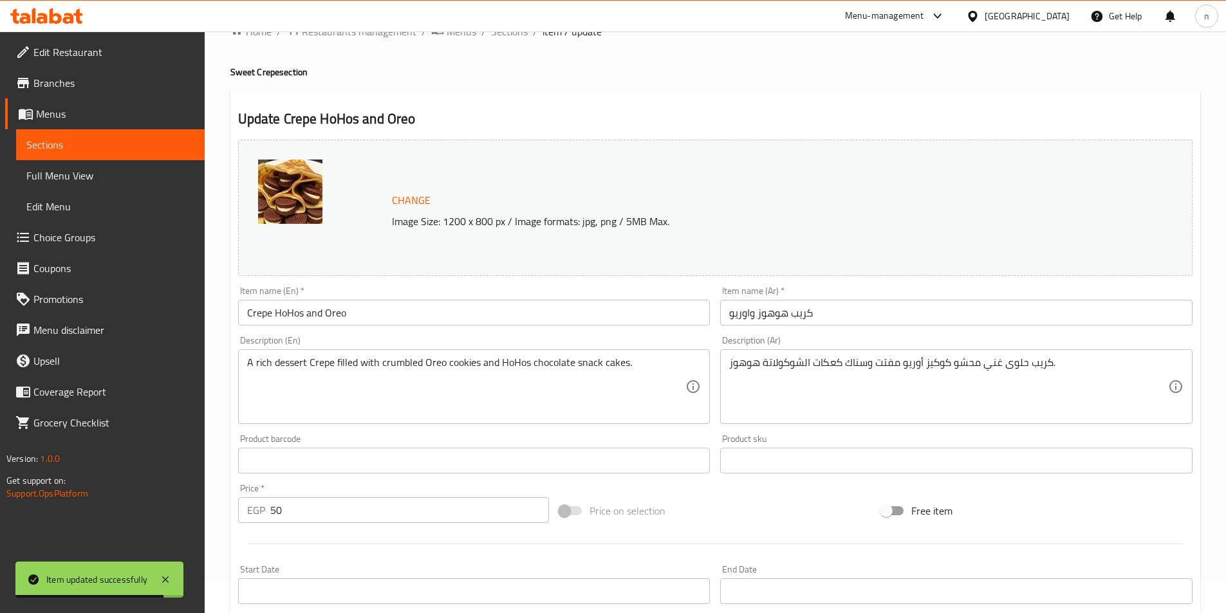
scroll to position [64, 0]
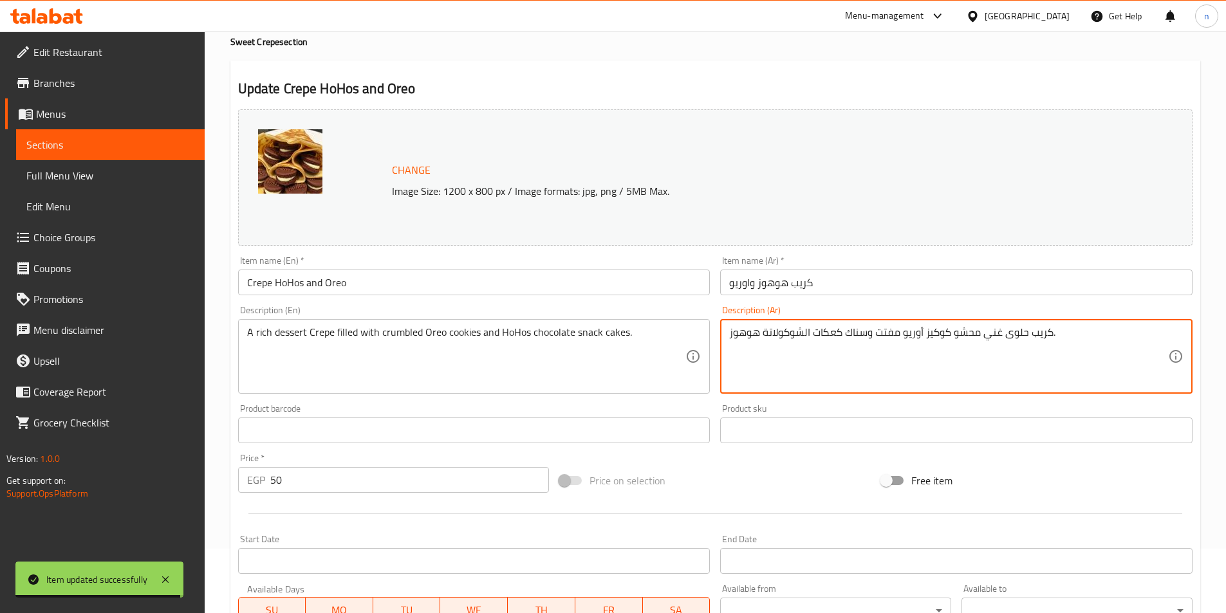
click at [765, 337] on textarea "كريب حلوى غني محشو كوكيز أوريو مفتت وسناك كعكات الشوكولاتة هوهوز." at bounding box center [948, 356] width 439 height 61
paste textarea "لئ بكوكيز أوريو المتفتت وكيك الشوكولاتة سناك"
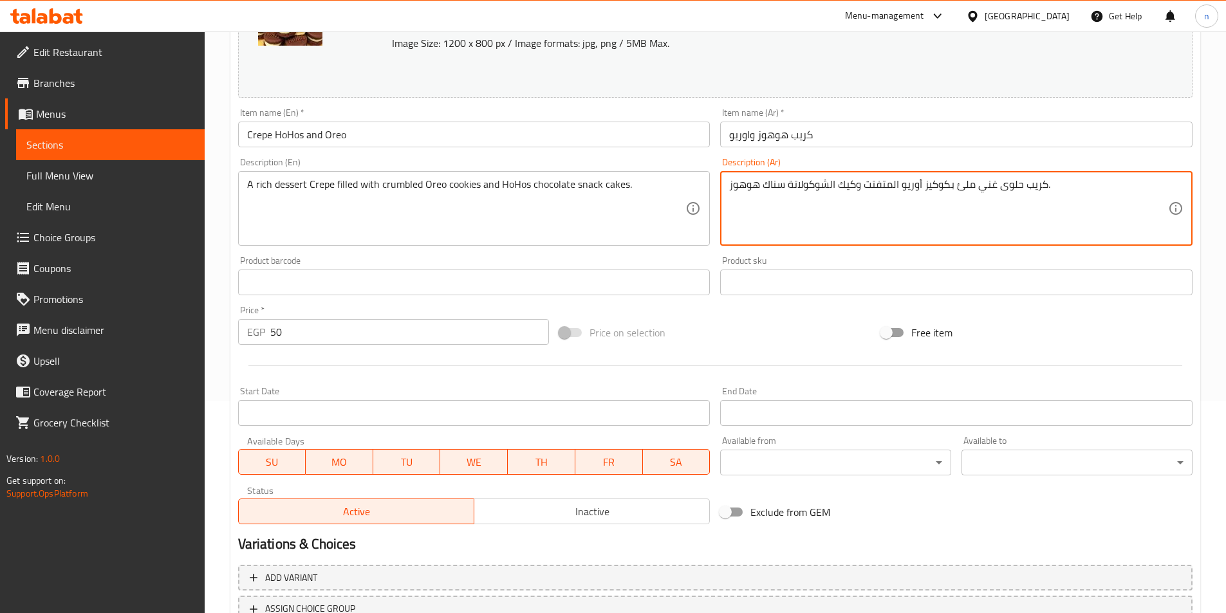
scroll to position [315, 0]
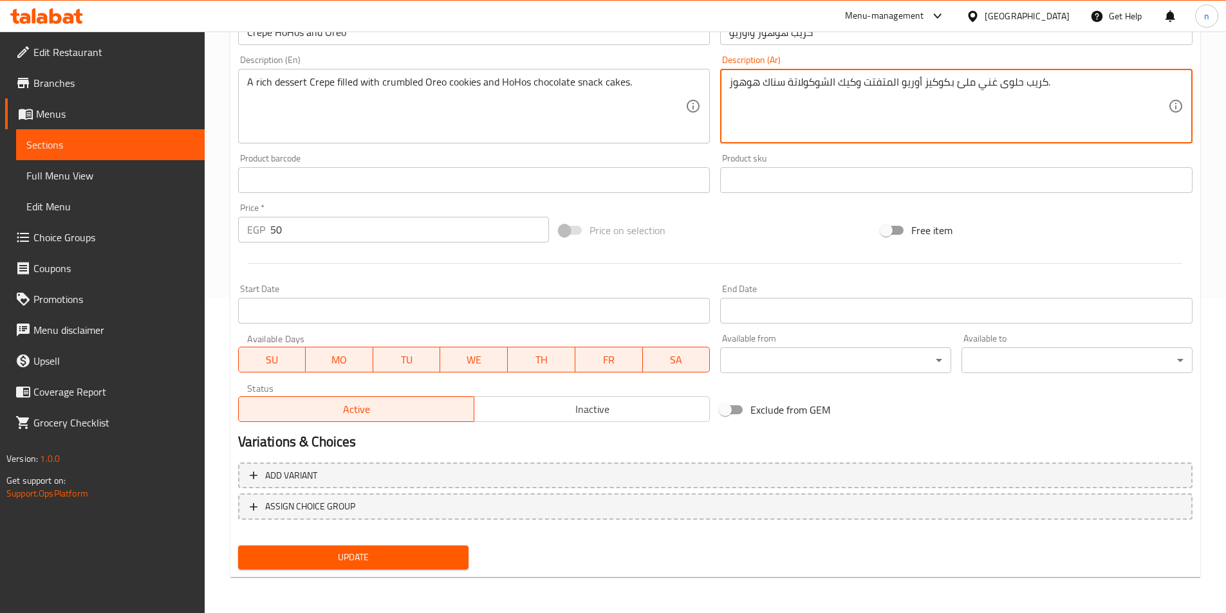
type textarea "كريب حلوى غني ملئ بكوكيز أوريو المتفتت وكيك الشوكولاتة سناك هوهوز."
click at [409, 561] on span "Update" at bounding box center [353, 558] width 210 height 16
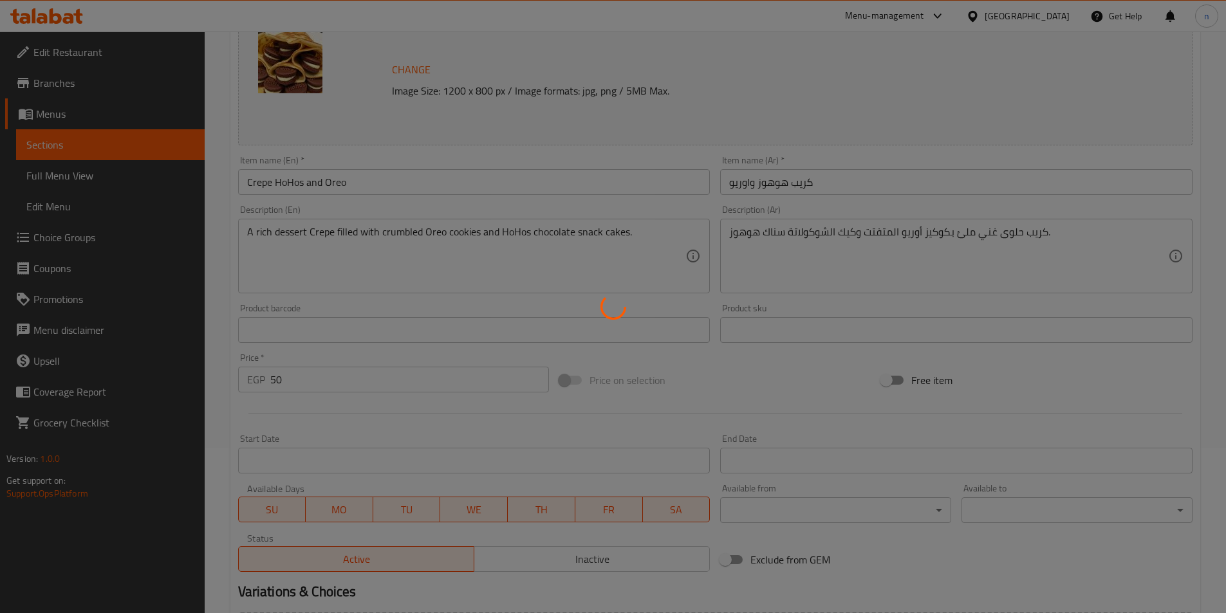
scroll to position [0, 0]
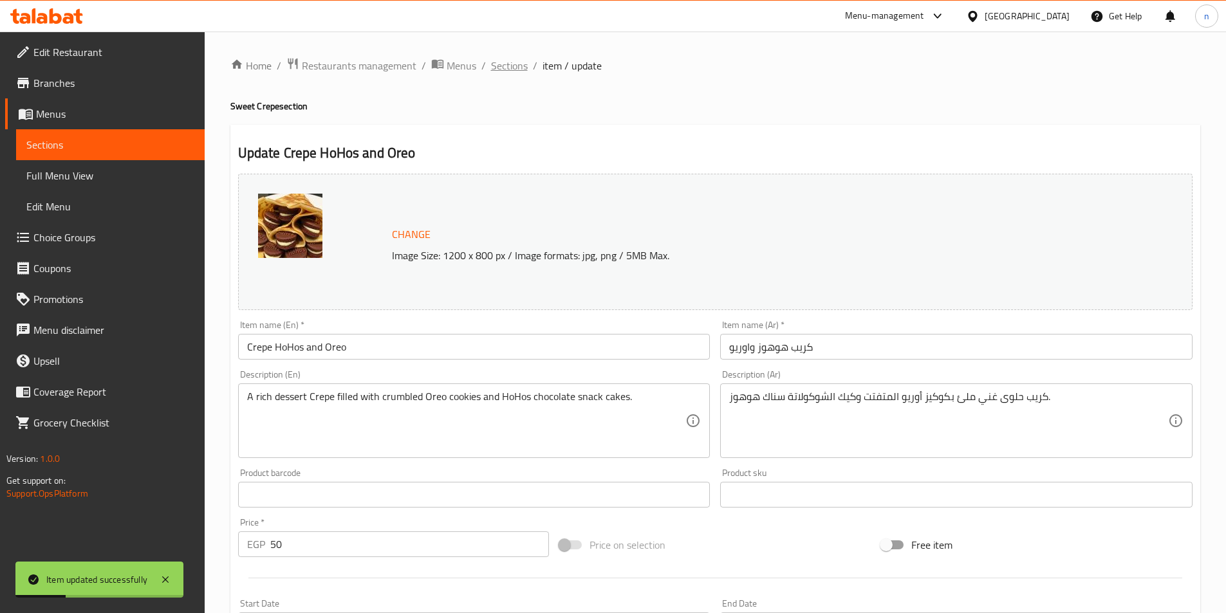
click at [495, 71] on span "Sections" at bounding box center [509, 65] width 37 height 15
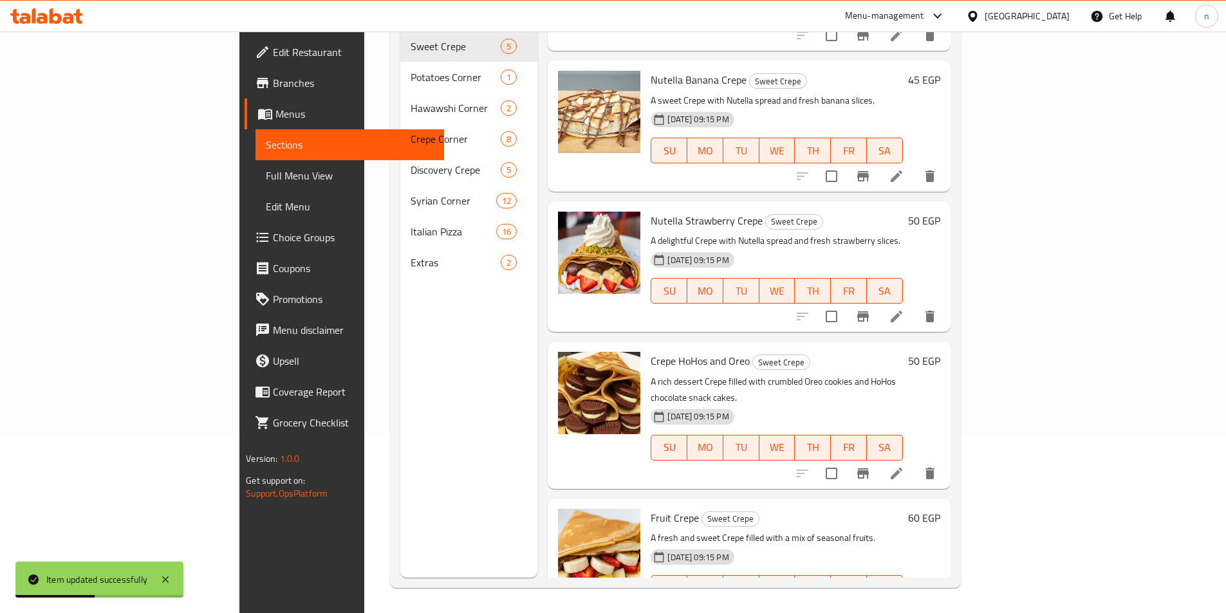
scroll to position [180, 0]
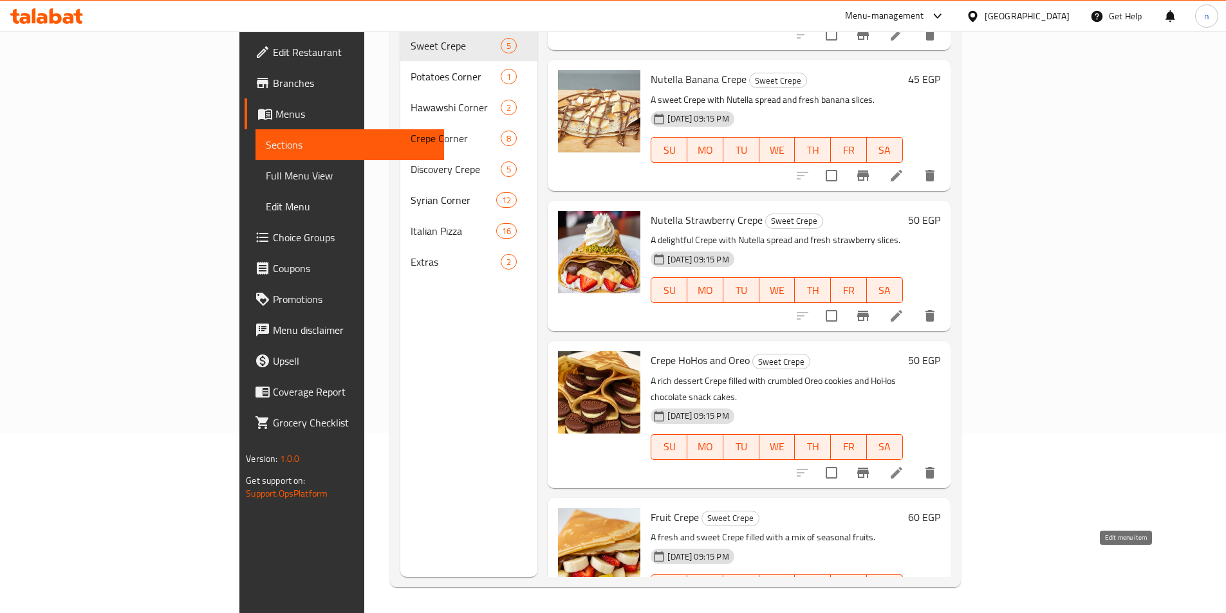
click at [904, 606] on icon at bounding box center [896, 613] width 15 height 15
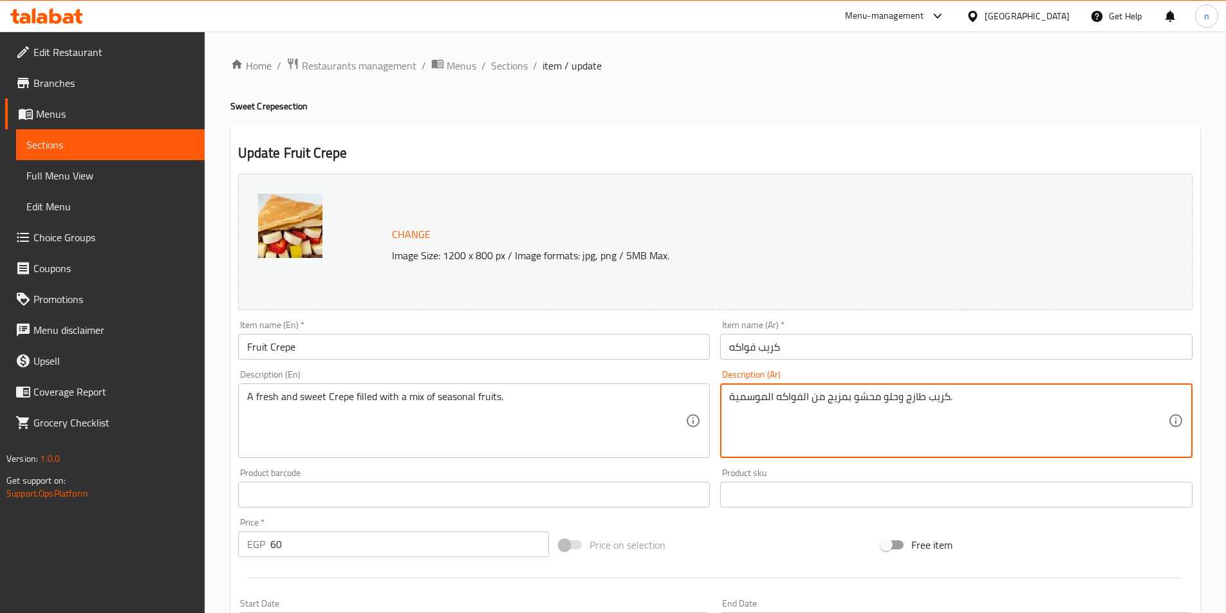
click at [833, 396] on textarea "كريب طازج وحلو محشو بمزيج من الفواكه الموسمية." at bounding box center [948, 421] width 439 height 61
paste textarea "ملوء"
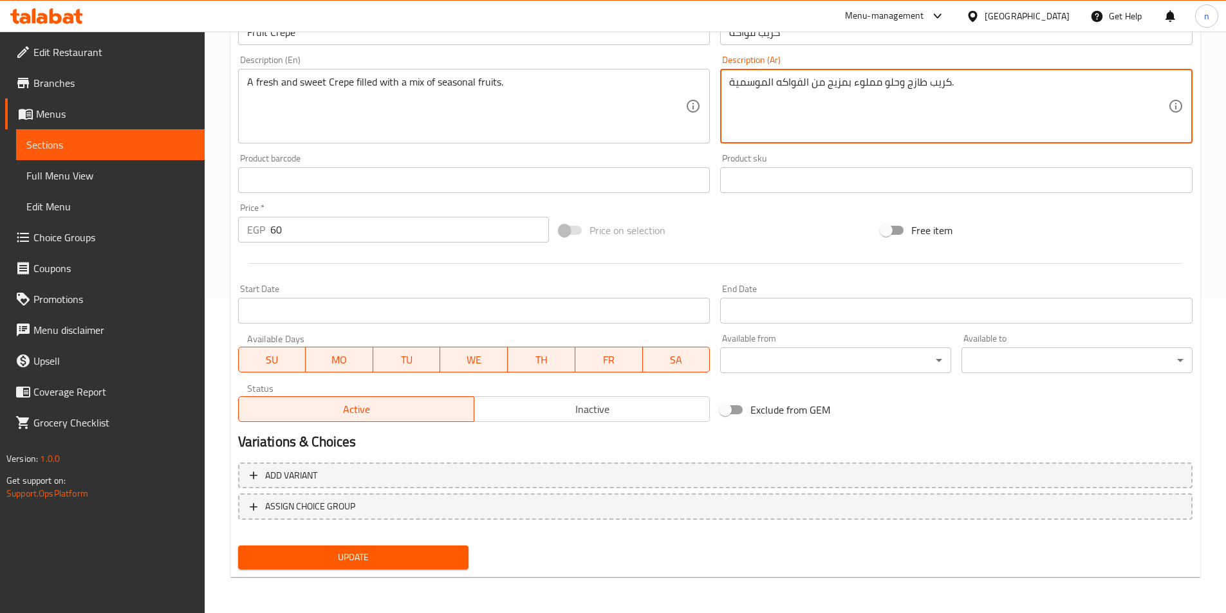
type textarea "كريب طازج وحلو مملوء بمزيج من الفواكه الموسمية."
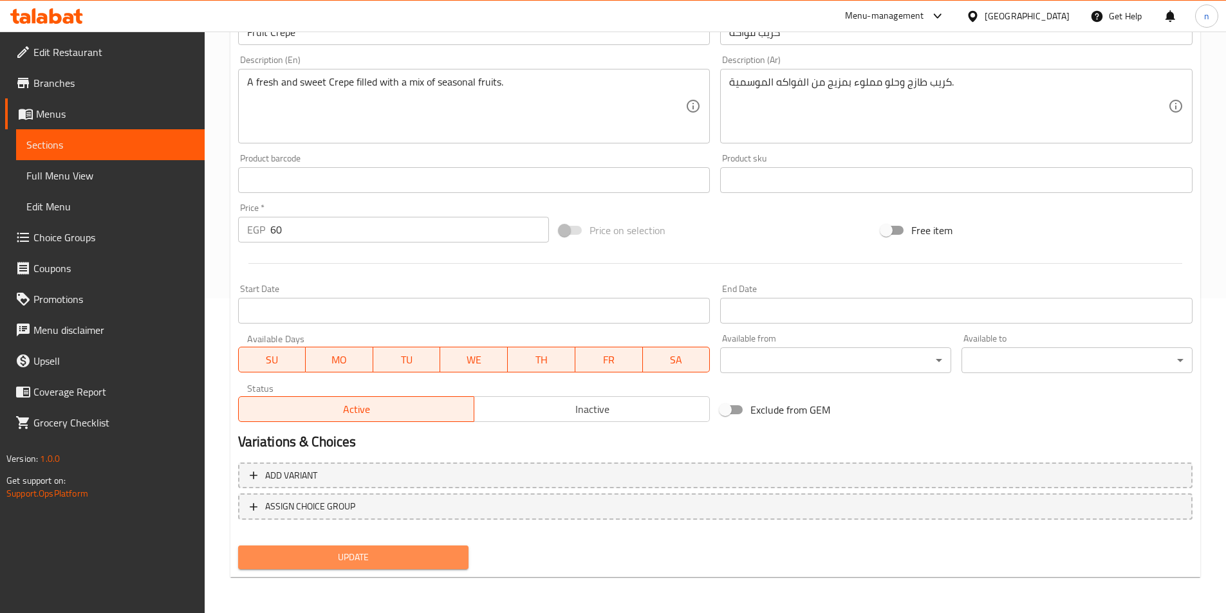
click at [383, 564] on span "Update" at bounding box center [353, 558] width 210 height 16
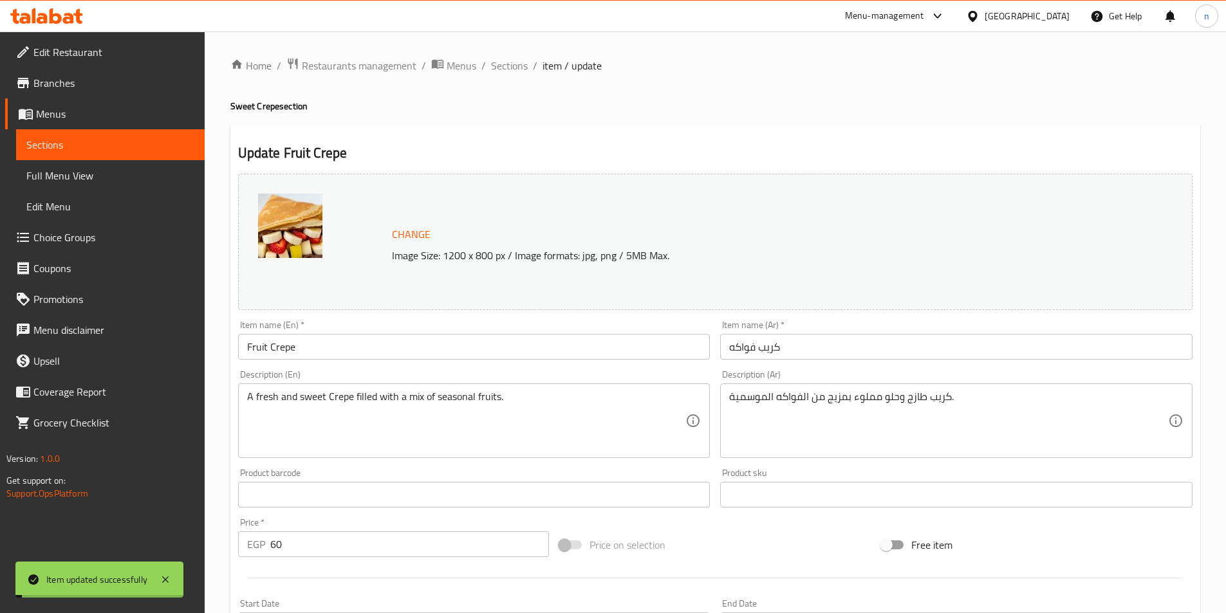
click at [503, 63] on span "Sections" at bounding box center [509, 65] width 37 height 15
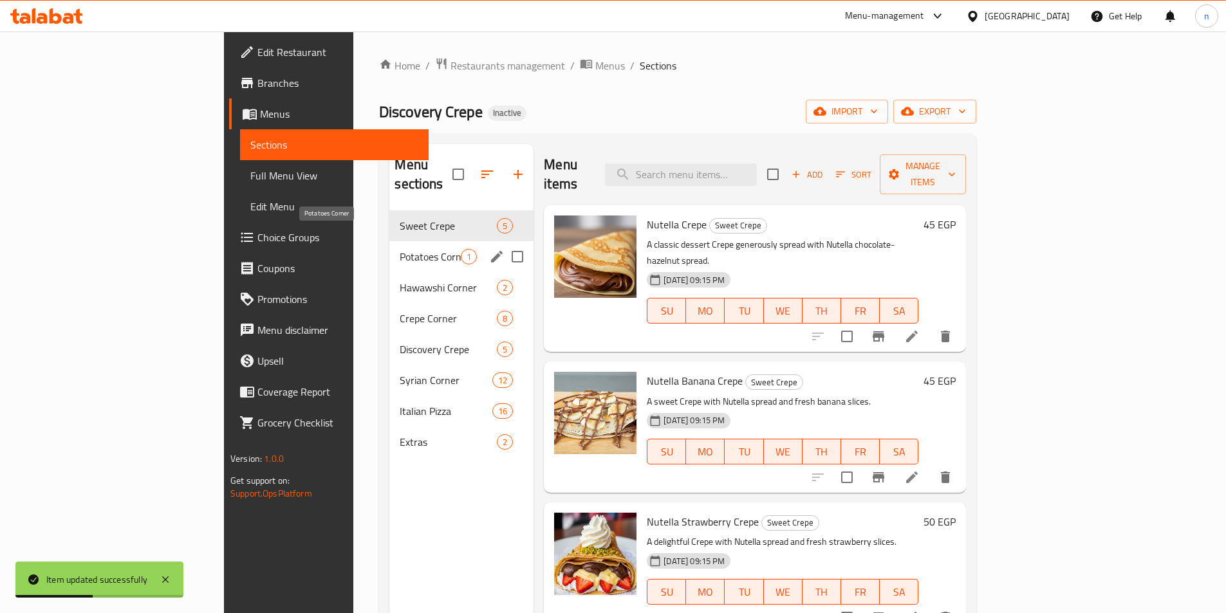
click at [400, 249] on span "Potatoes Corner" at bounding box center [430, 256] width 61 height 15
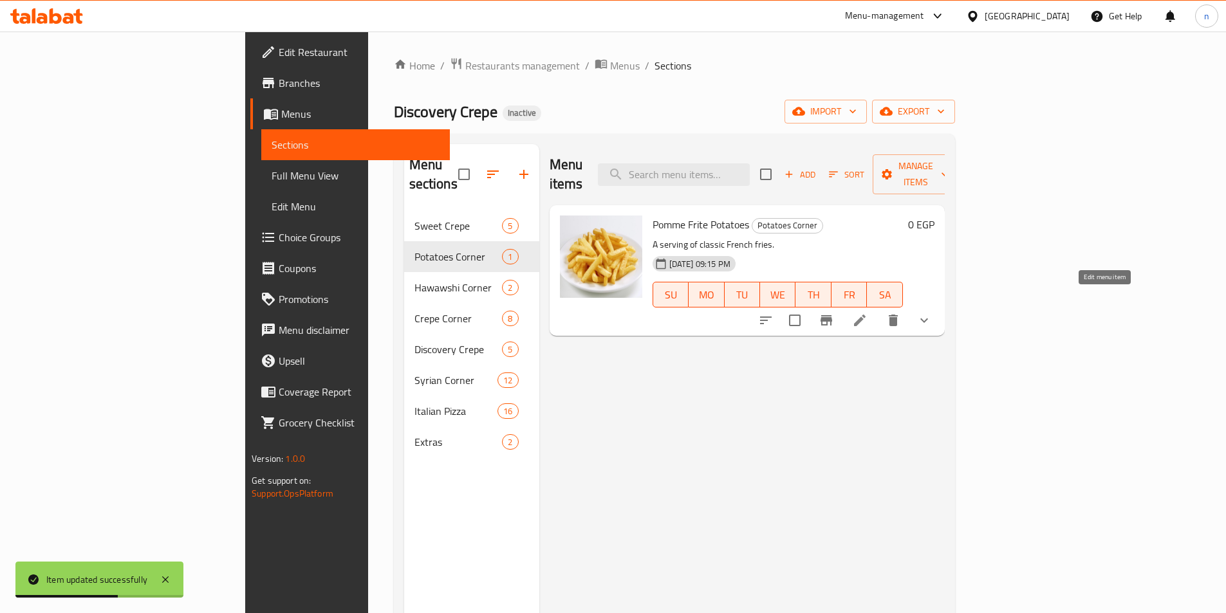
click at [866, 315] on icon at bounding box center [860, 321] width 12 height 12
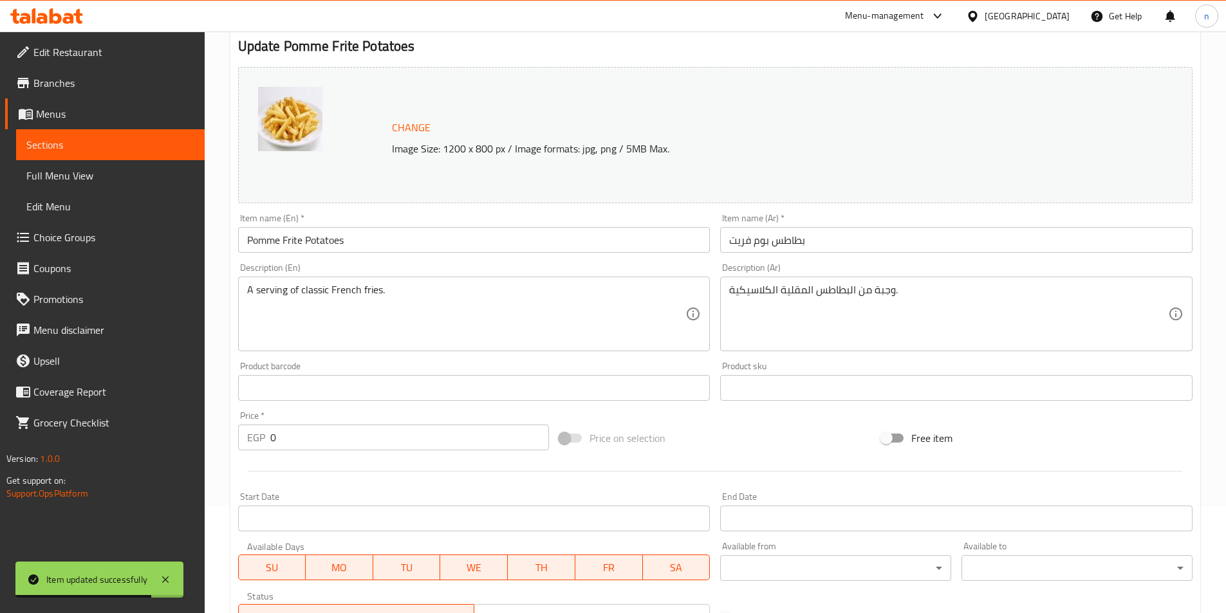
scroll to position [129, 0]
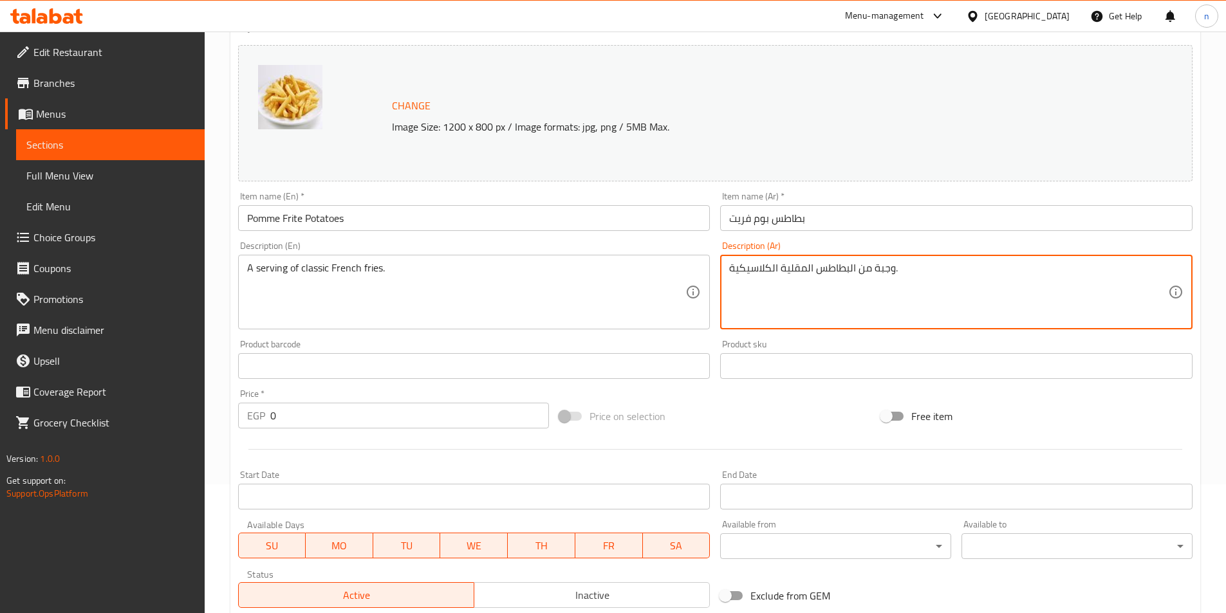
click at [875, 268] on textarea "وجبة من البطاطس المقلية الكلاسيكية." at bounding box center [948, 292] width 439 height 61
click at [891, 278] on textarea "وجبة من البطاطس المقلية الكلاسيكية." at bounding box center [948, 292] width 439 height 61
click at [891, 274] on textarea "وجبة من البطاطس المقلية الكلاسيكية." at bounding box center [948, 292] width 439 height 61
click at [886, 270] on textarea "وجبة من البطاطس المقلية الكلاسيكية." at bounding box center [948, 292] width 439 height 61
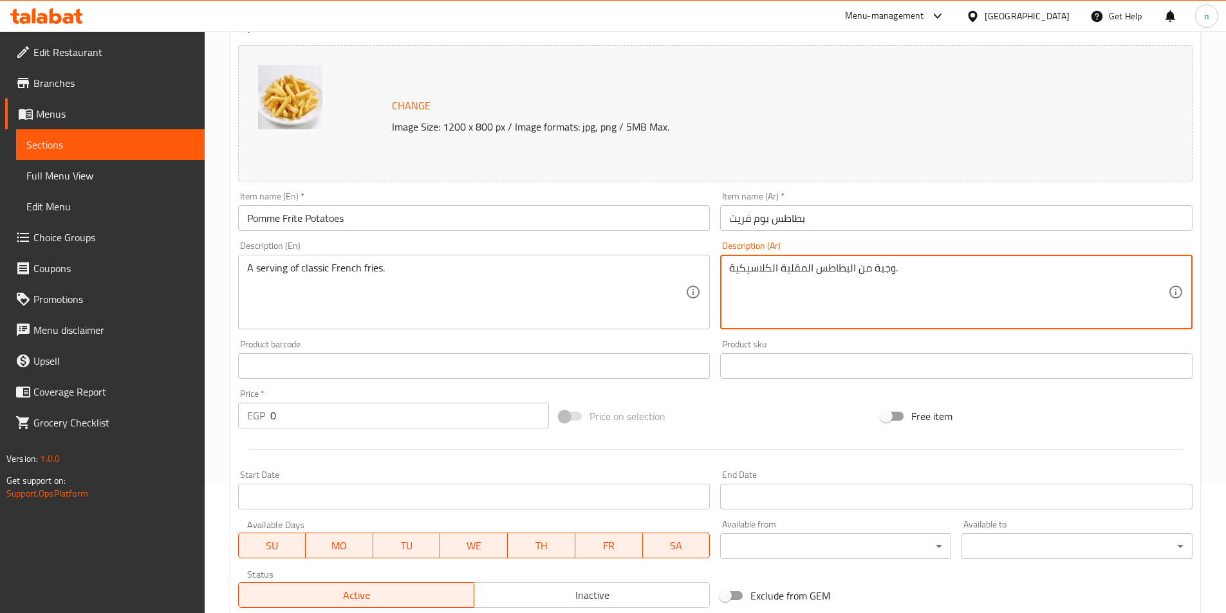
click at [886, 270] on textarea "وجبة من البطاطس المقلية الكلاسيكية." at bounding box center [948, 292] width 439 height 61
paste textarea "سيرفنج"
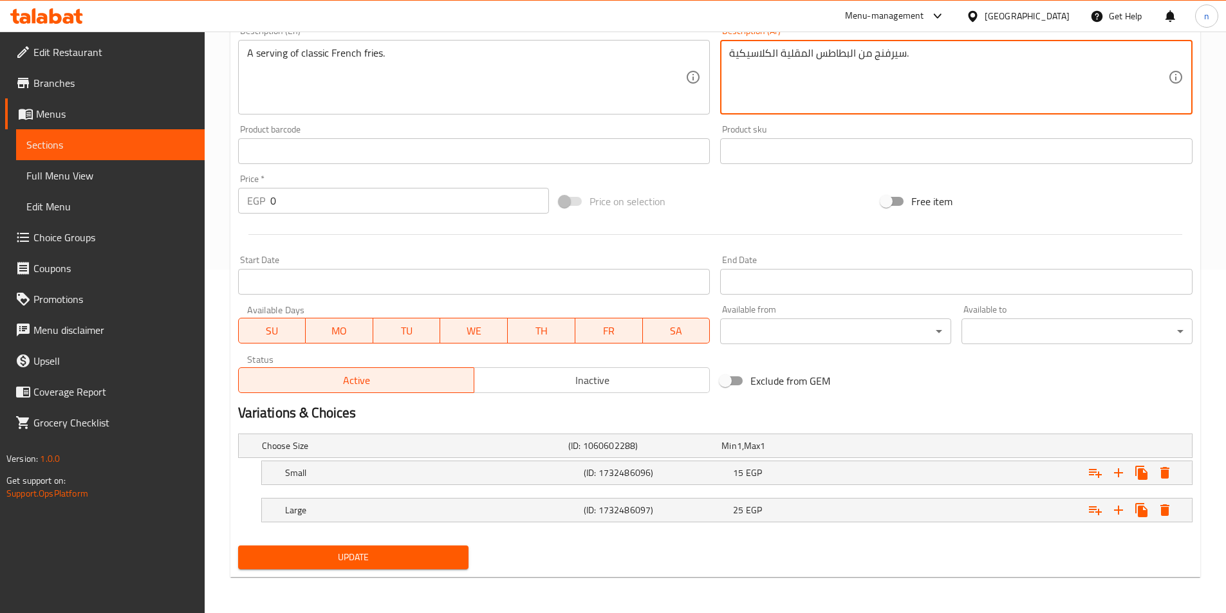
type textarea "سيرفنج من البطاطس المقلية الكلاسيكية."
click at [421, 557] on span "Update" at bounding box center [353, 558] width 210 height 16
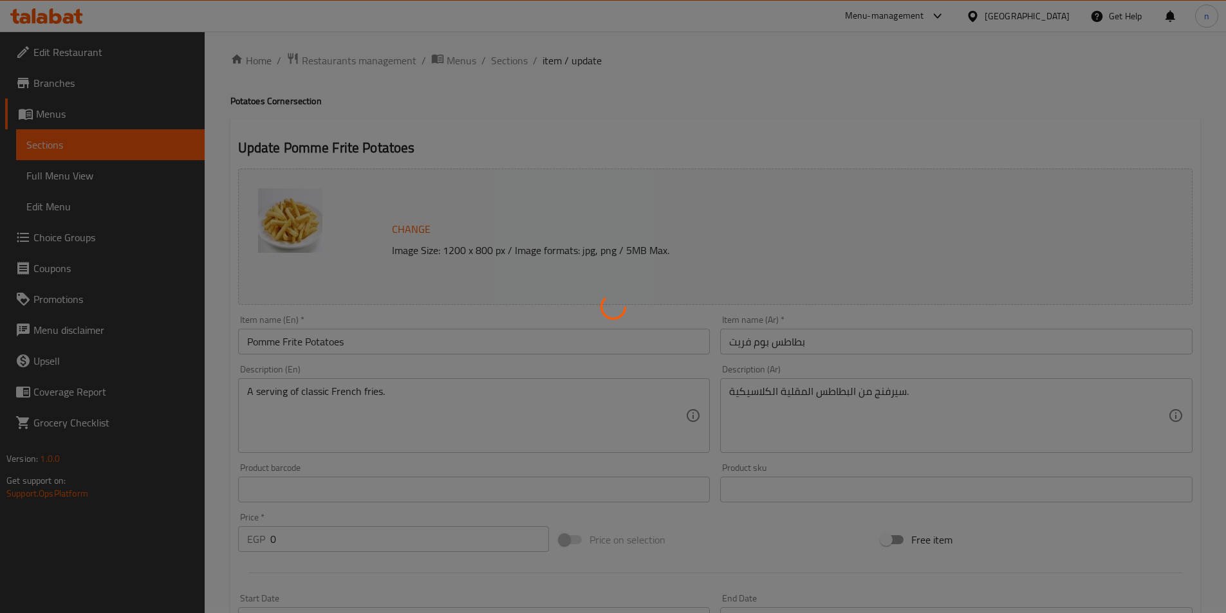
scroll to position [0, 0]
click at [502, 66] on div at bounding box center [613, 306] width 1226 height 613
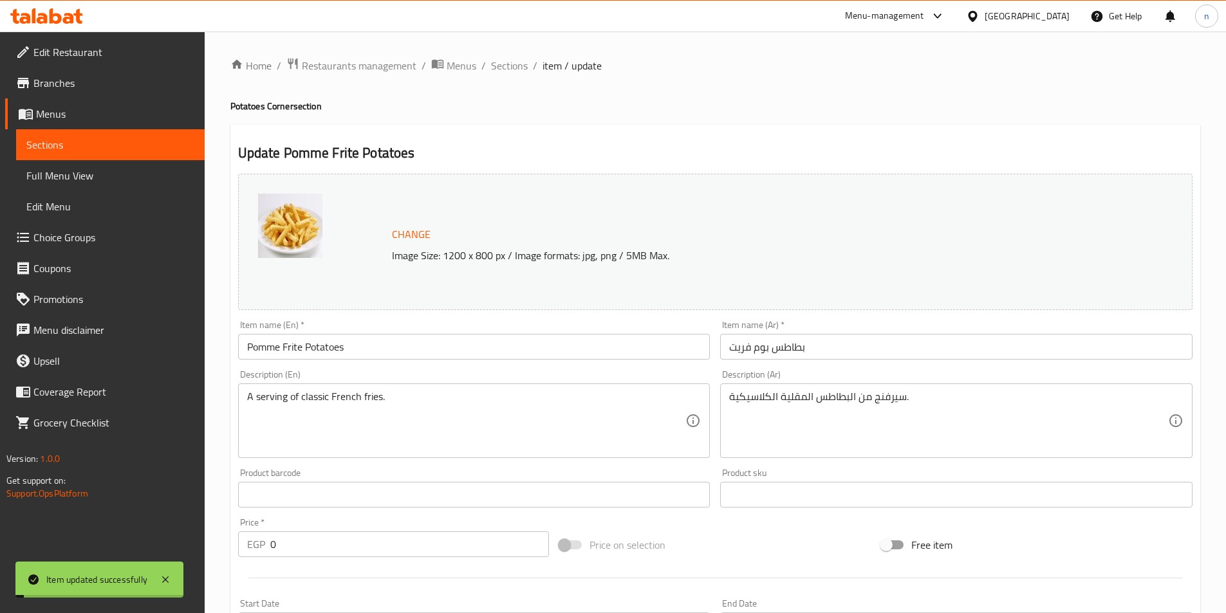
click at [502, 66] on span "Sections" at bounding box center [509, 65] width 37 height 15
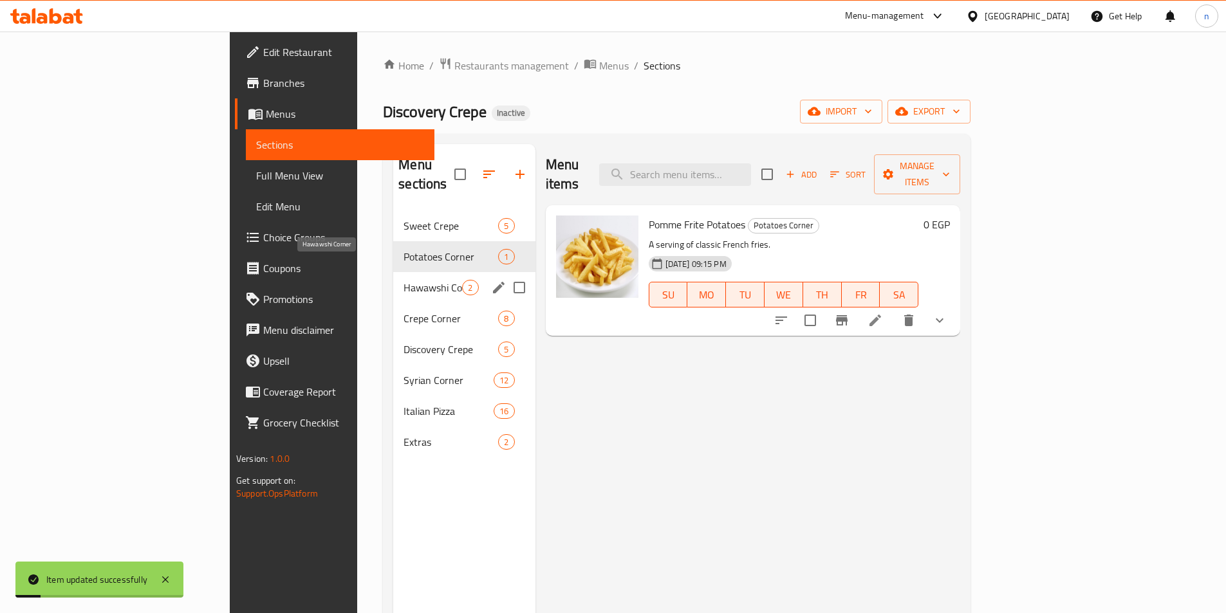
click at [403, 280] on span "Hawawshi Corner" at bounding box center [432, 287] width 59 height 15
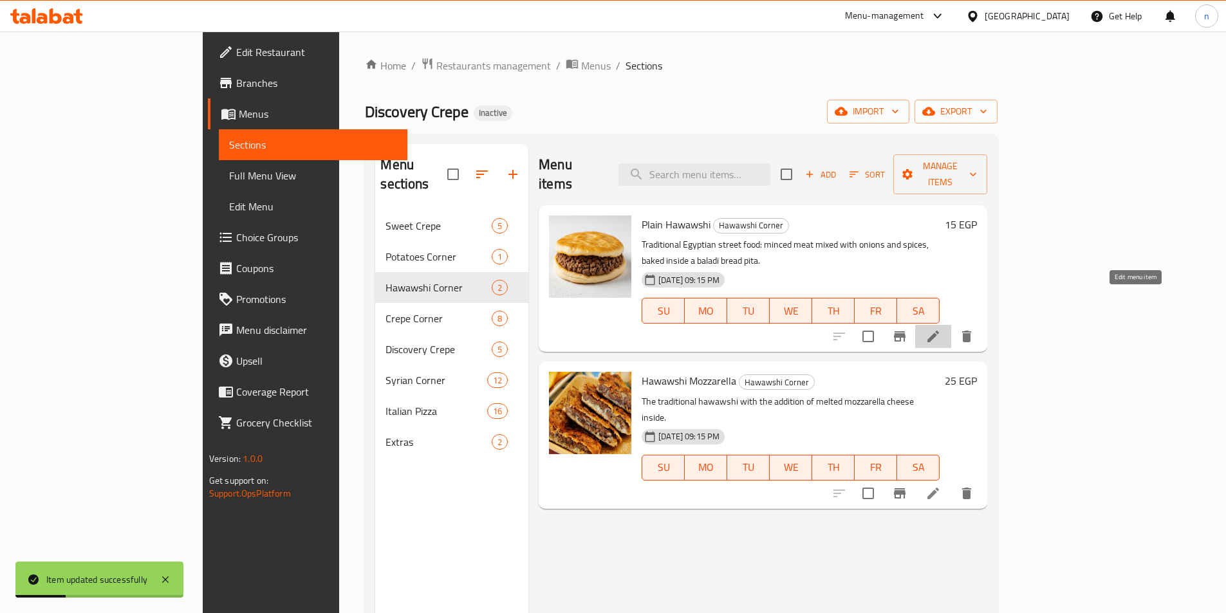
click at [941, 329] on icon at bounding box center [932, 336] width 15 height 15
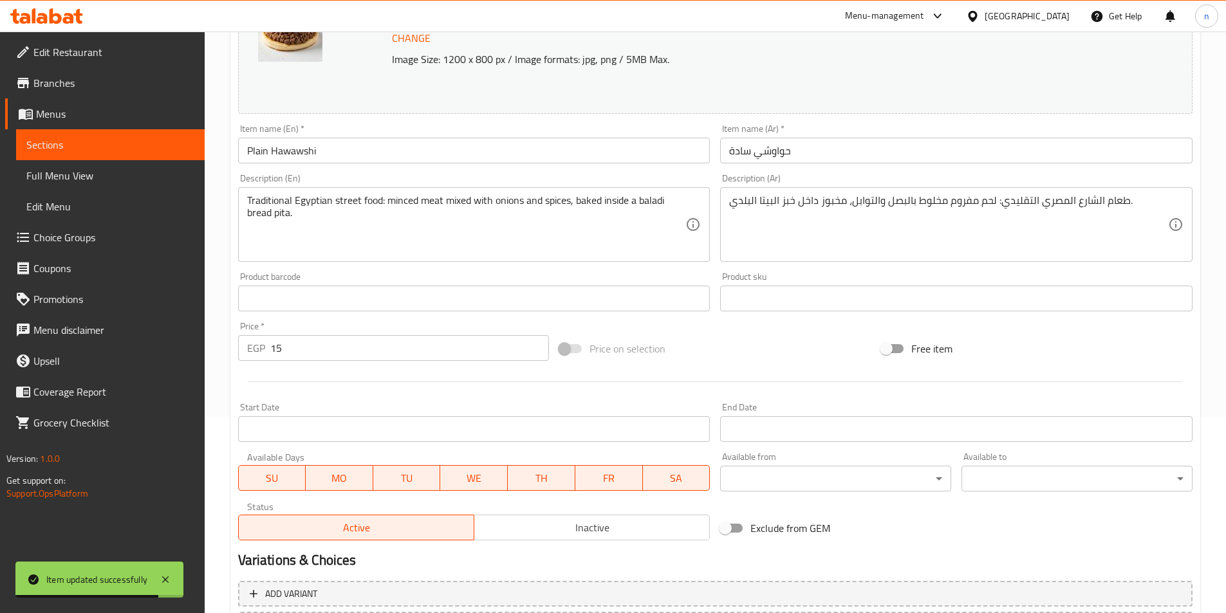
scroll to position [315, 0]
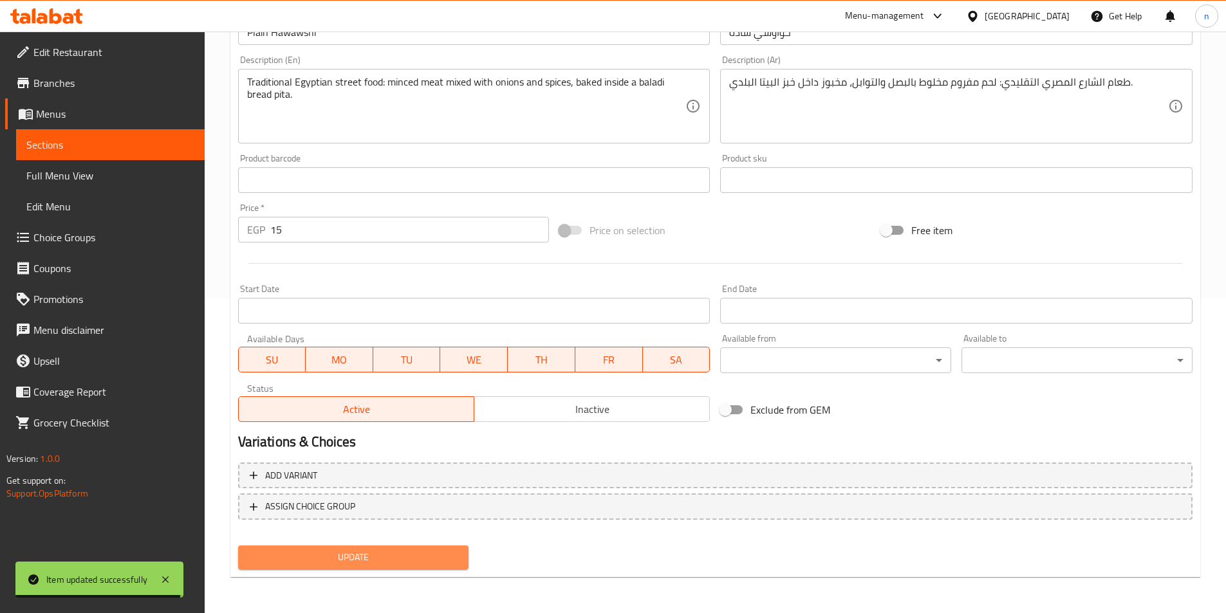
click at [330, 559] on span "Update" at bounding box center [353, 558] width 210 height 16
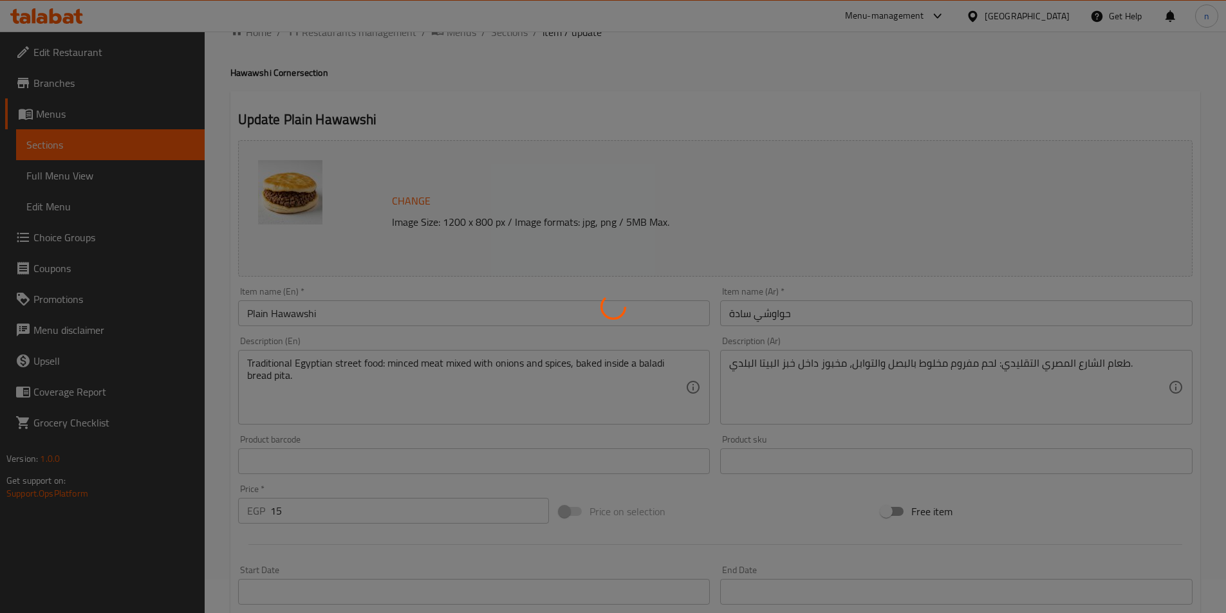
scroll to position [0, 0]
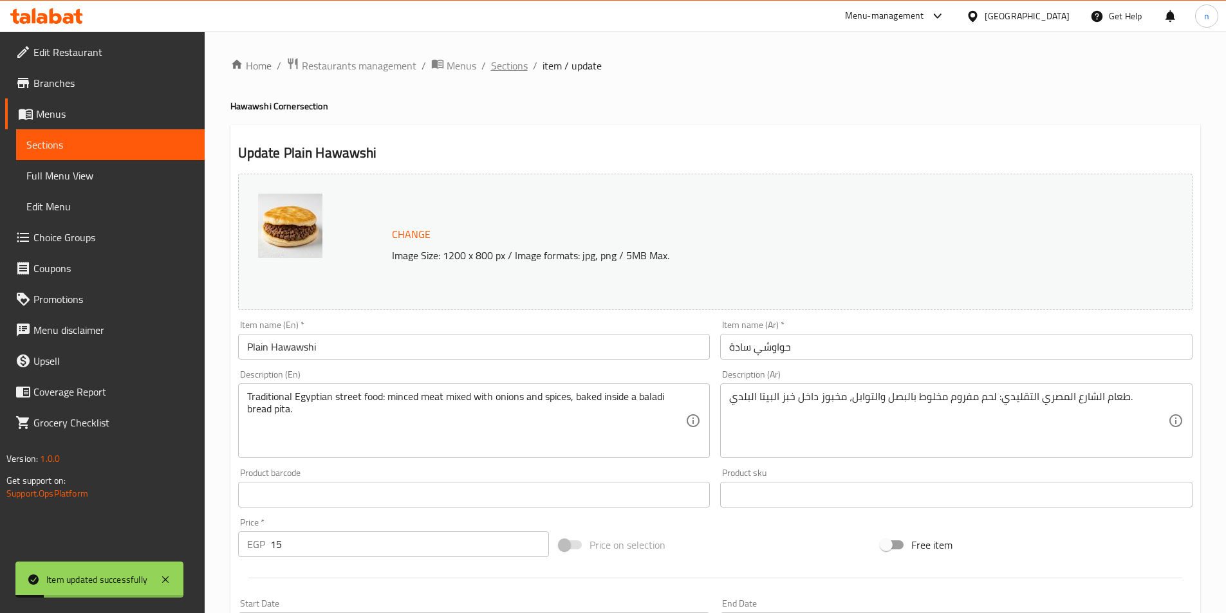
click at [505, 66] on span "Sections" at bounding box center [509, 65] width 37 height 15
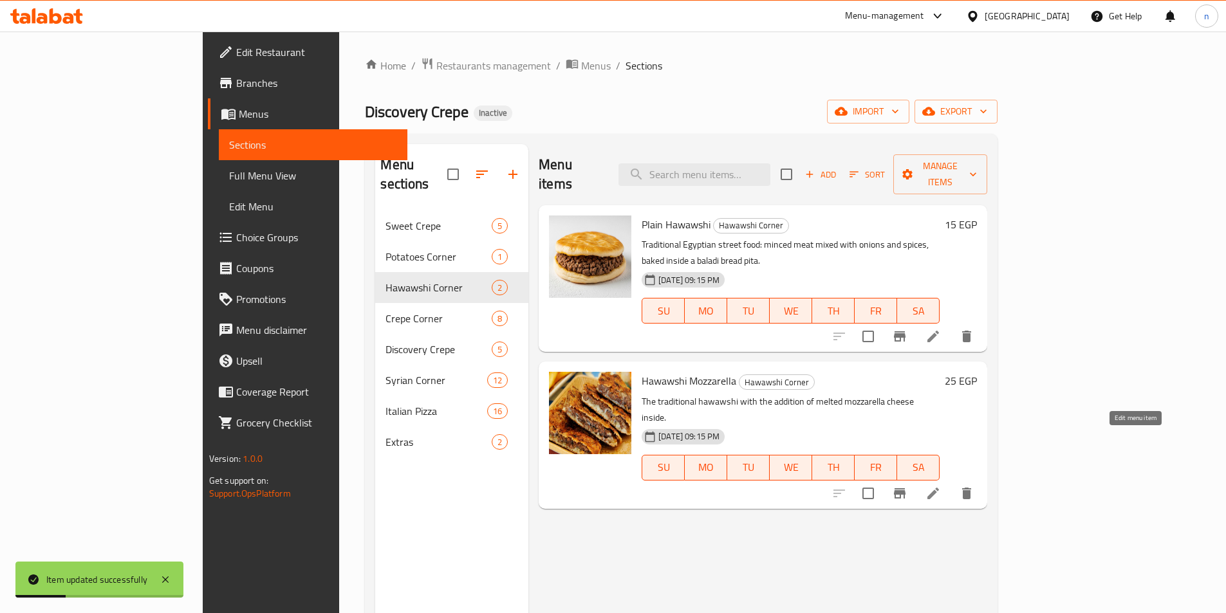
click at [941, 486] on icon at bounding box center [932, 493] width 15 height 15
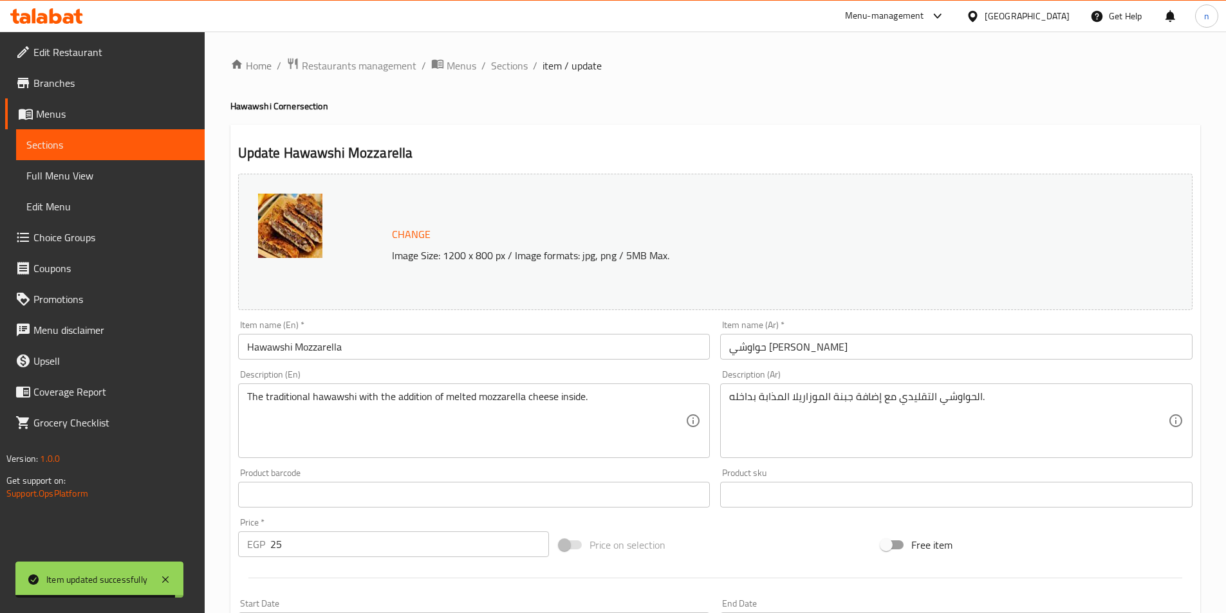
scroll to position [315, 0]
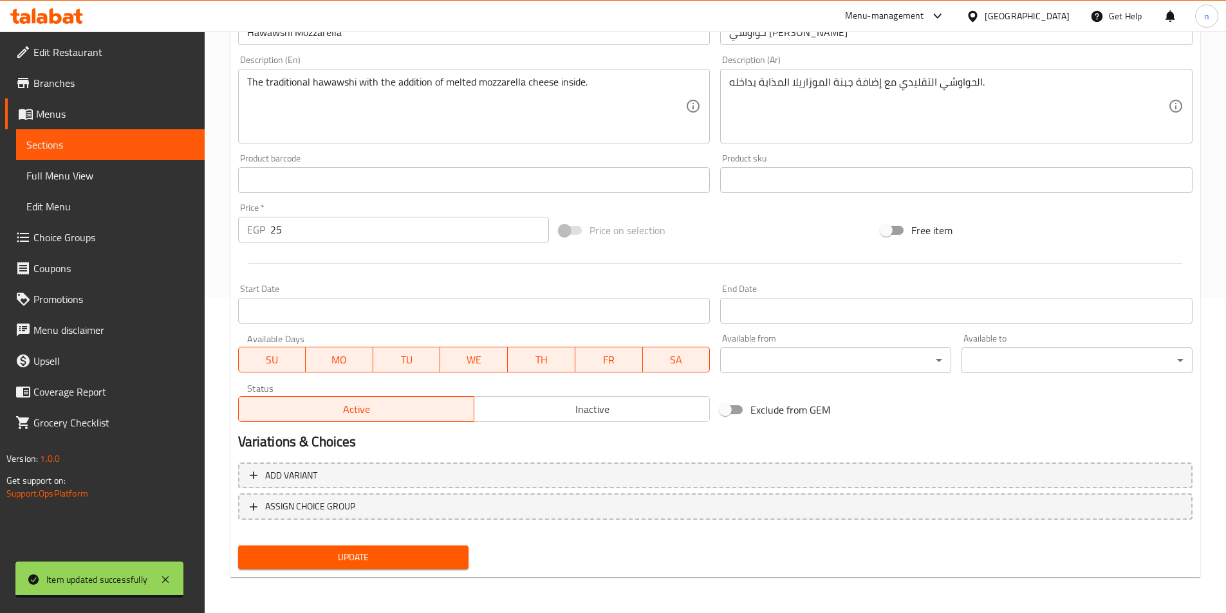
click at [369, 562] on span "Update" at bounding box center [353, 558] width 210 height 16
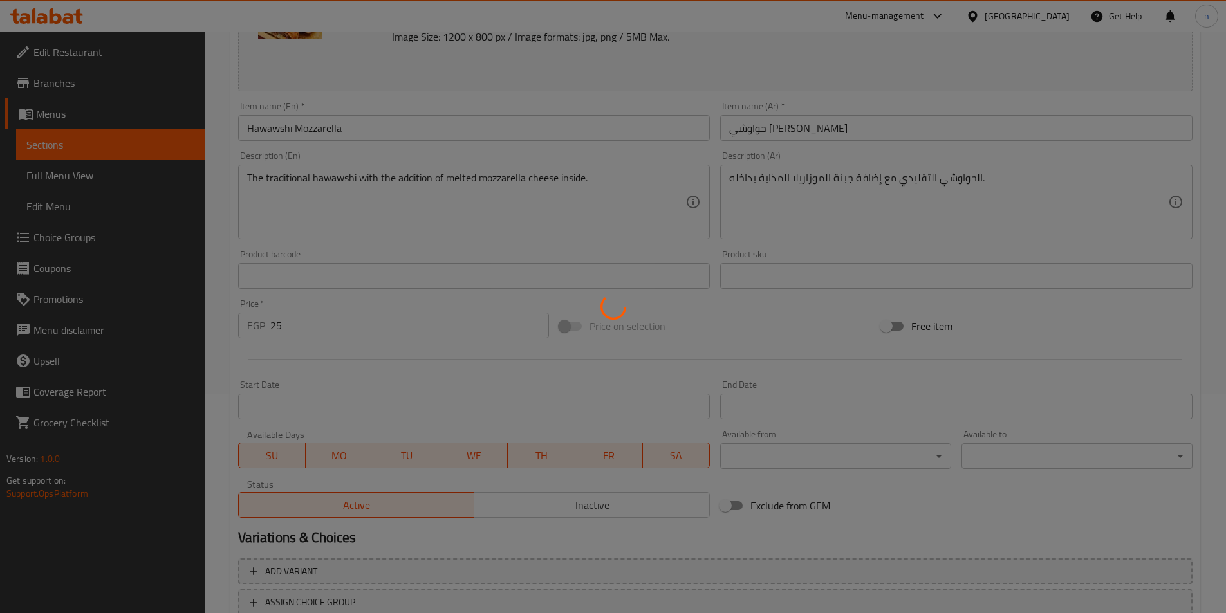
scroll to position [0, 0]
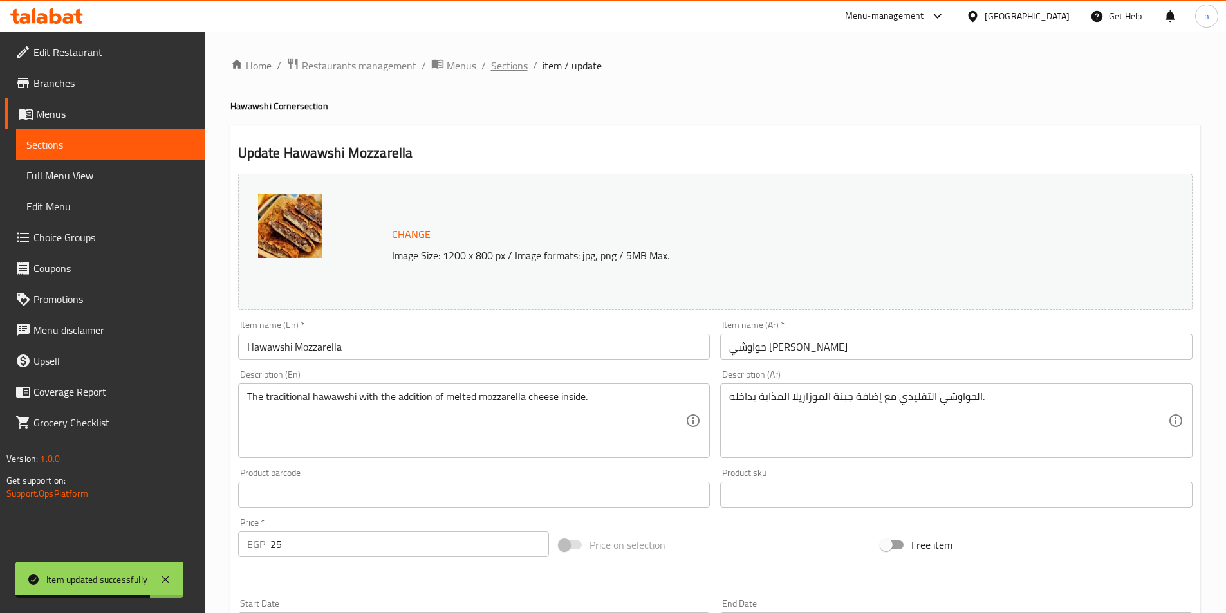
click at [505, 66] on span "Sections" at bounding box center [509, 65] width 37 height 15
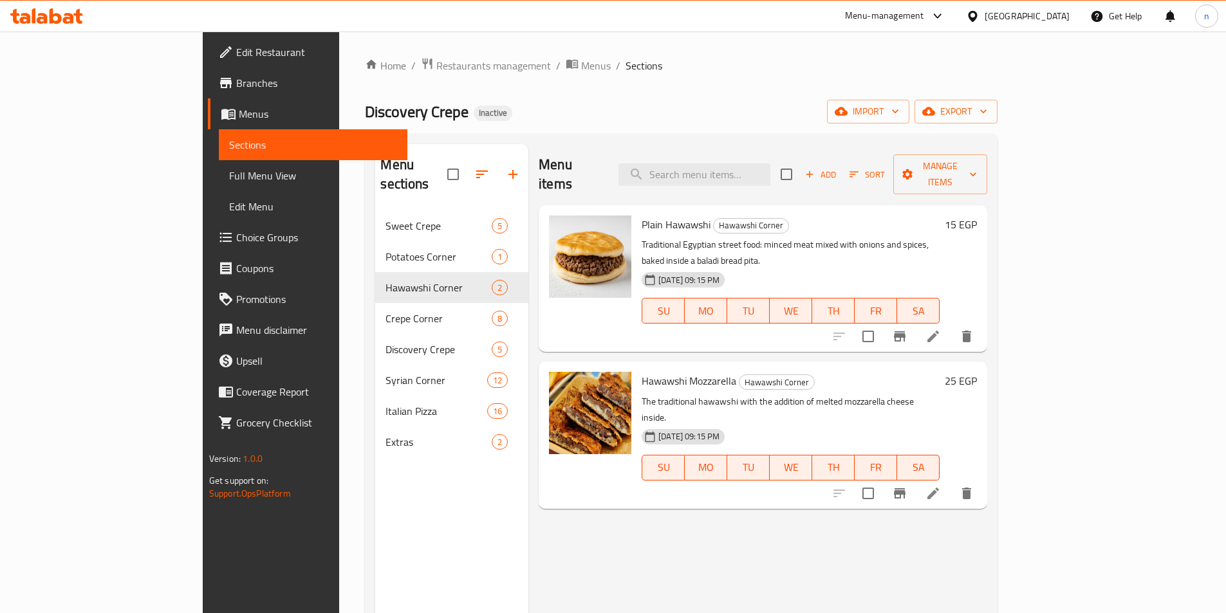
click at [229, 170] on span "Full Menu View" at bounding box center [313, 175] width 168 height 15
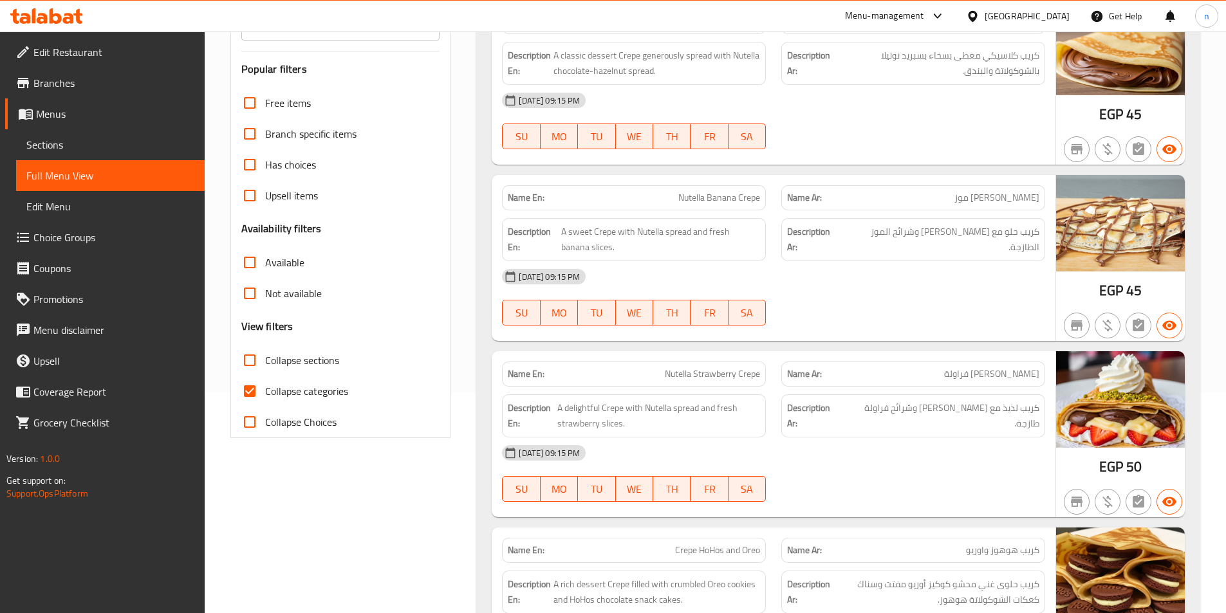
scroll to position [129, 0]
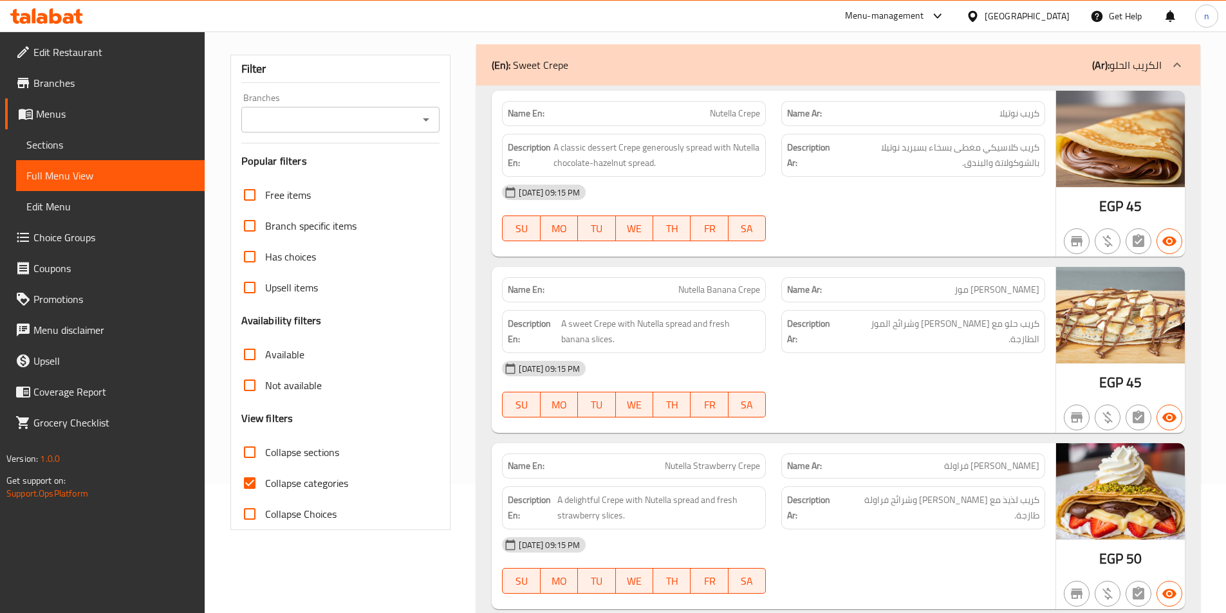
click at [243, 483] on input "Collapse categories" at bounding box center [249, 483] width 31 height 31
checkbox input "false"
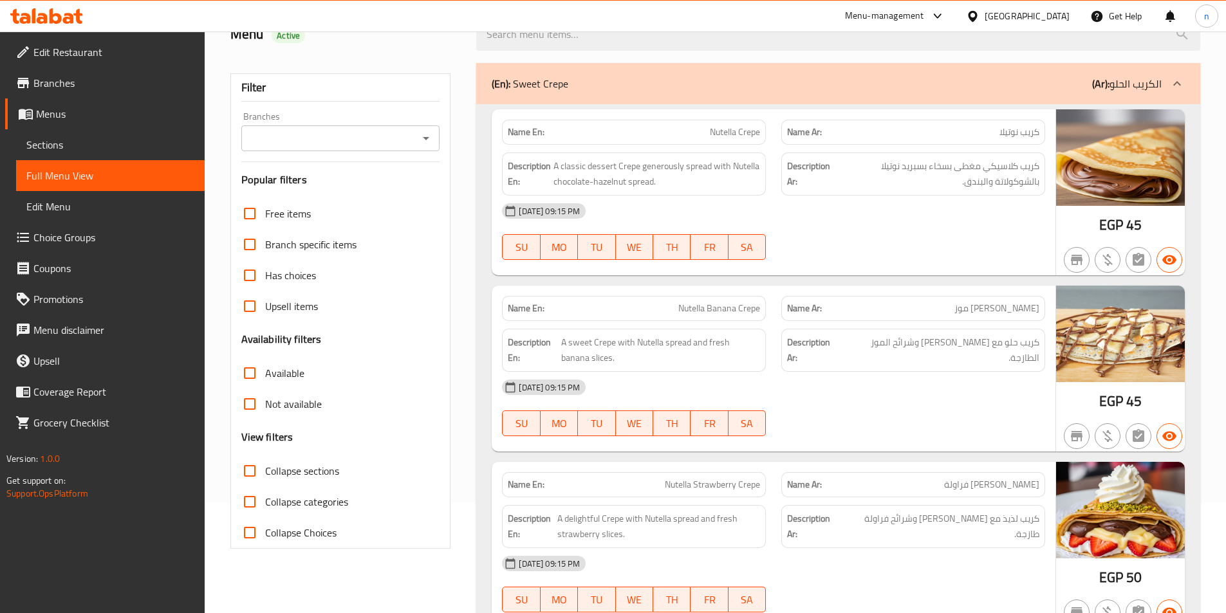
scroll to position [193, 0]
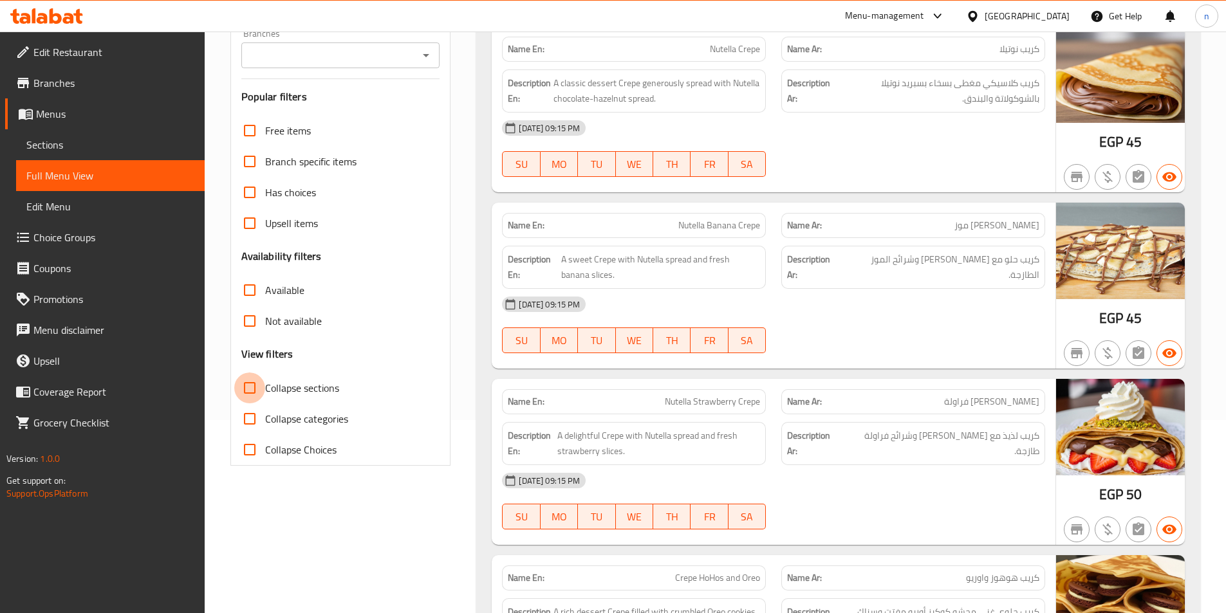
click at [255, 384] on input "Collapse sections" at bounding box center [249, 388] width 31 height 31
checkbox input "true"
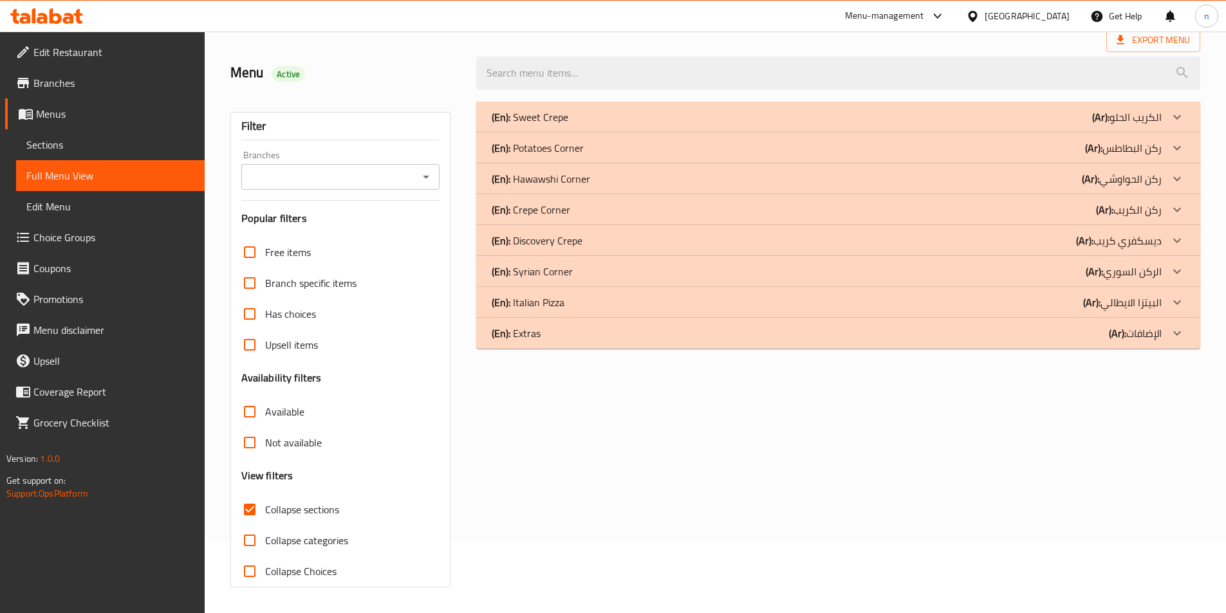
scroll to position [0, 0]
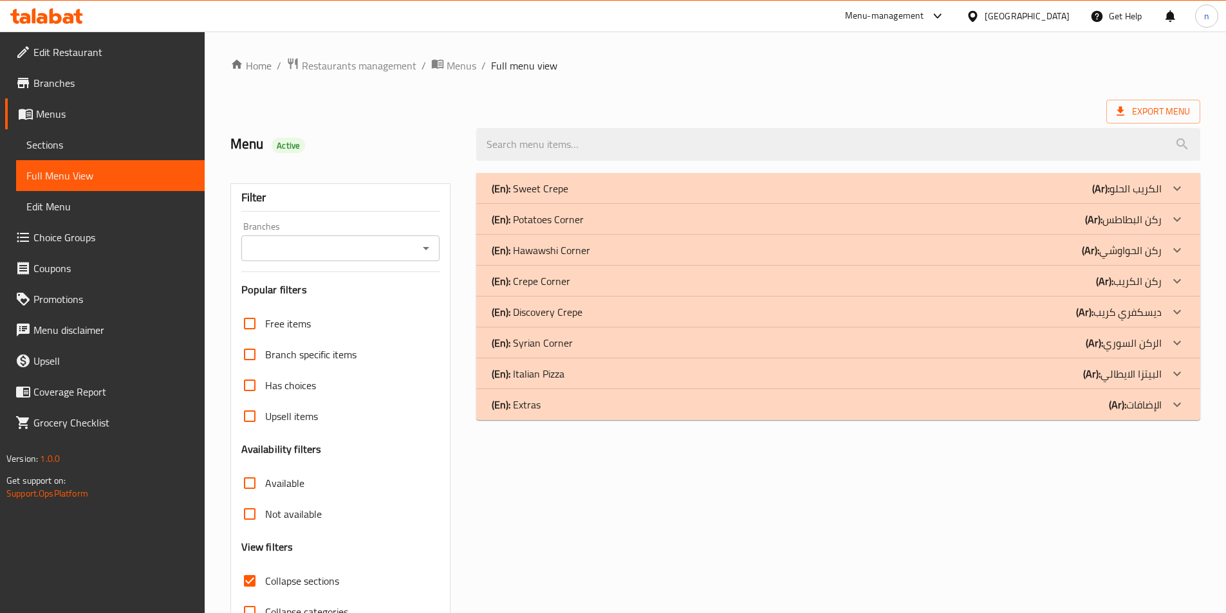
click at [925, 189] on div "(En): Sweet Crepe (Ar): الكريب الحلو" at bounding box center [827, 188] width 670 height 15
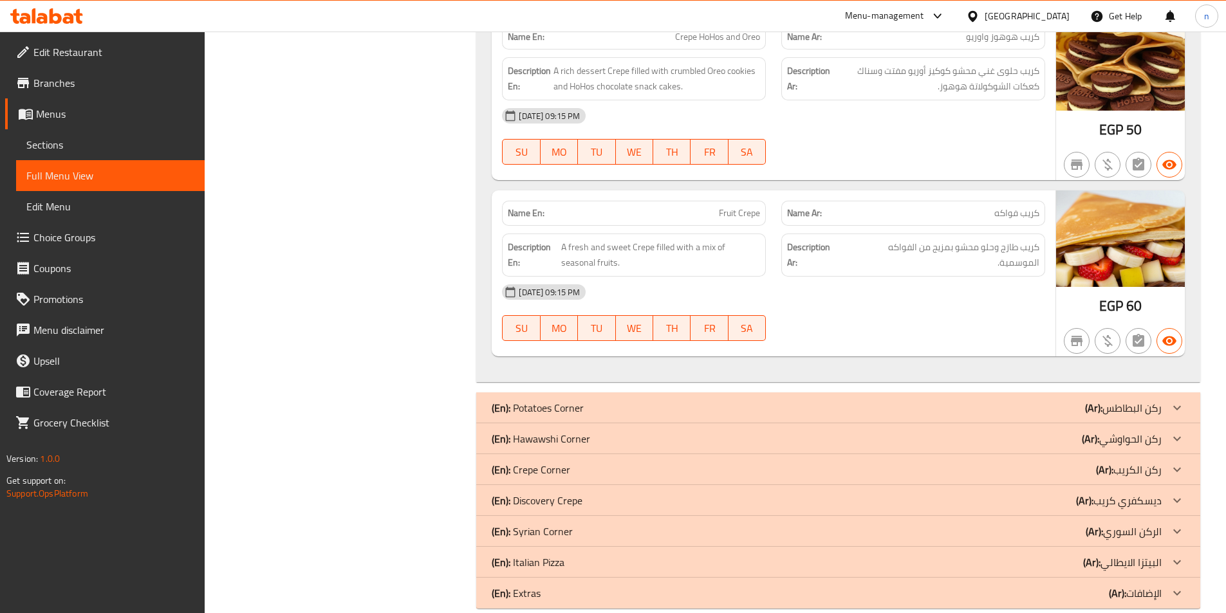
scroll to position [756, 0]
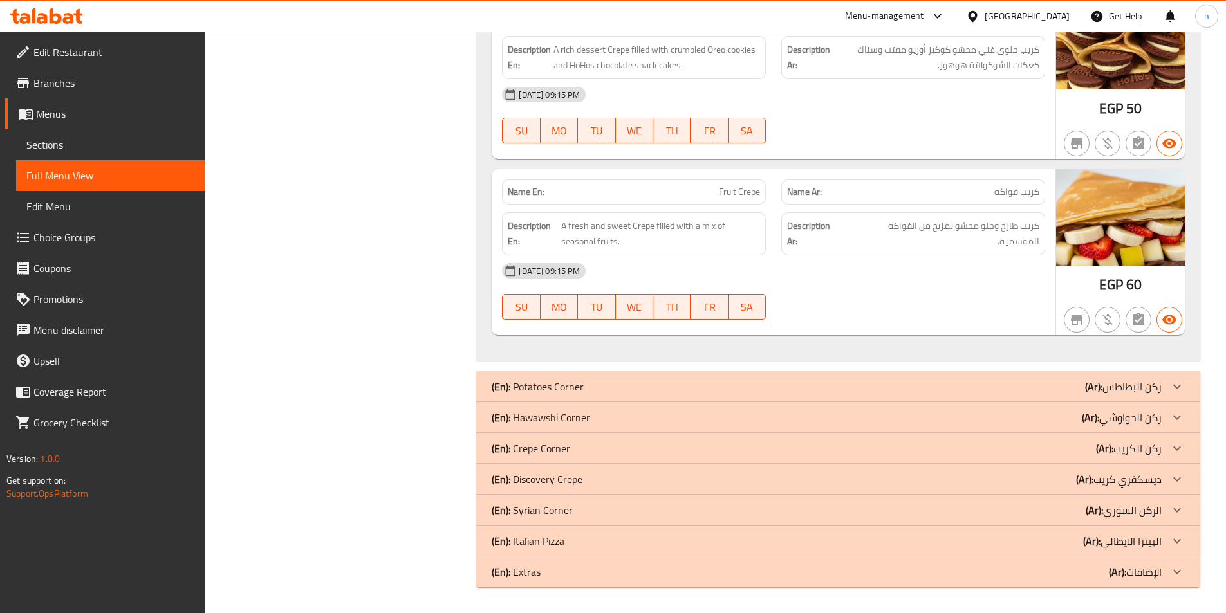
click at [816, 376] on div "(En): Potatoes Corner (Ar): ركن البطاطس" at bounding box center [838, 386] width 724 height 31
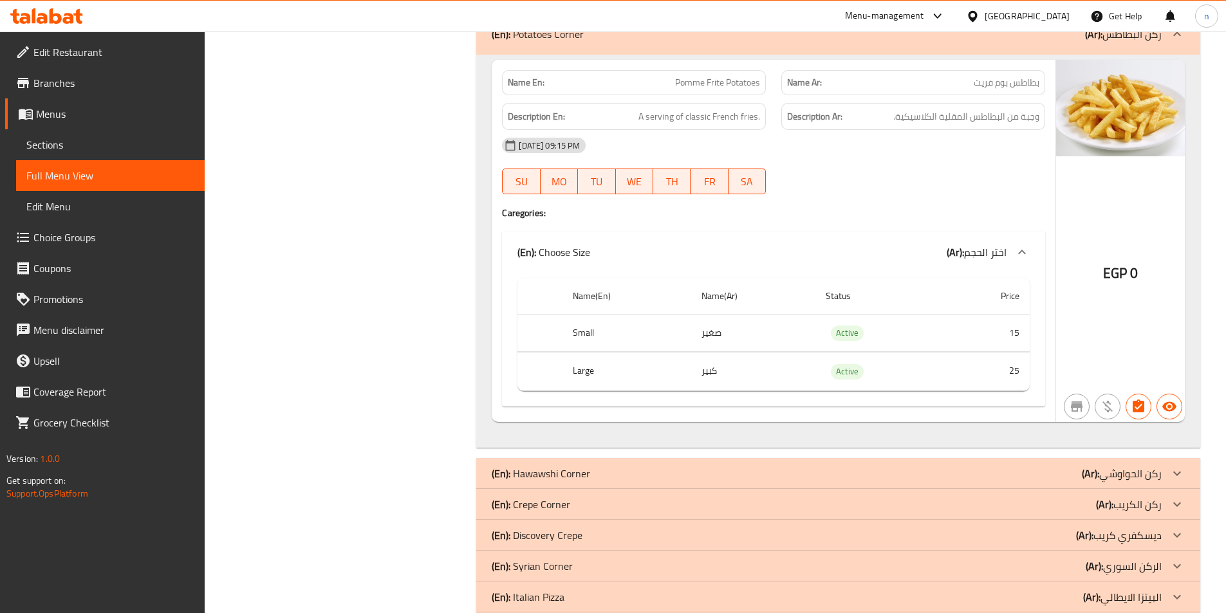
scroll to position [1169, 0]
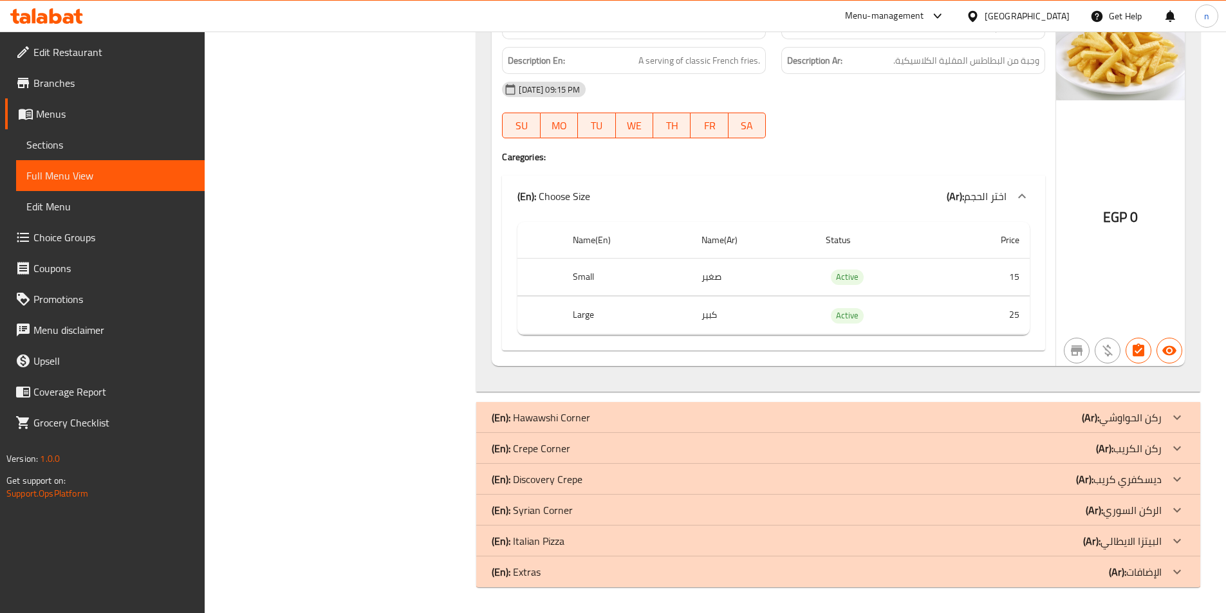
click at [809, 415] on div "(En): Hawawshi Corner (Ar): ركن الحواوشي" at bounding box center [827, 417] width 670 height 15
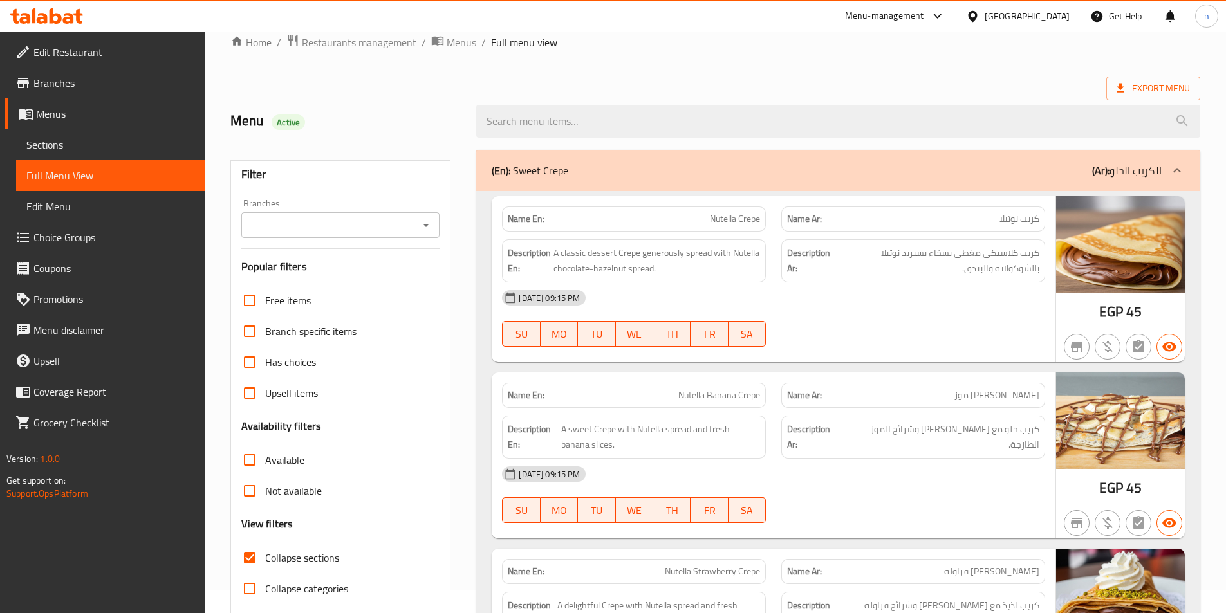
scroll to position [0, 0]
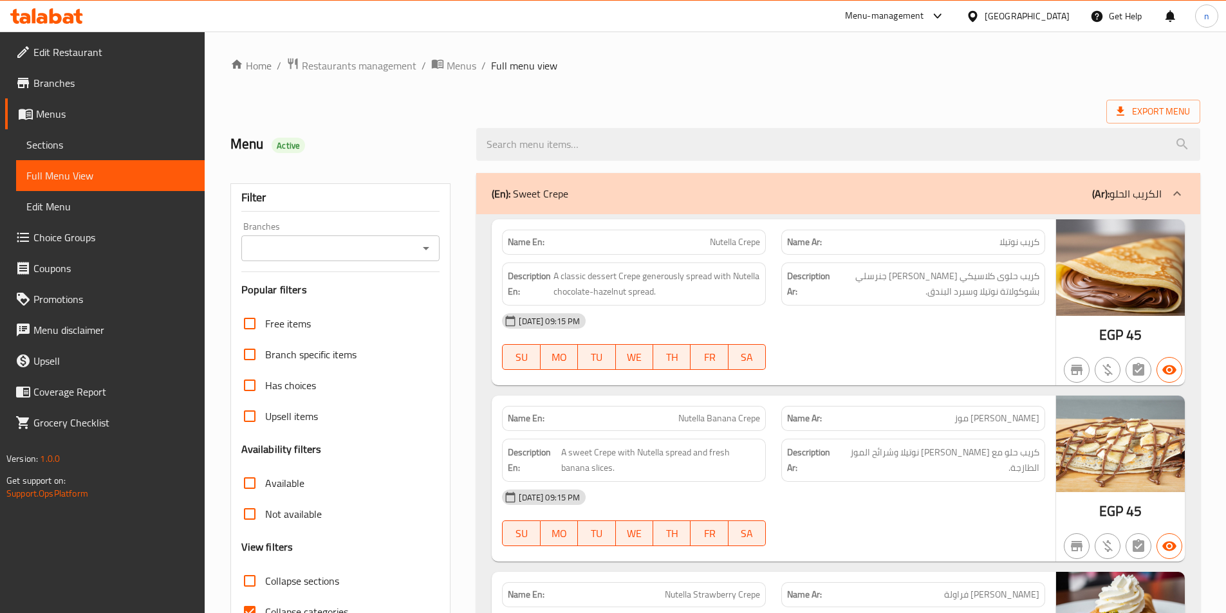
scroll to position [393, 0]
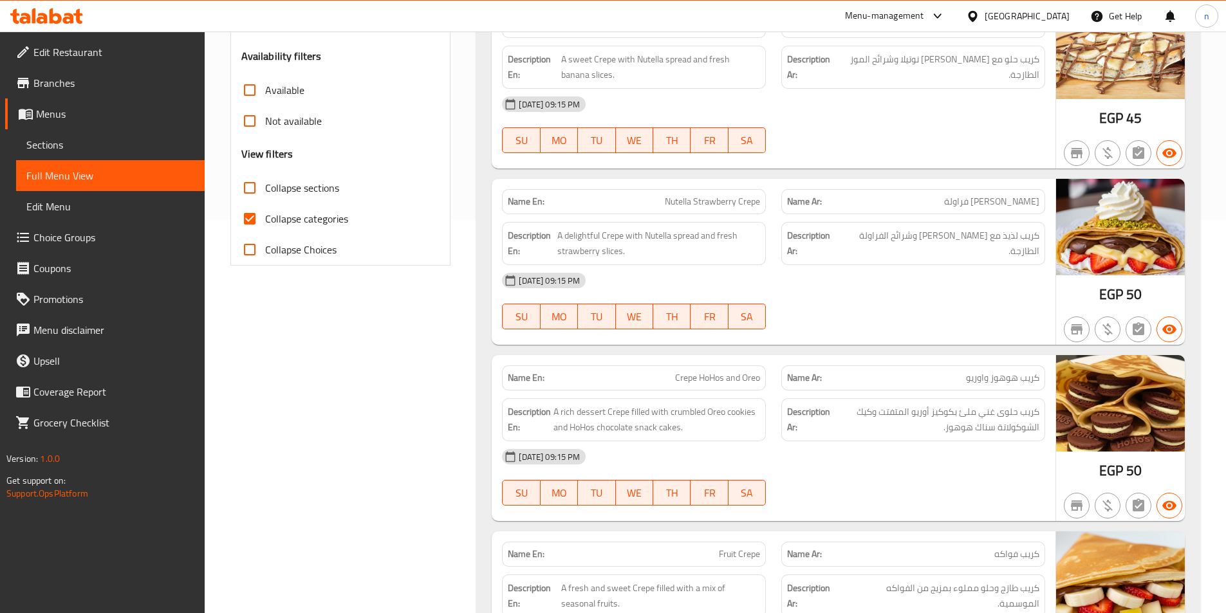
click at [257, 187] on input "Collapse sections" at bounding box center [249, 187] width 31 height 31
checkbox input "true"
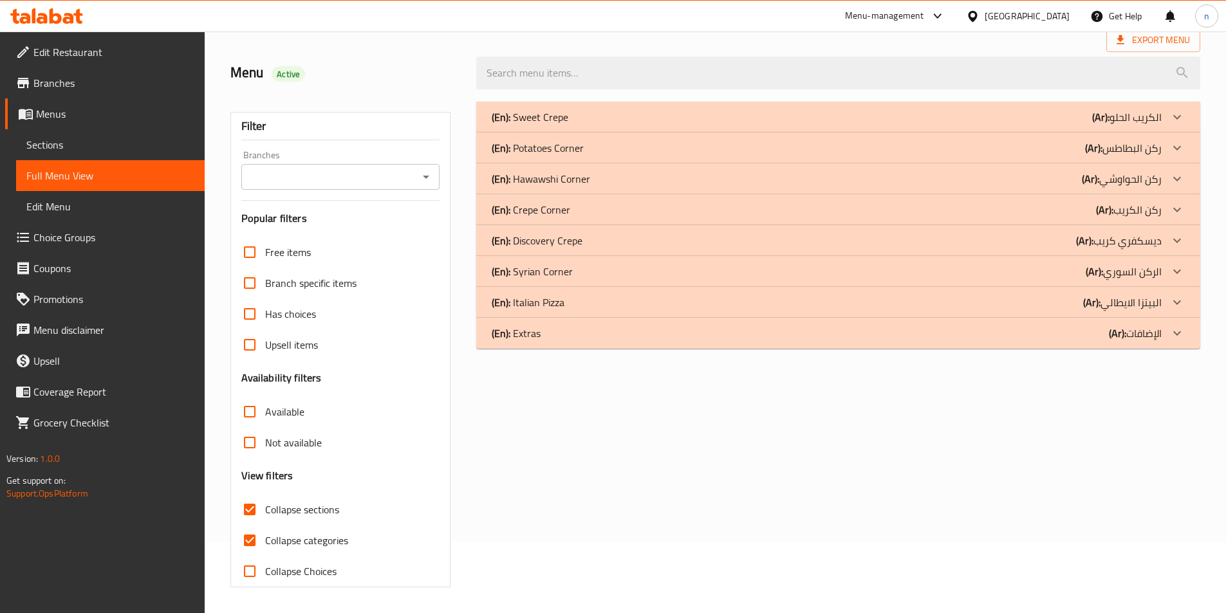
click at [252, 525] on input "Collapse categories" at bounding box center [249, 540] width 31 height 31
checkbox input "false"
click at [735, 129] on div "(En): Sweet Crepe (Ar): الكريب الحلو" at bounding box center [838, 117] width 724 height 31
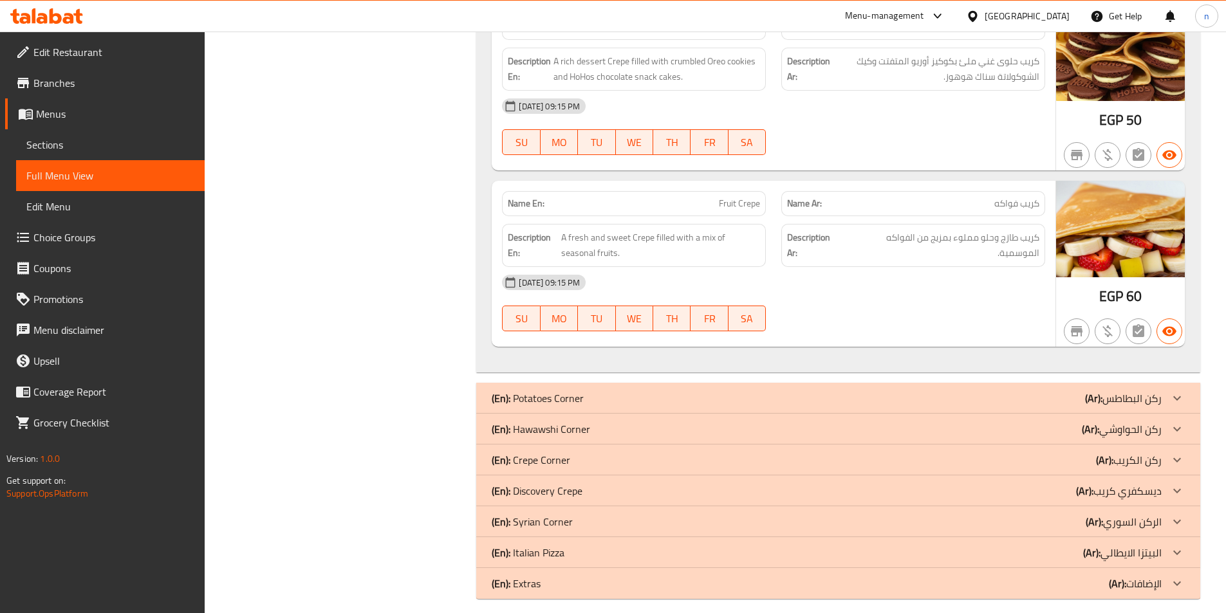
scroll to position [756, 0]
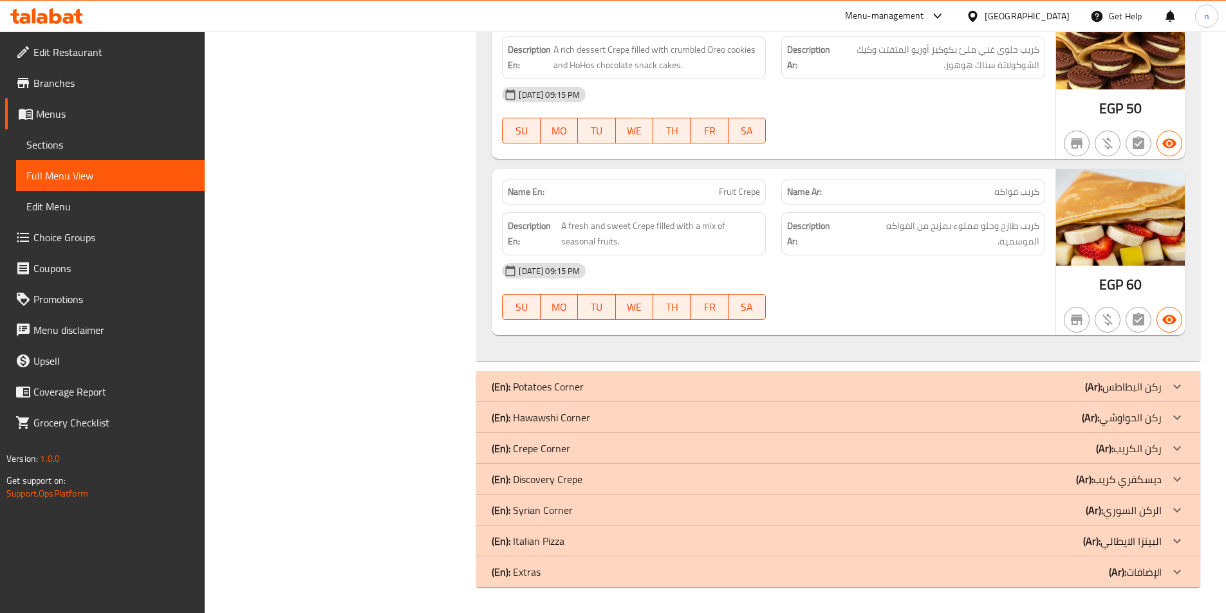
click at [739, 380] on div "(En): Potatoes Corner (Ar): ركن البطاطس" at bounding box center [827, 386] width 670 height 15
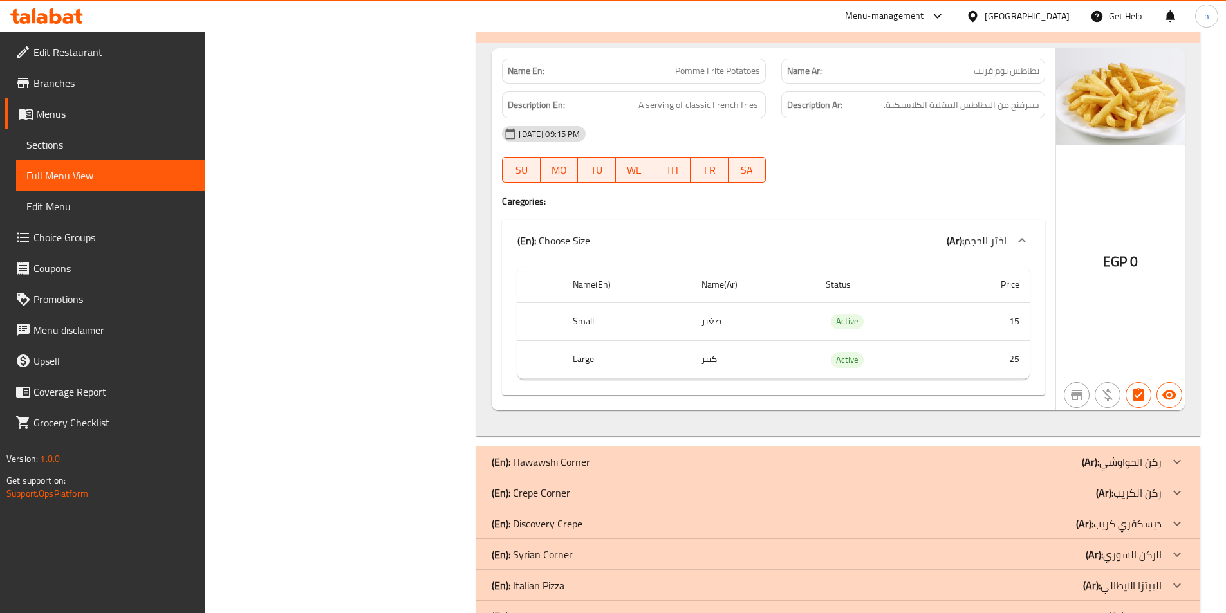
scroll to position [1169, 0]
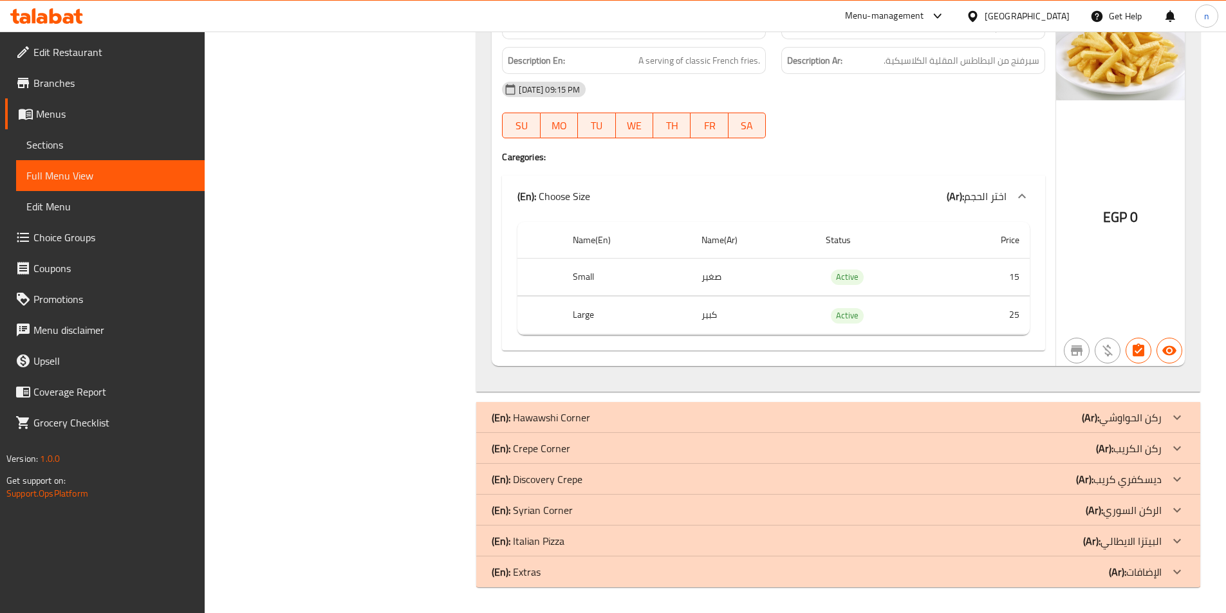
click at [722, 410] on div "(En): Hawawshi Corner (Ar): ركن الحواوشي" at bounding box center [827, 417] width 670 height 15
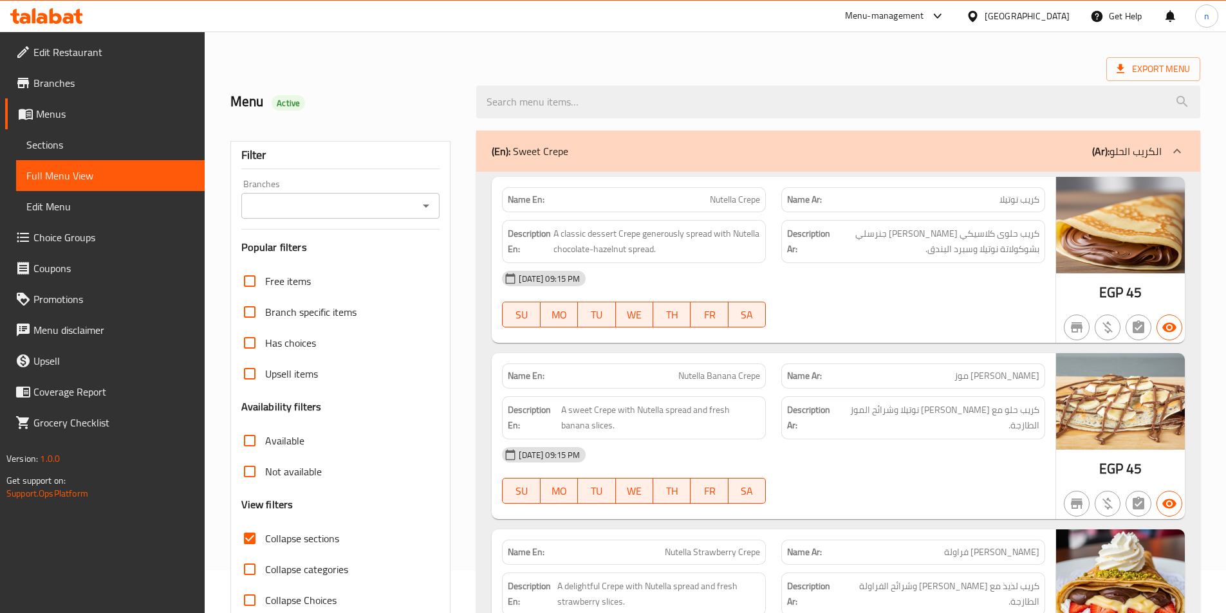
scroll to position [0, 0]
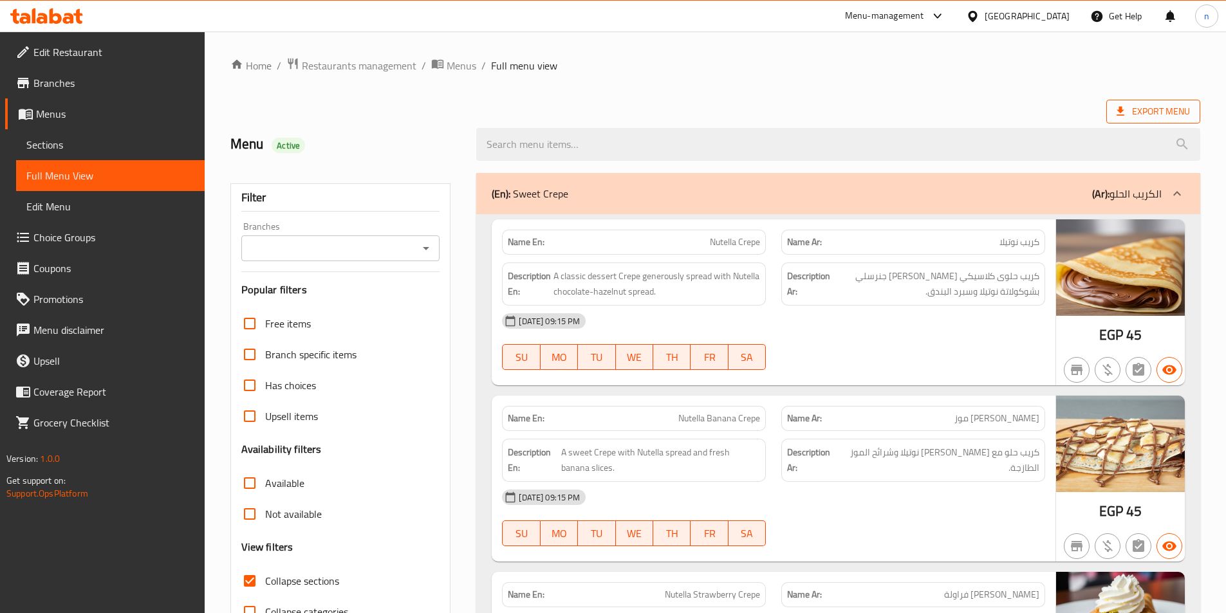
click at [1176, 117] on span "Export Menu" at bounding box center [1153, 112] width 73 height 16
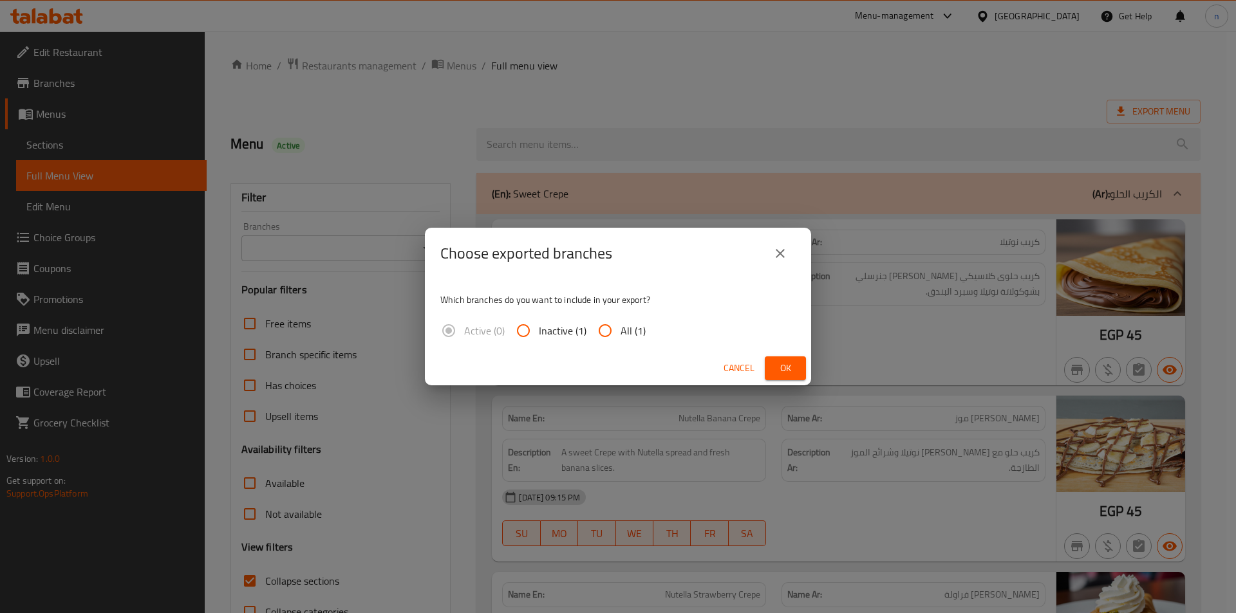
click at [600, 320] on input "All (1)" at bounding box center [604, 330] width 31 height 31
radio input "true"
click at [793, 366] on span "Ok" at bounding box center [785, 368] width 21 height 16
